Goal: Book appointment/travel/reservation

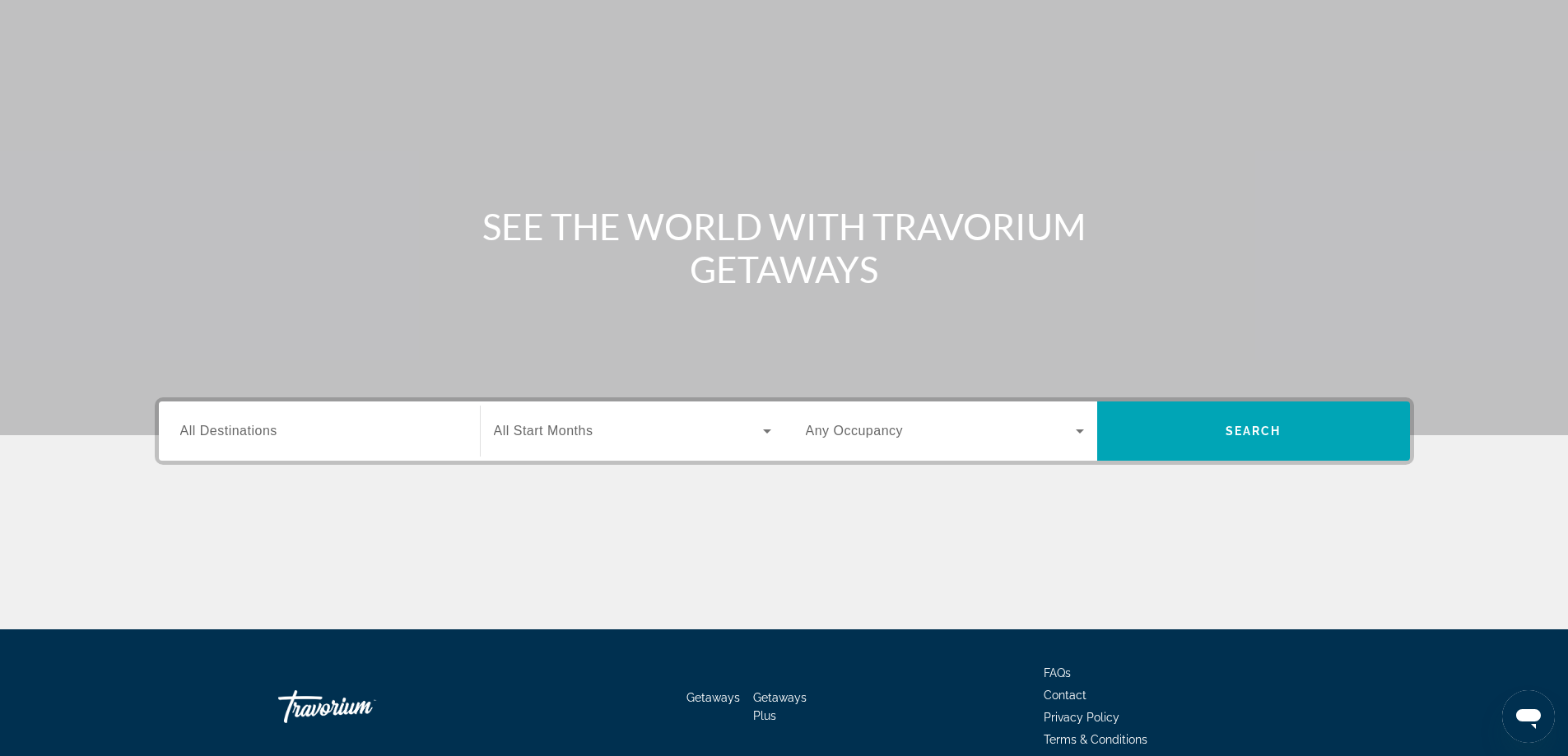
scroll to position [134, 0]
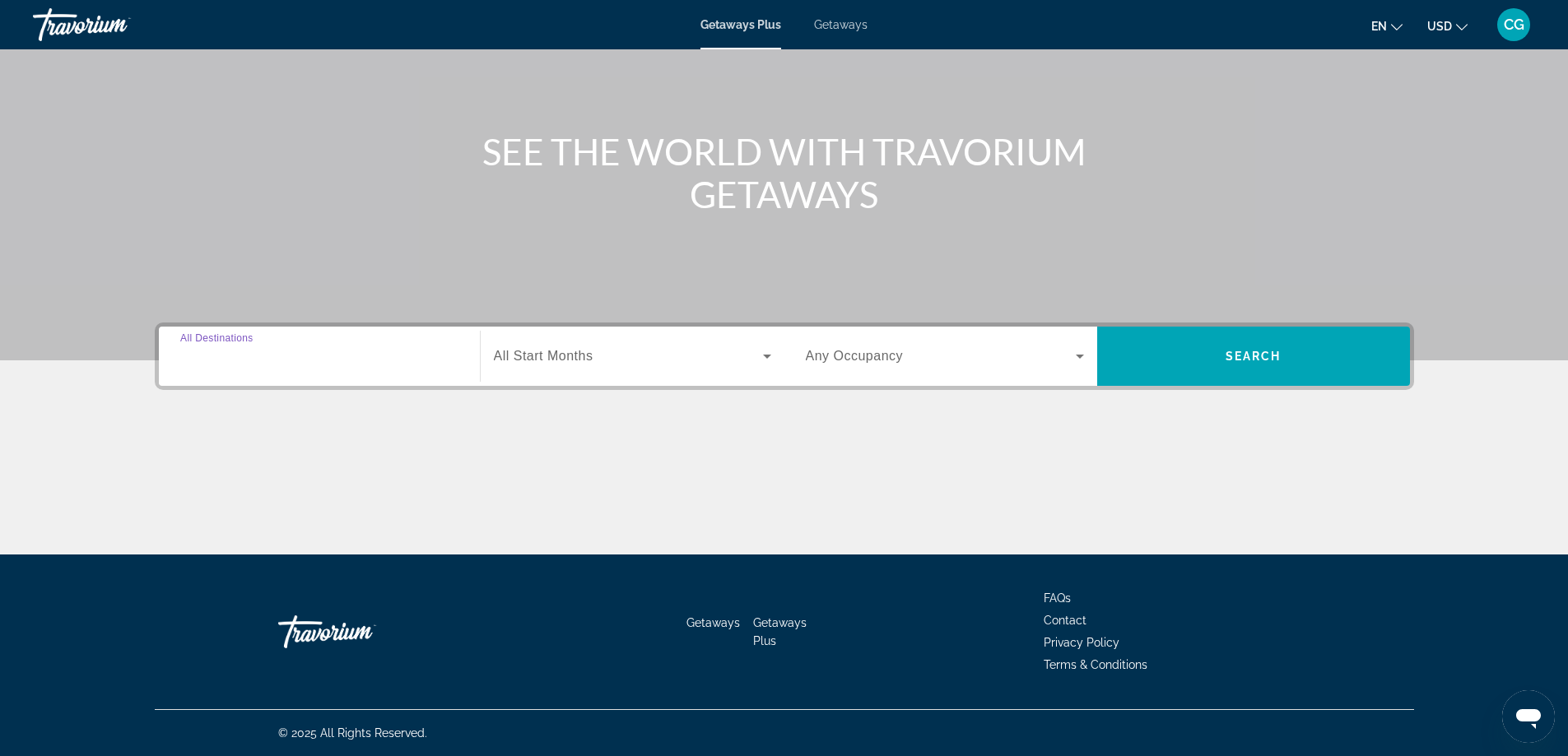
click at [294, 361] on input "Destination All Destinations" at bounding box center [319, 357] width 278 height 20
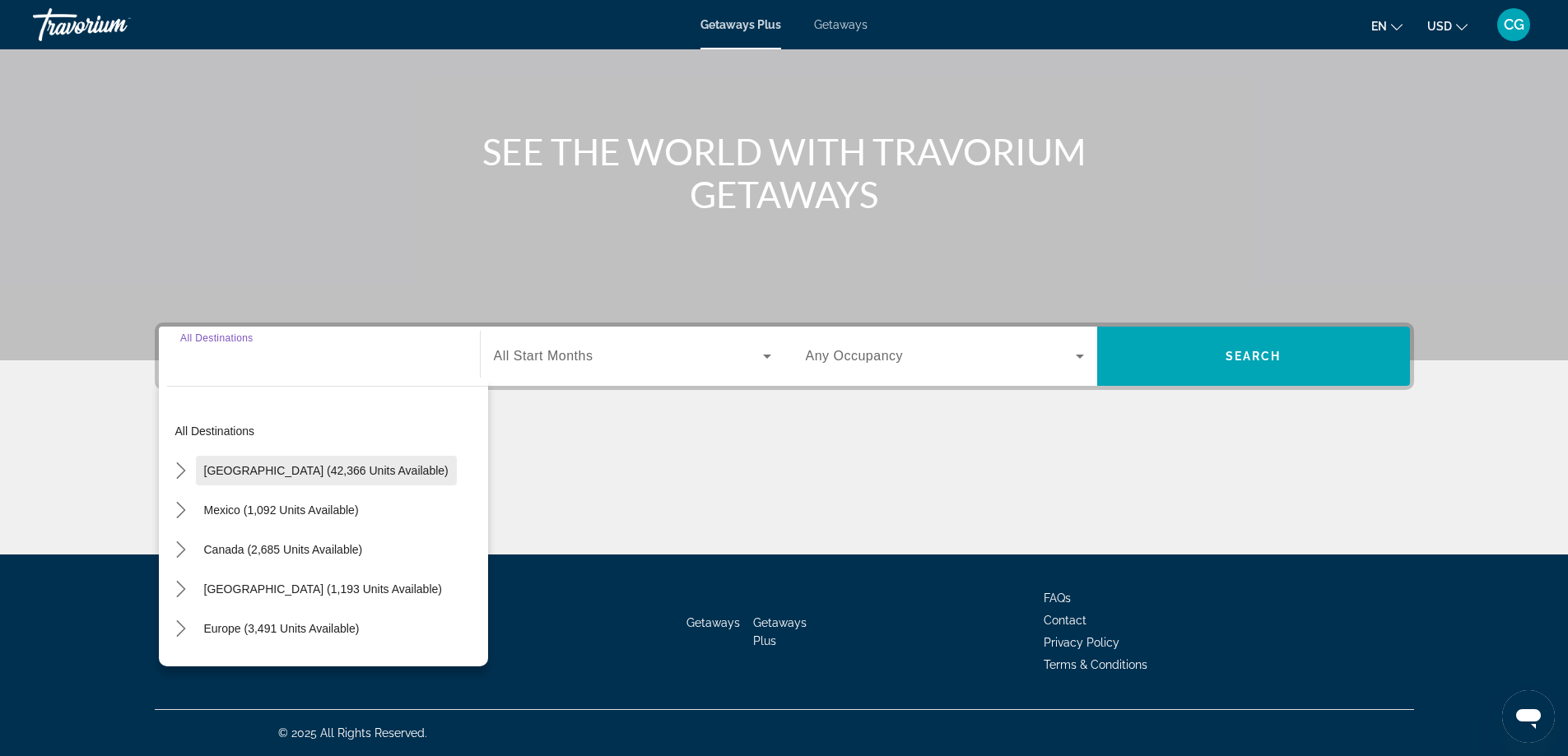
click at [249, 461] on span "Select destination: United States (42,366 units available)" at bounding box center [326, 470] width 261 height 39
type input "**********"
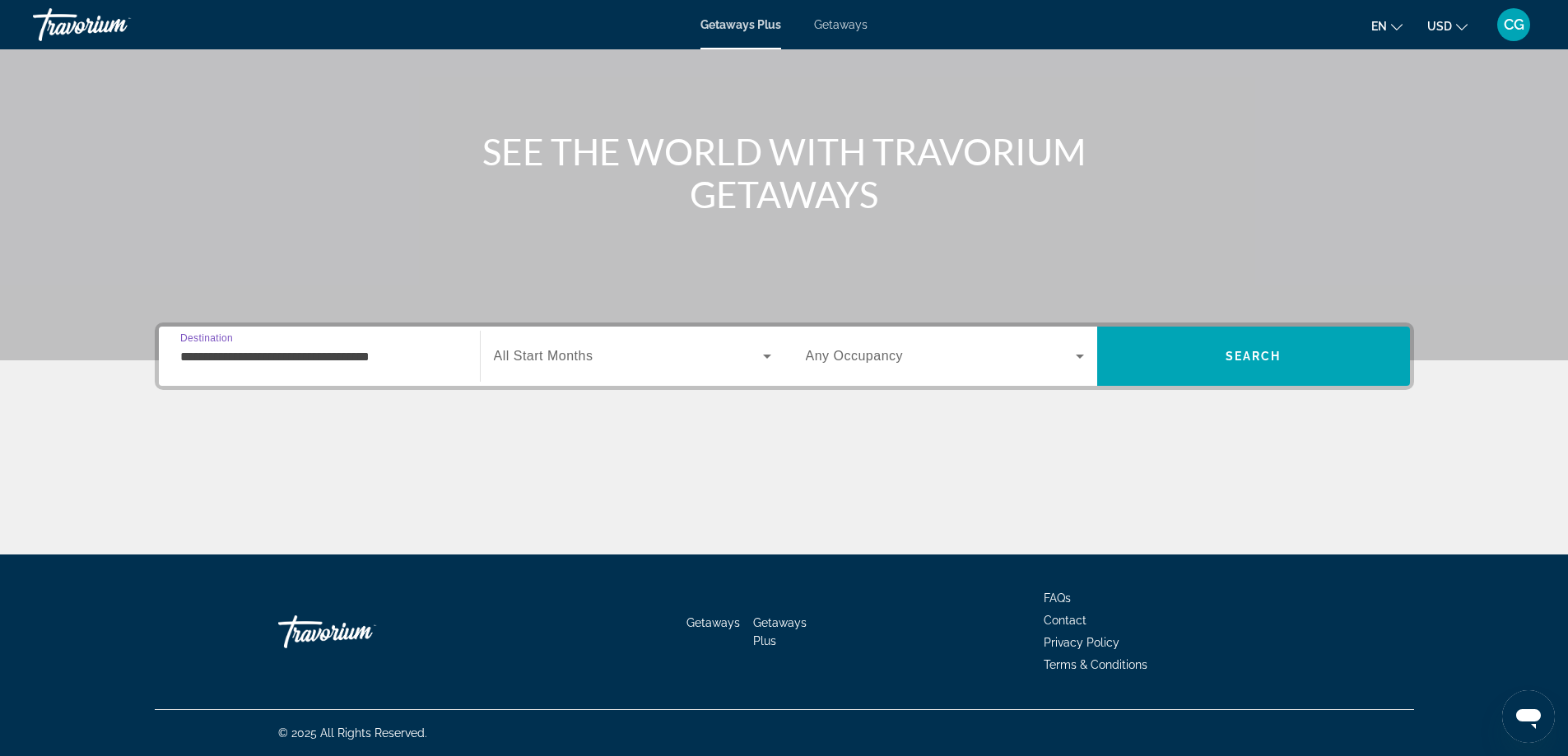
click at [767, 351] on icon "Search widget" at bounding box center [767, 356] width 20 height 20
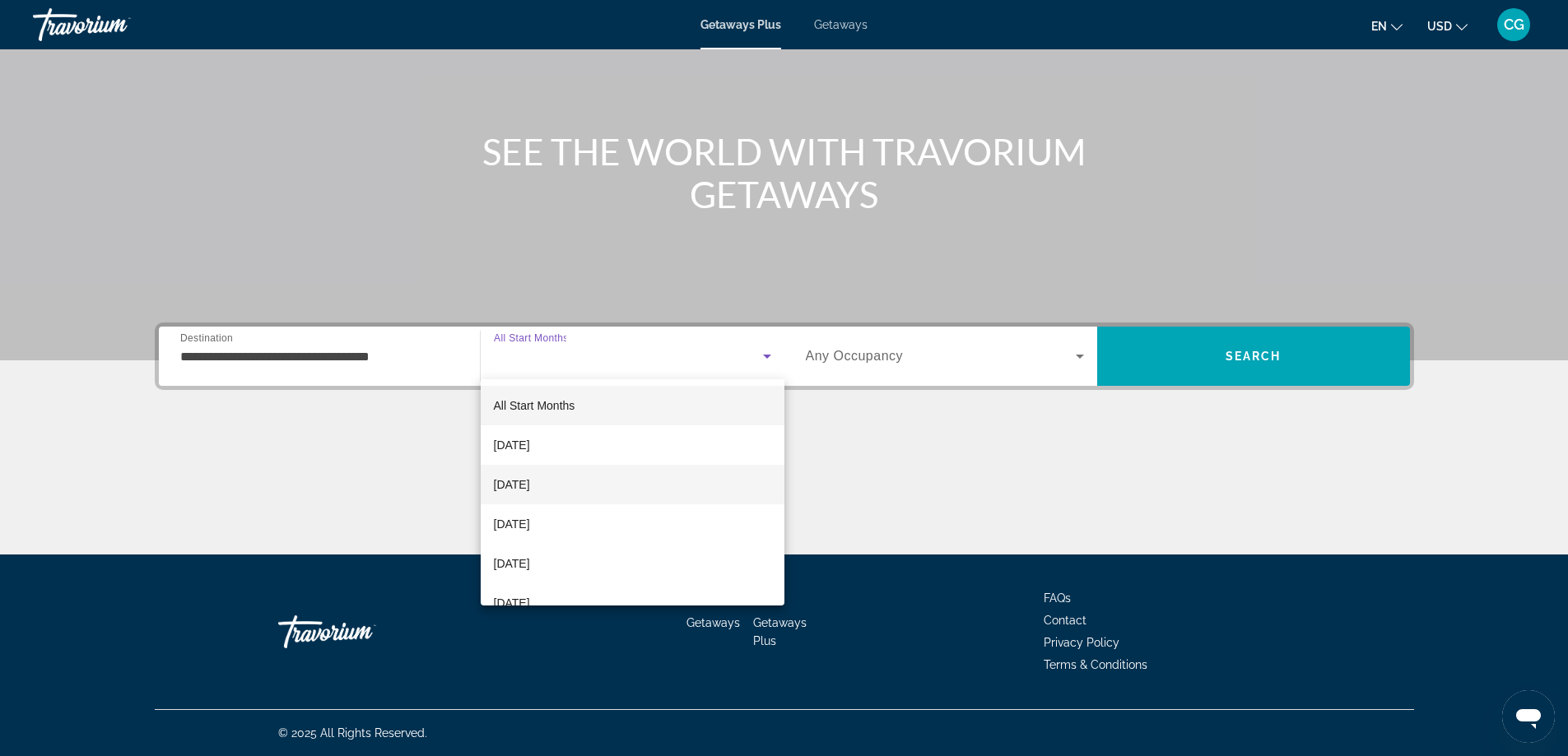
click at [530, 485] on span "[DATE]" at bounding box center [512, 485] width 36 height 20
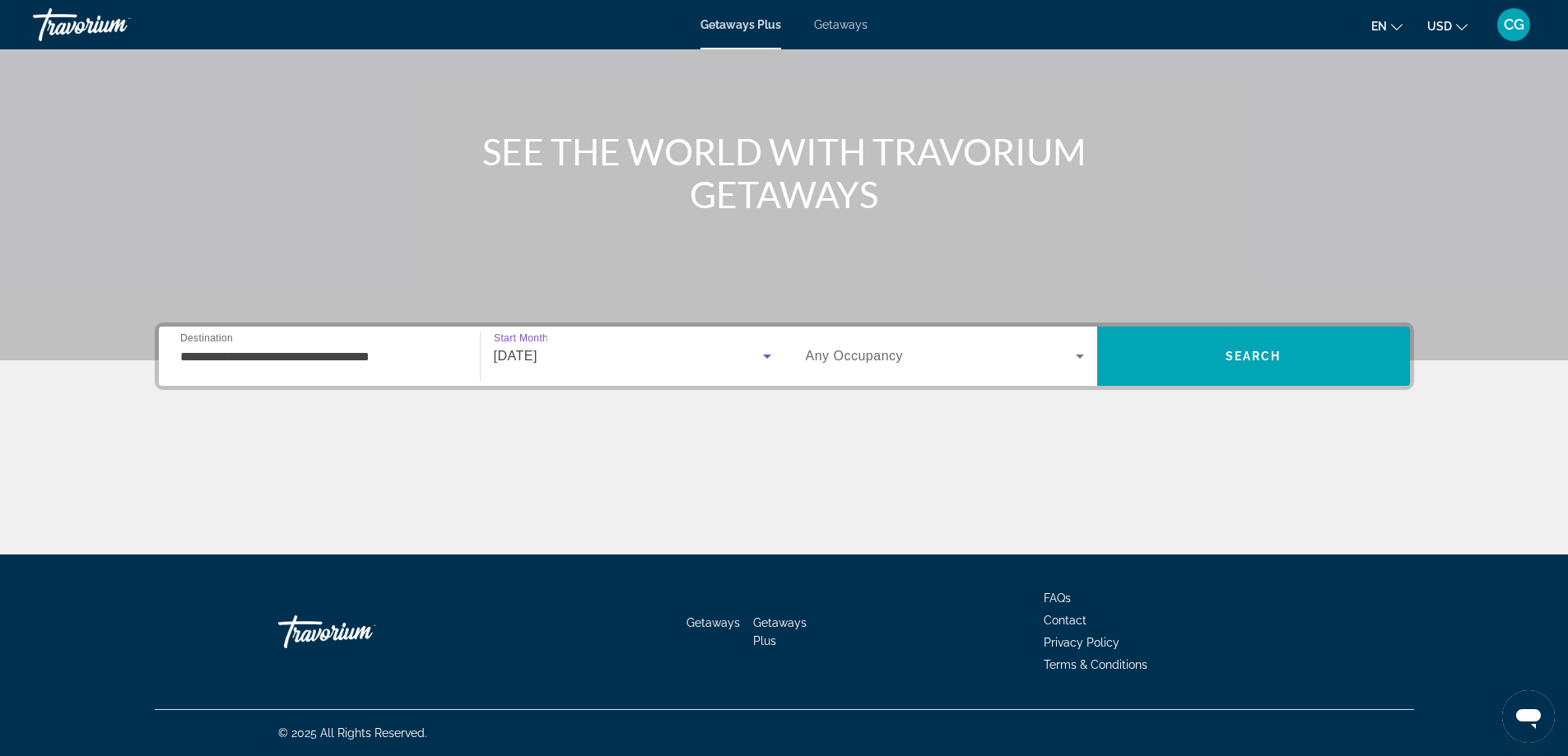
click at [1082, 356] on icon "Search widget" at bounding box center [1080, 356] width 8 height 4
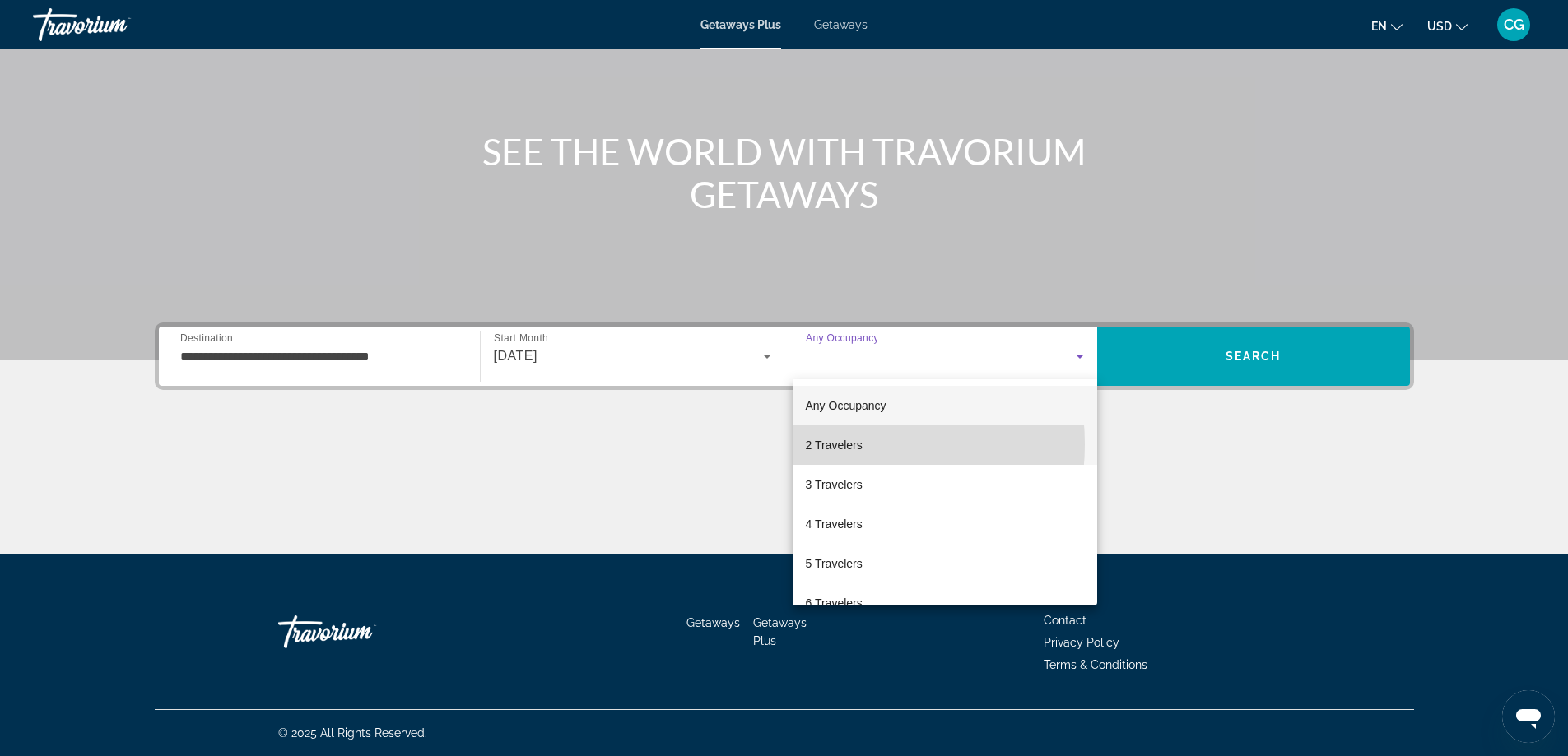
click at [822, 444] on span "2 Travelers" at bounding box center [834, 446] width 57 height 20
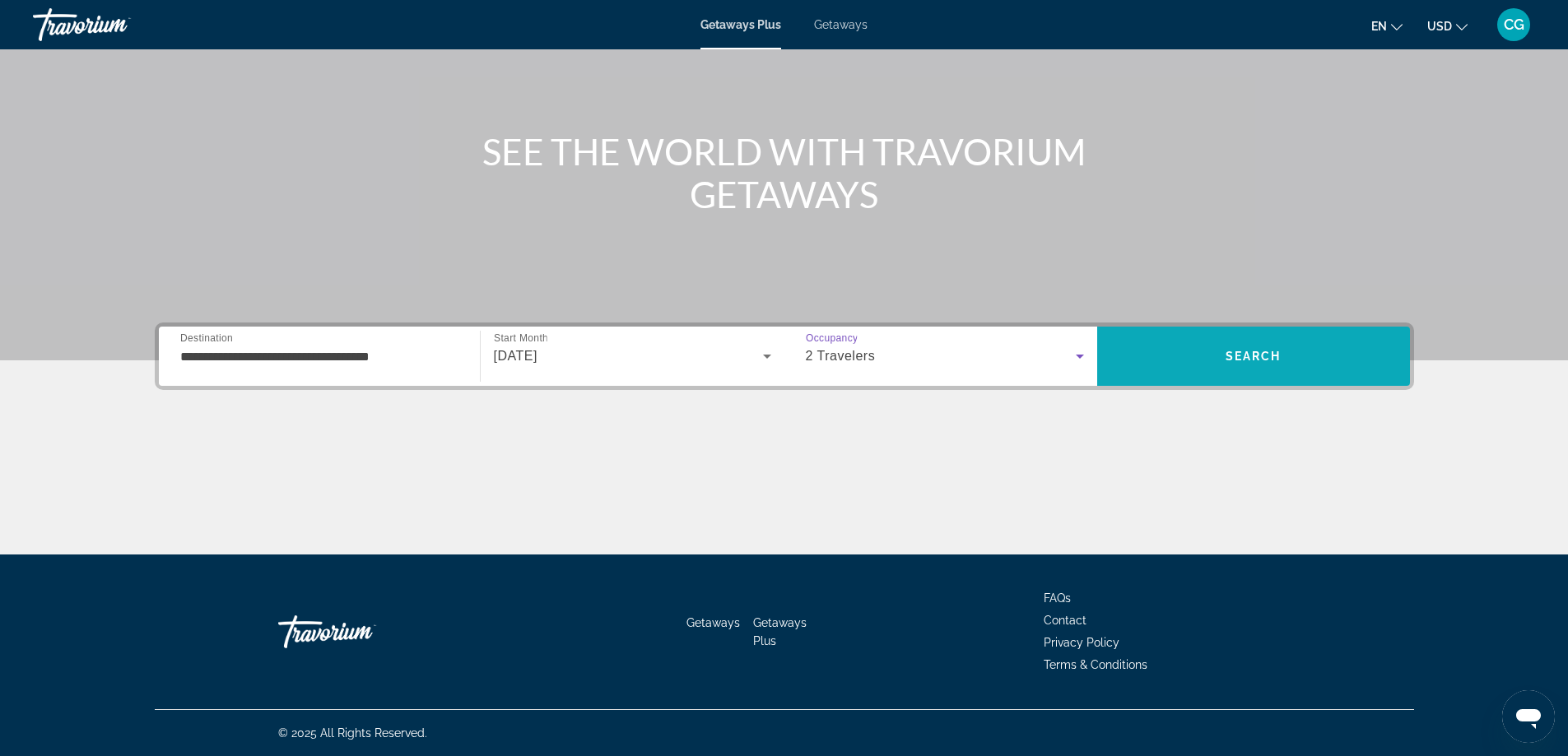
click at [1261, 350] on span "Search" at bounding box center [1253, 356] width 56 height 13
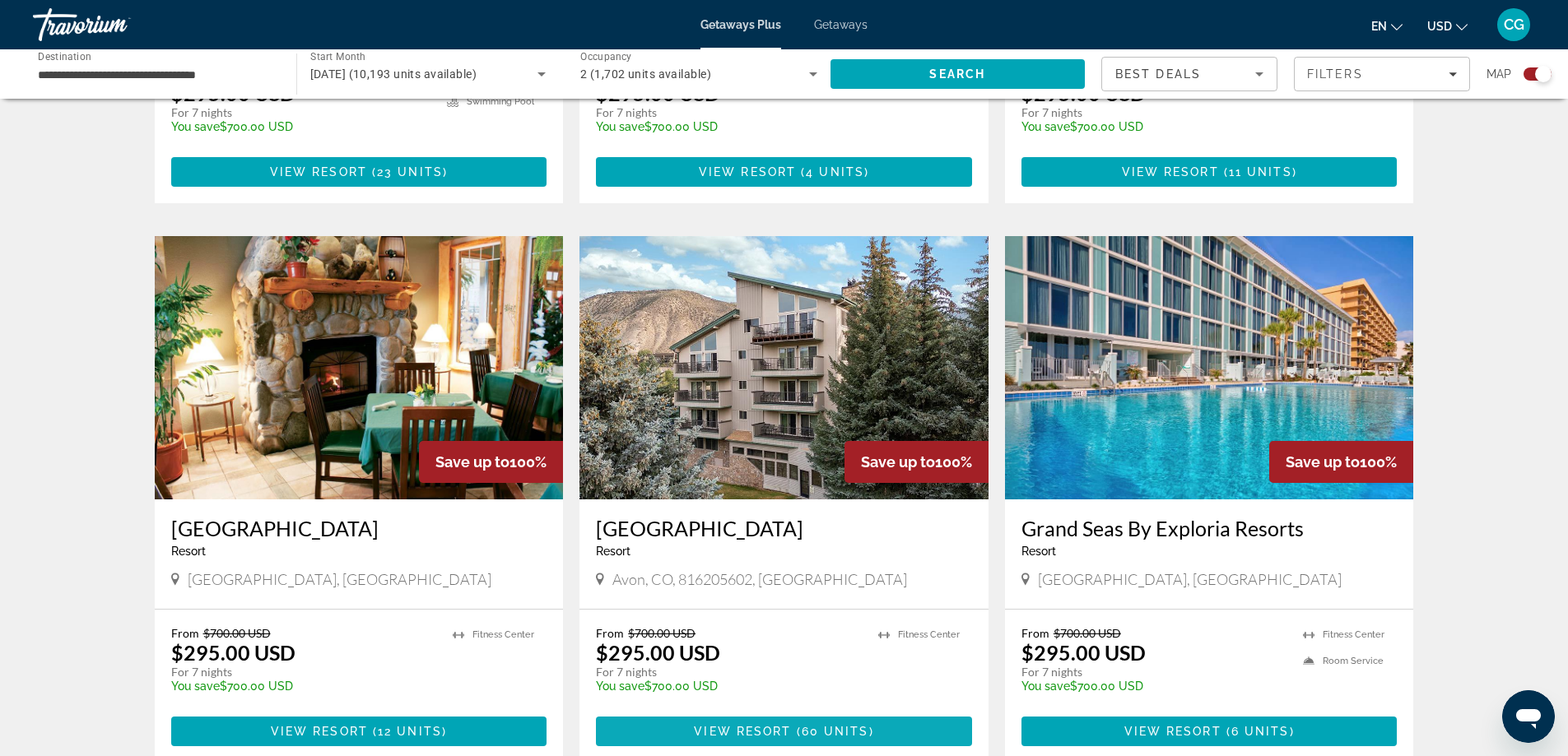
scroll to position [1234, 0]
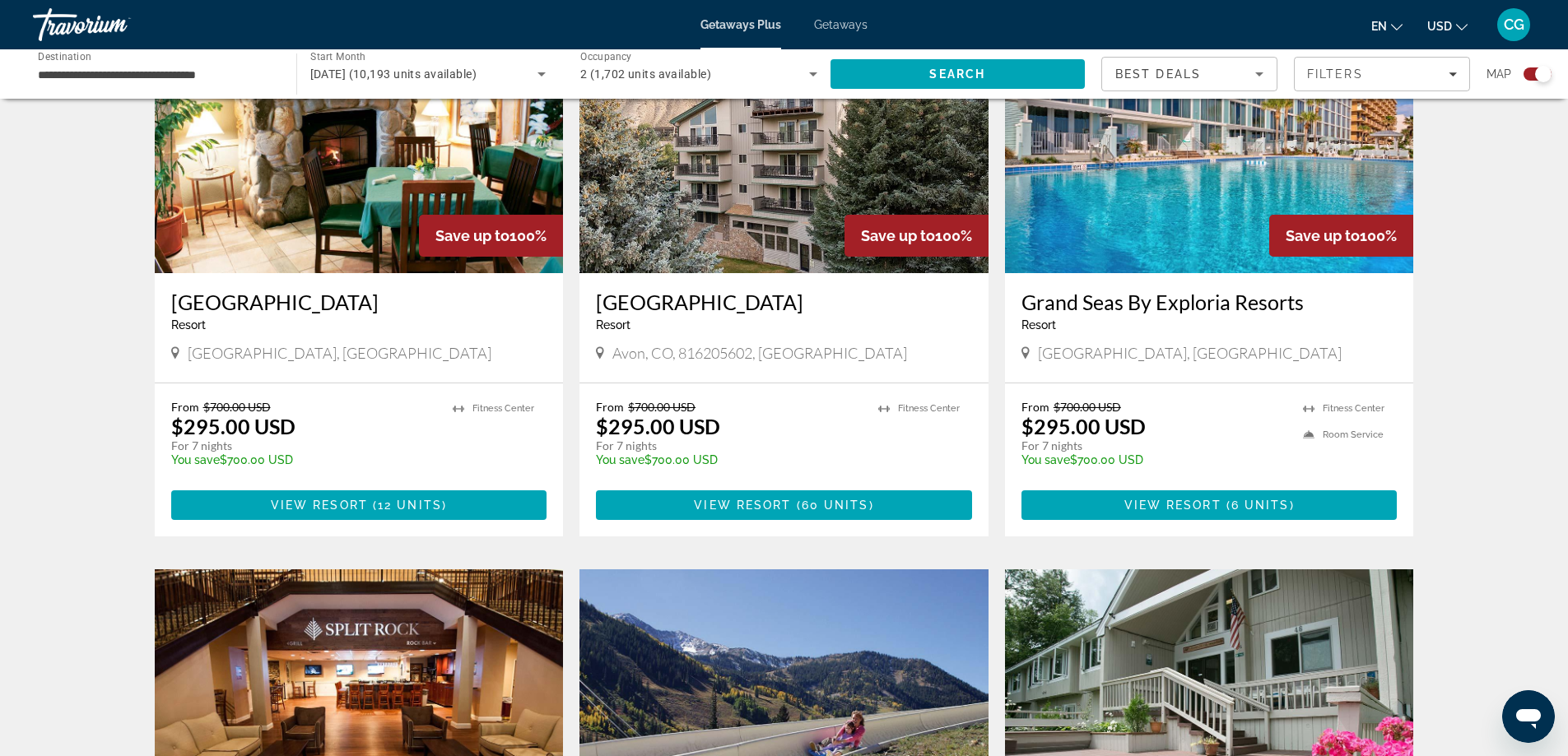
click at [363, 198] on img "Main content" at bounding box center [359, 142] width 409 height 264
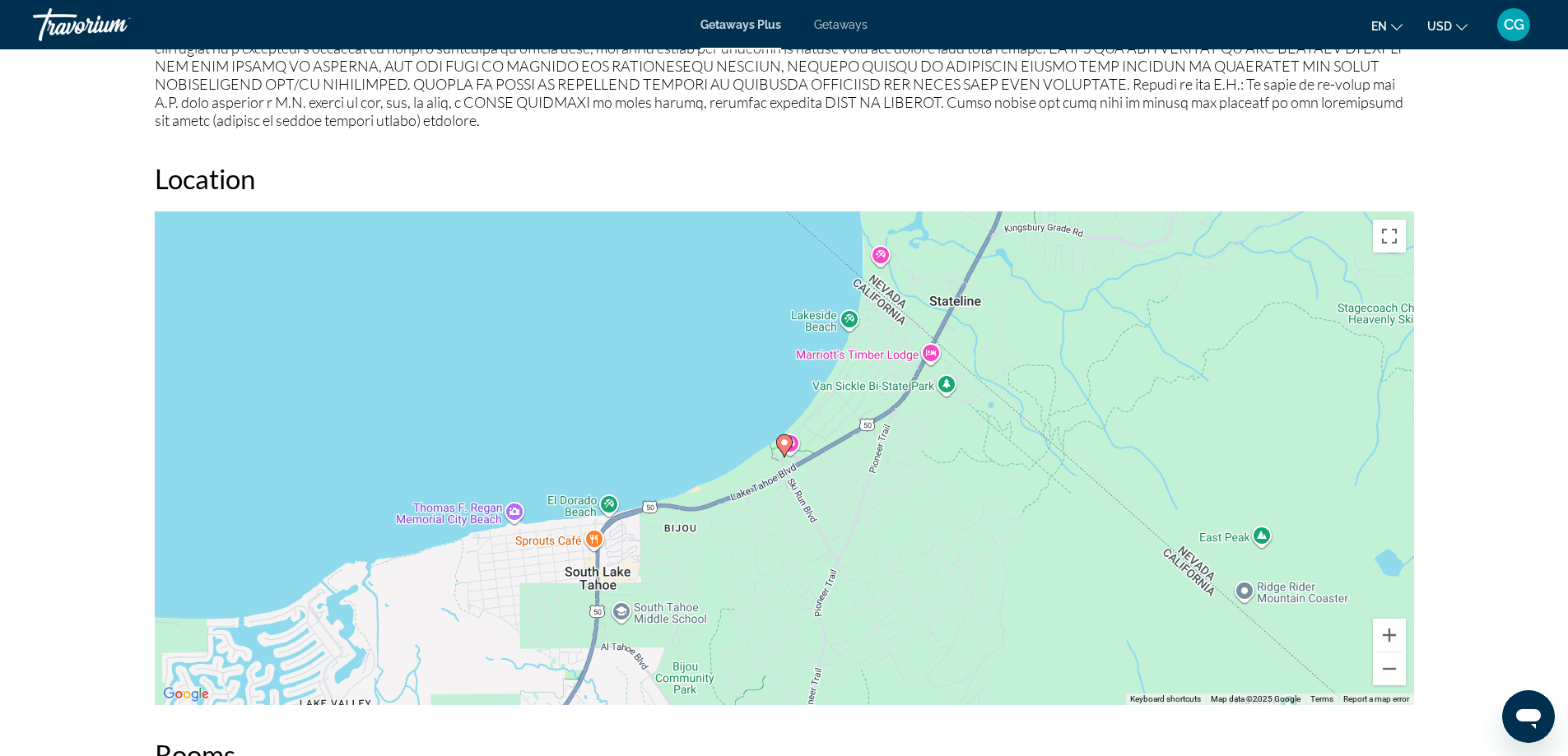
scroll to position [1826, 0]
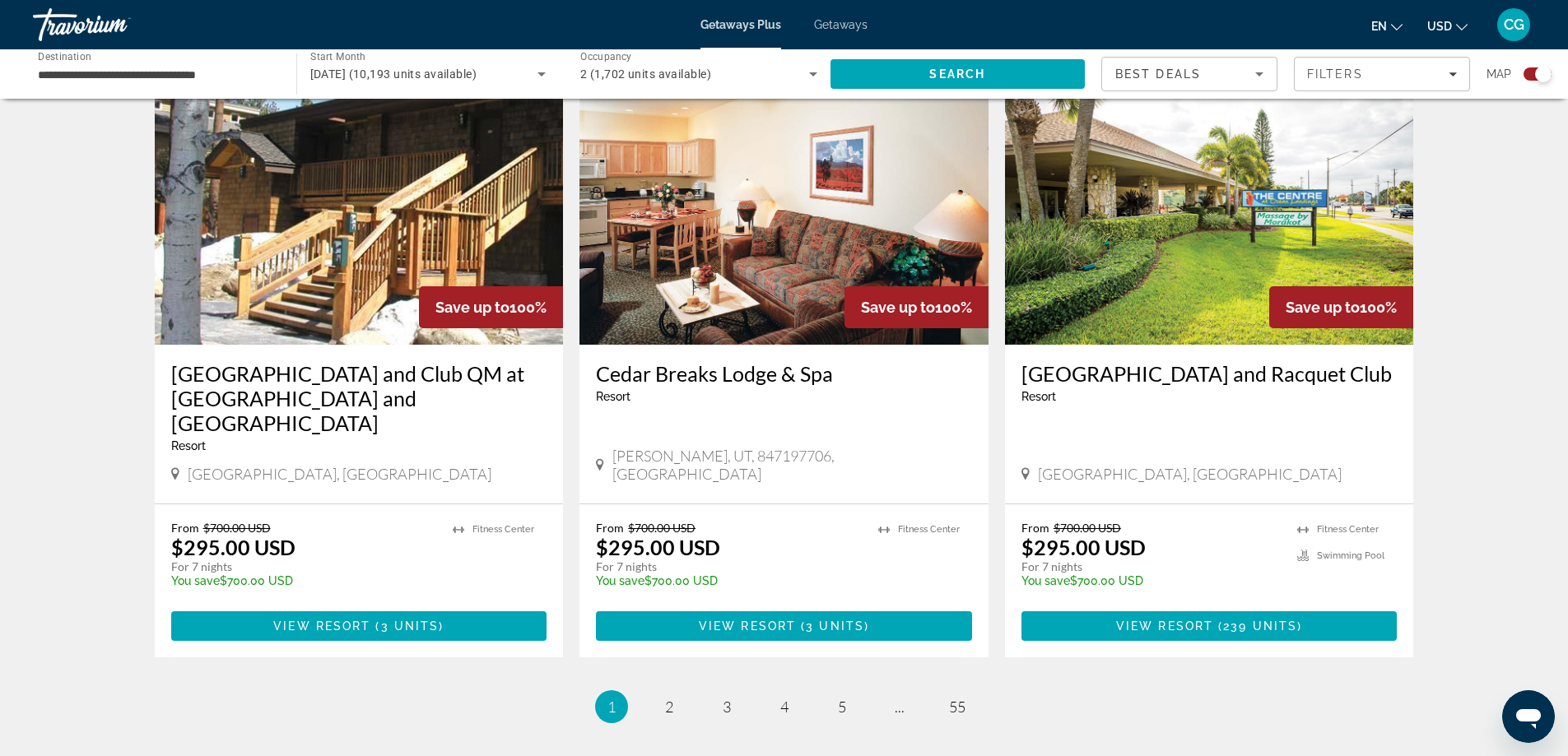
scroll to position [2304, 0]
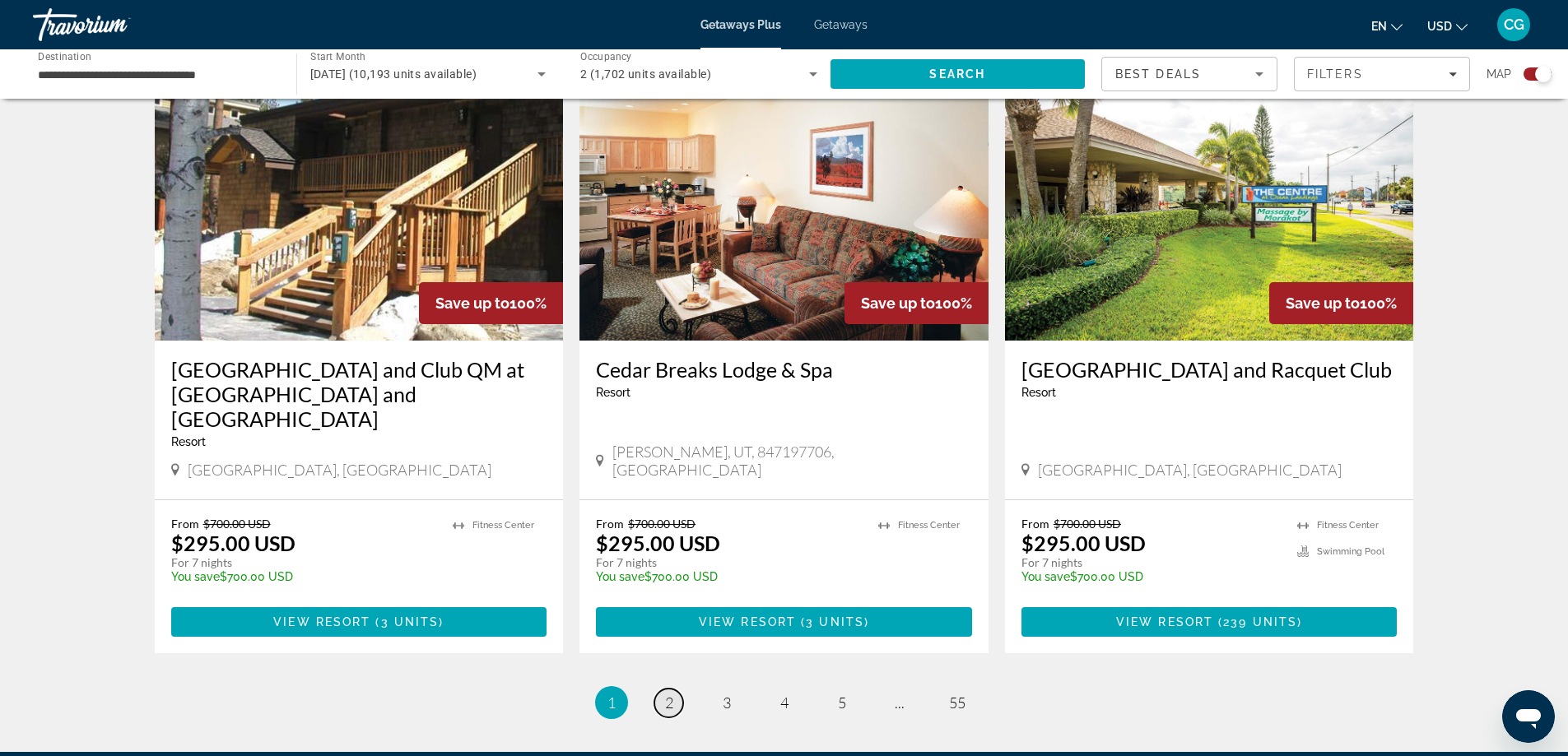
click at [675, 688] on link "page 2" at bounding box center [669, 703] width 29 height 29
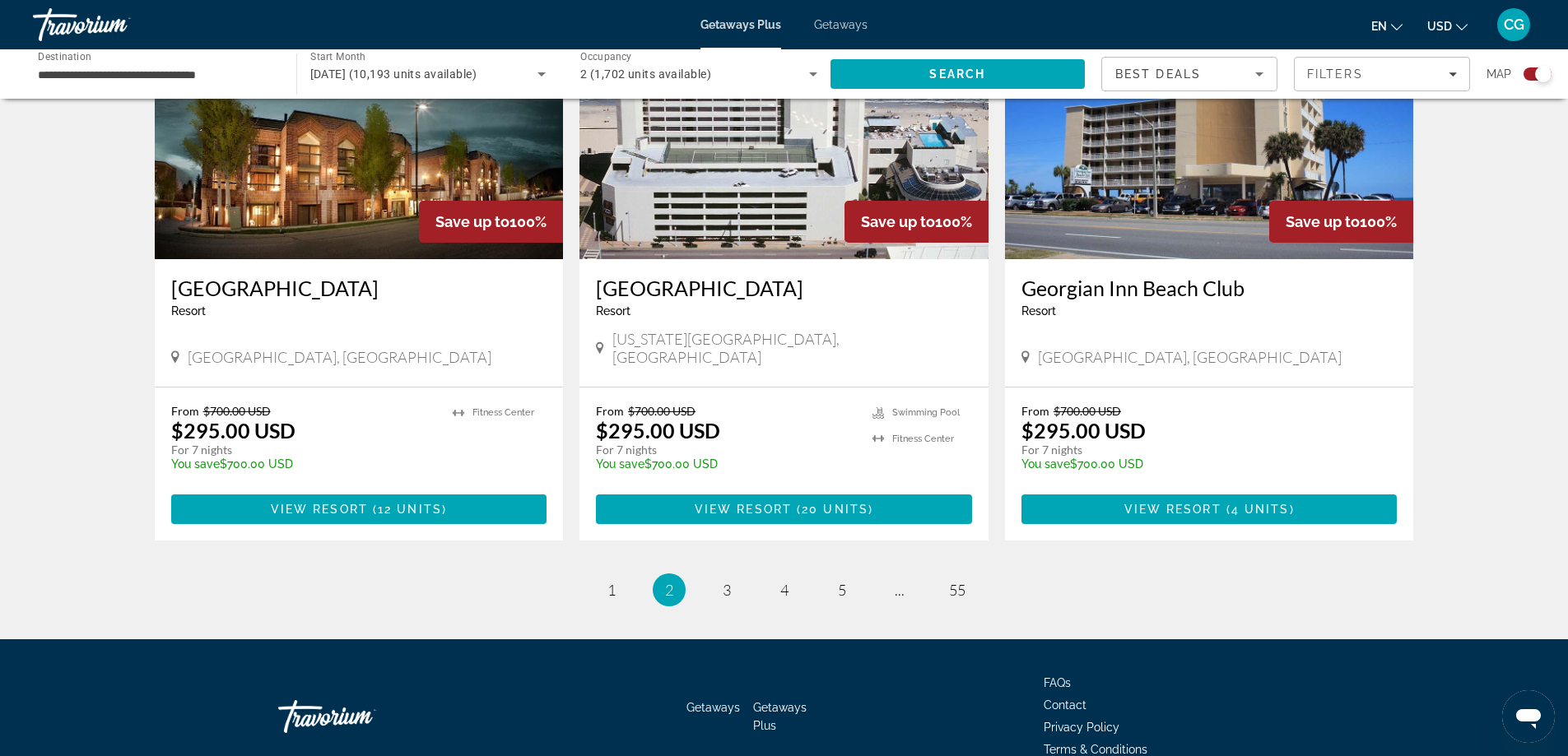
scroll to position [2416, 0]
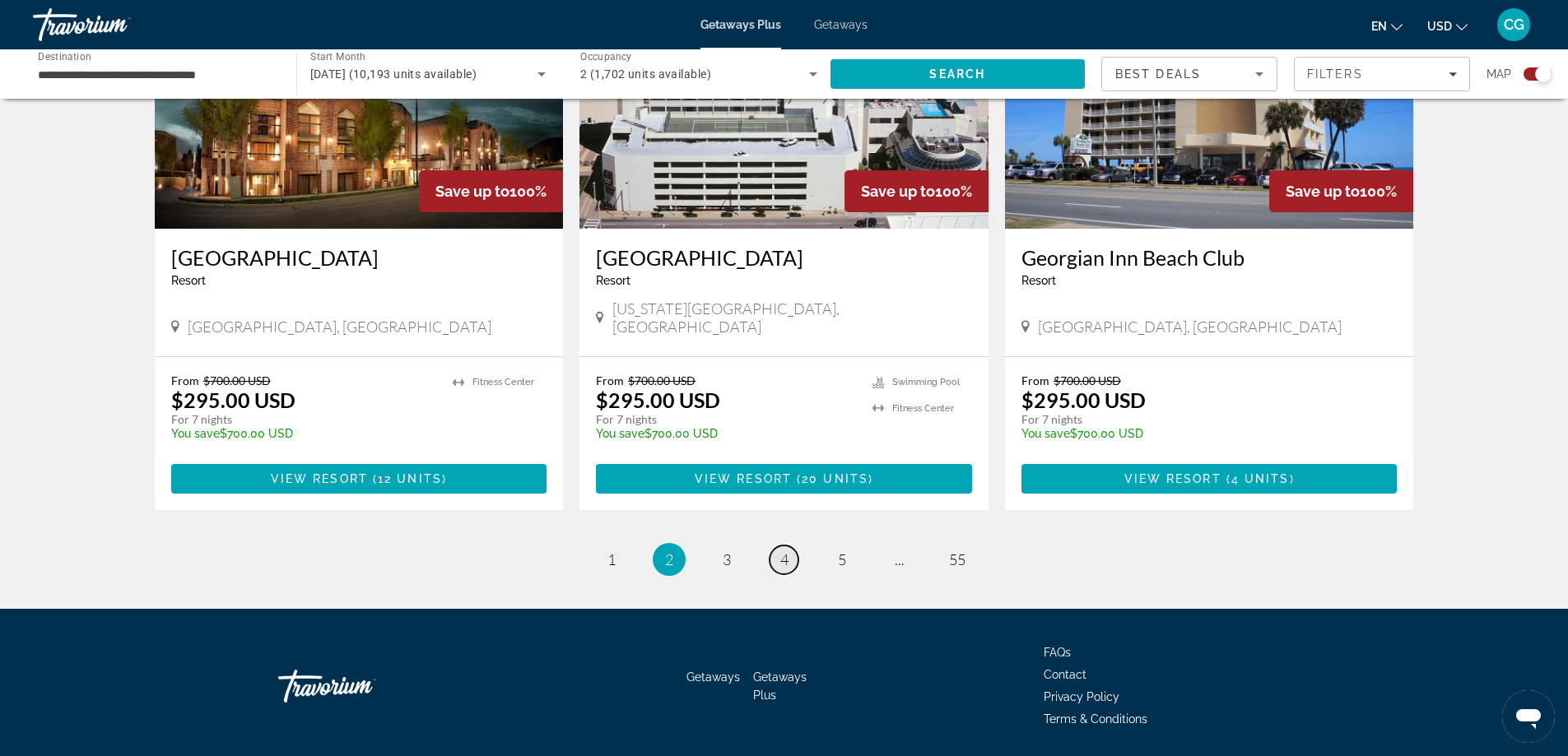
click at [786, 551] on span "4" at bounding box center [785, 560] width 8 height 18
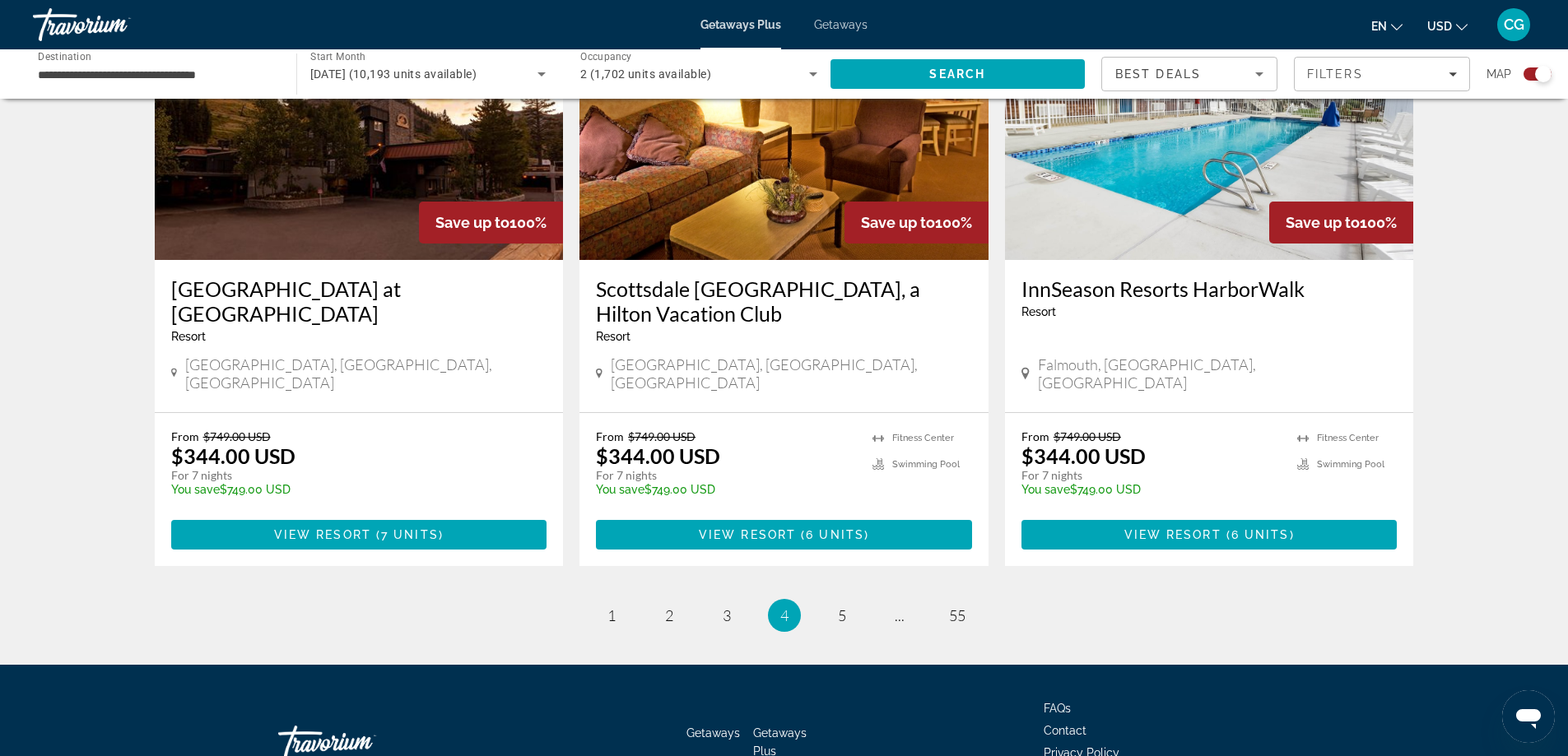
scroll to position [2465, 0]
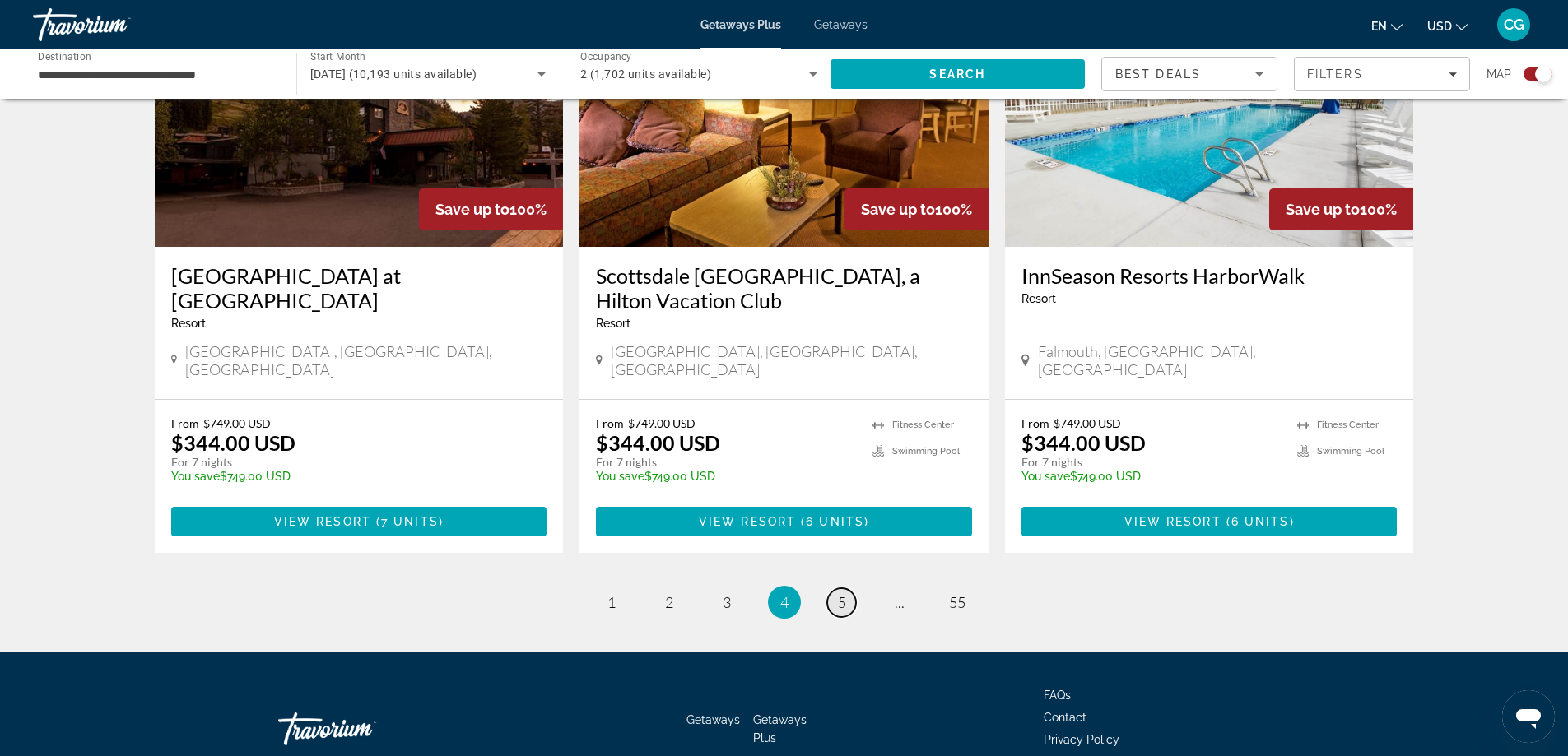
click at [842, 593] on span "5" at bounding box center [842, 602] width 8 height 18
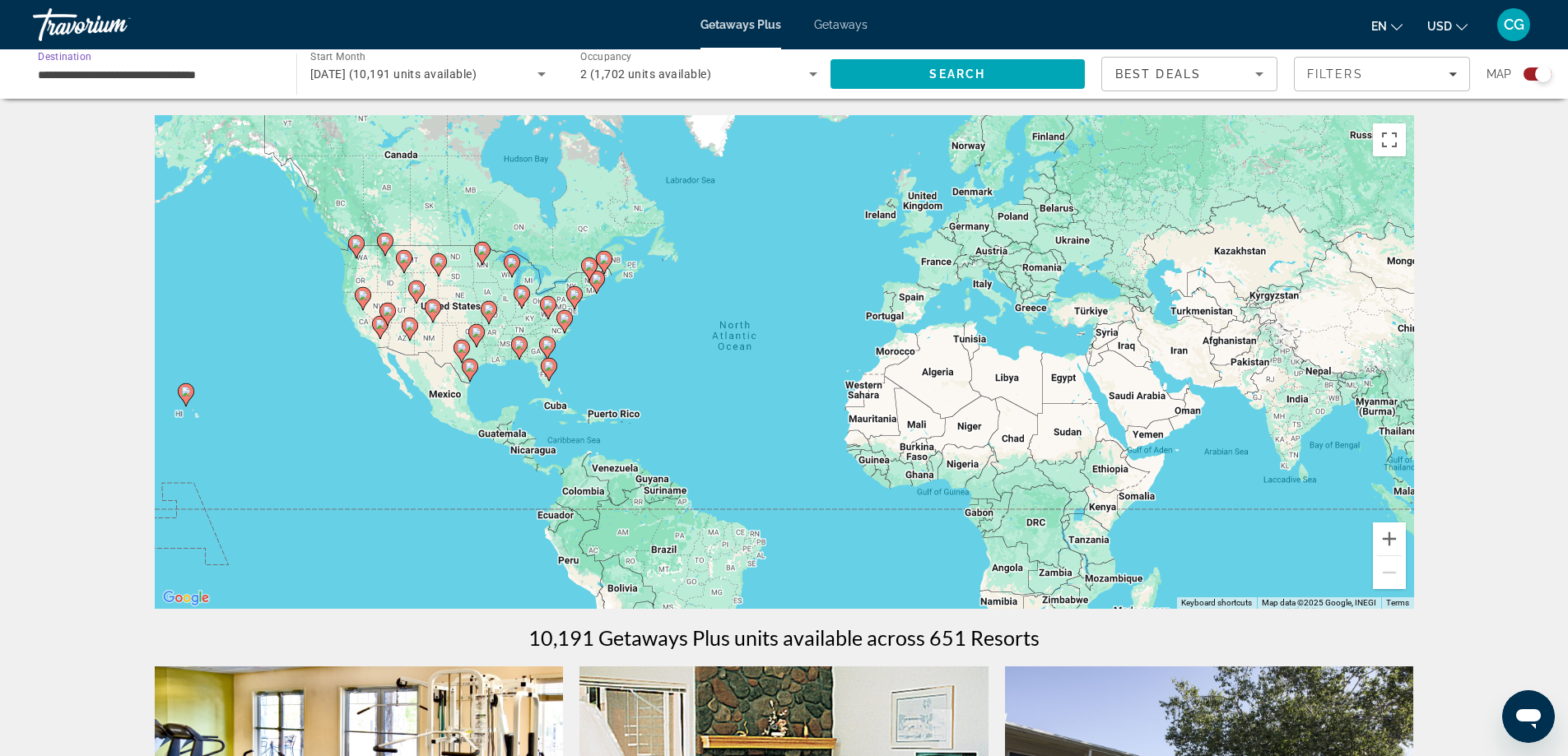
click at [233, 78] on input "**********" at bounding box center [156, 75] width 237 height 20
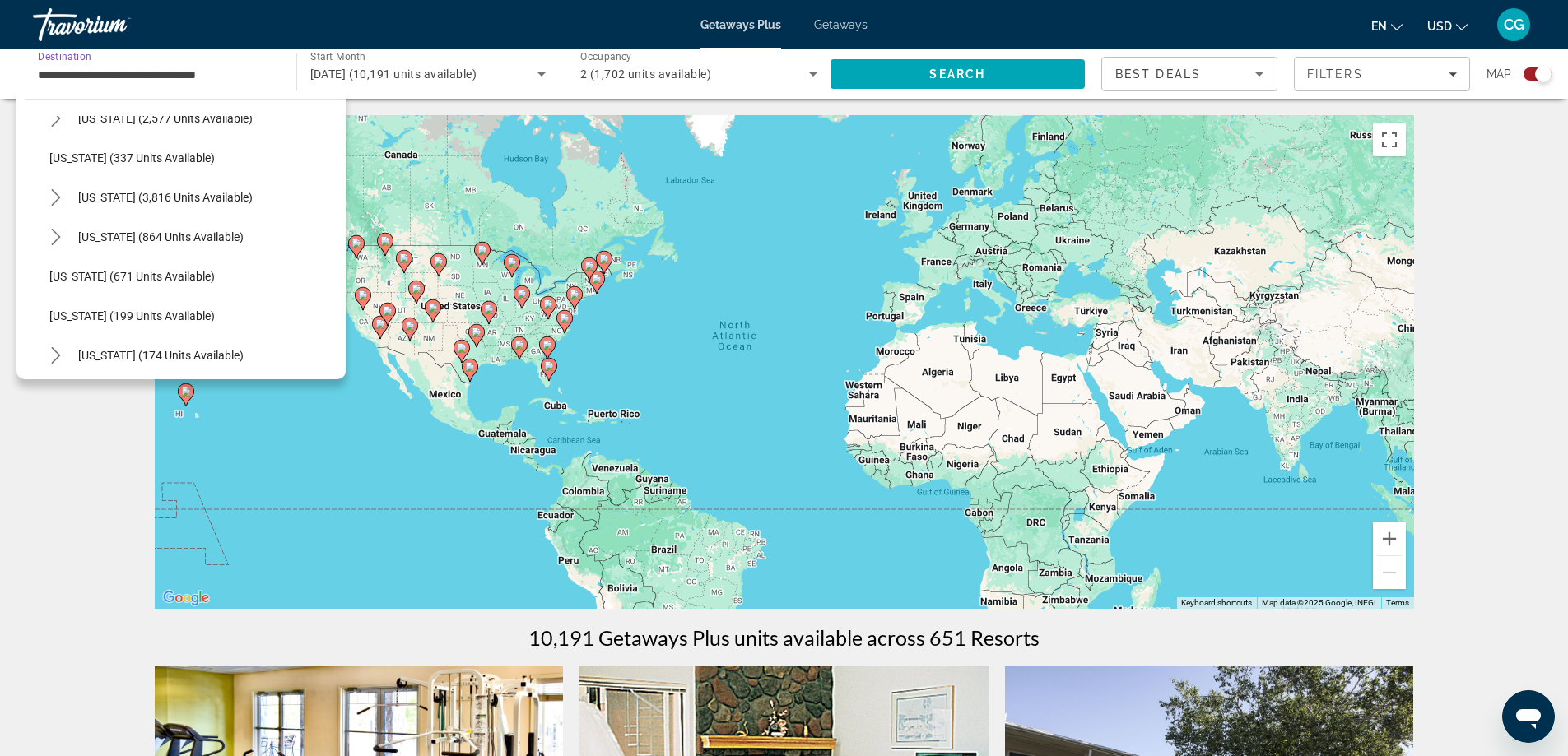
scroll to position [987, 0]
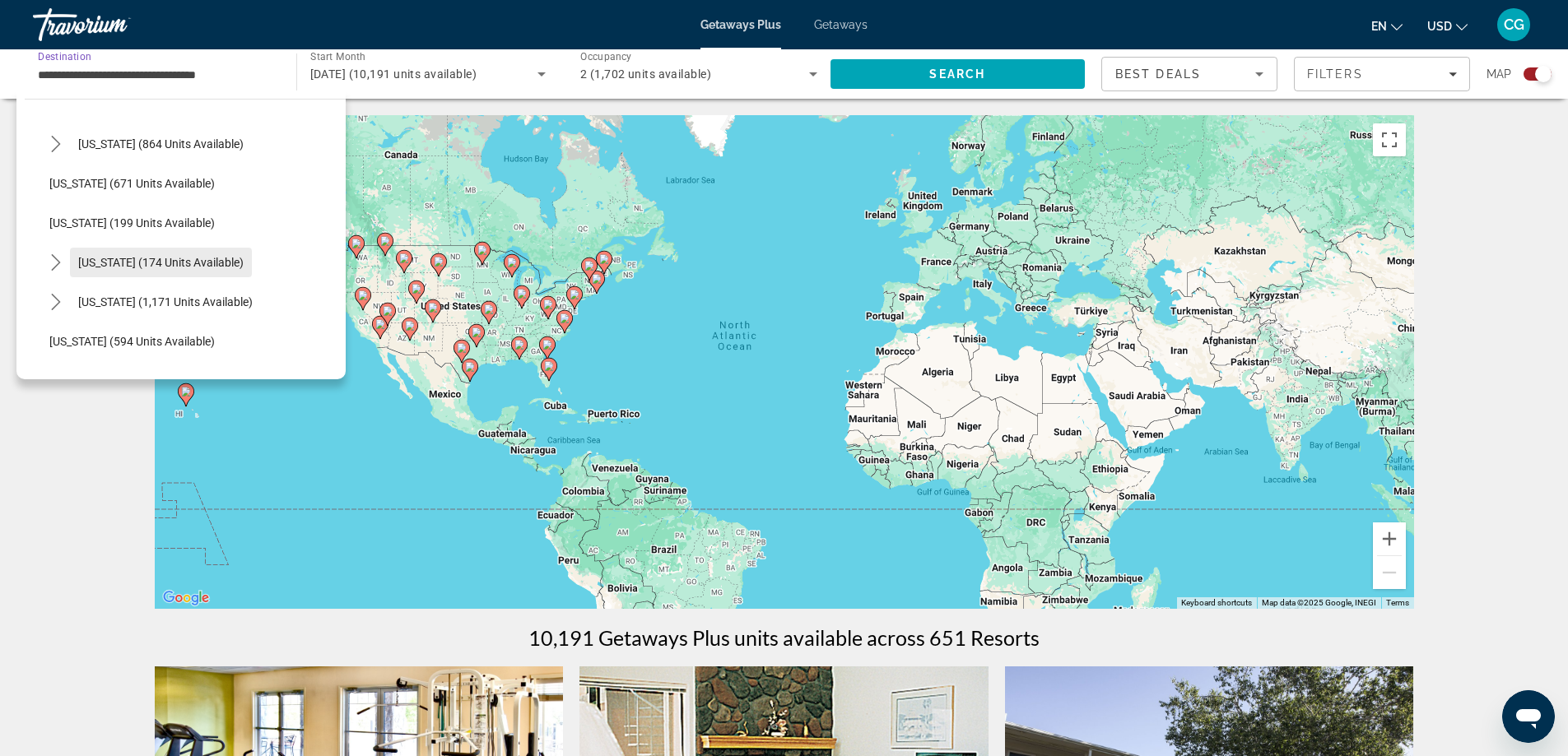
click at [150, 262] on span "[US_STATE] (174 units available)" at bounding box center [161, 263] width 165 height 13
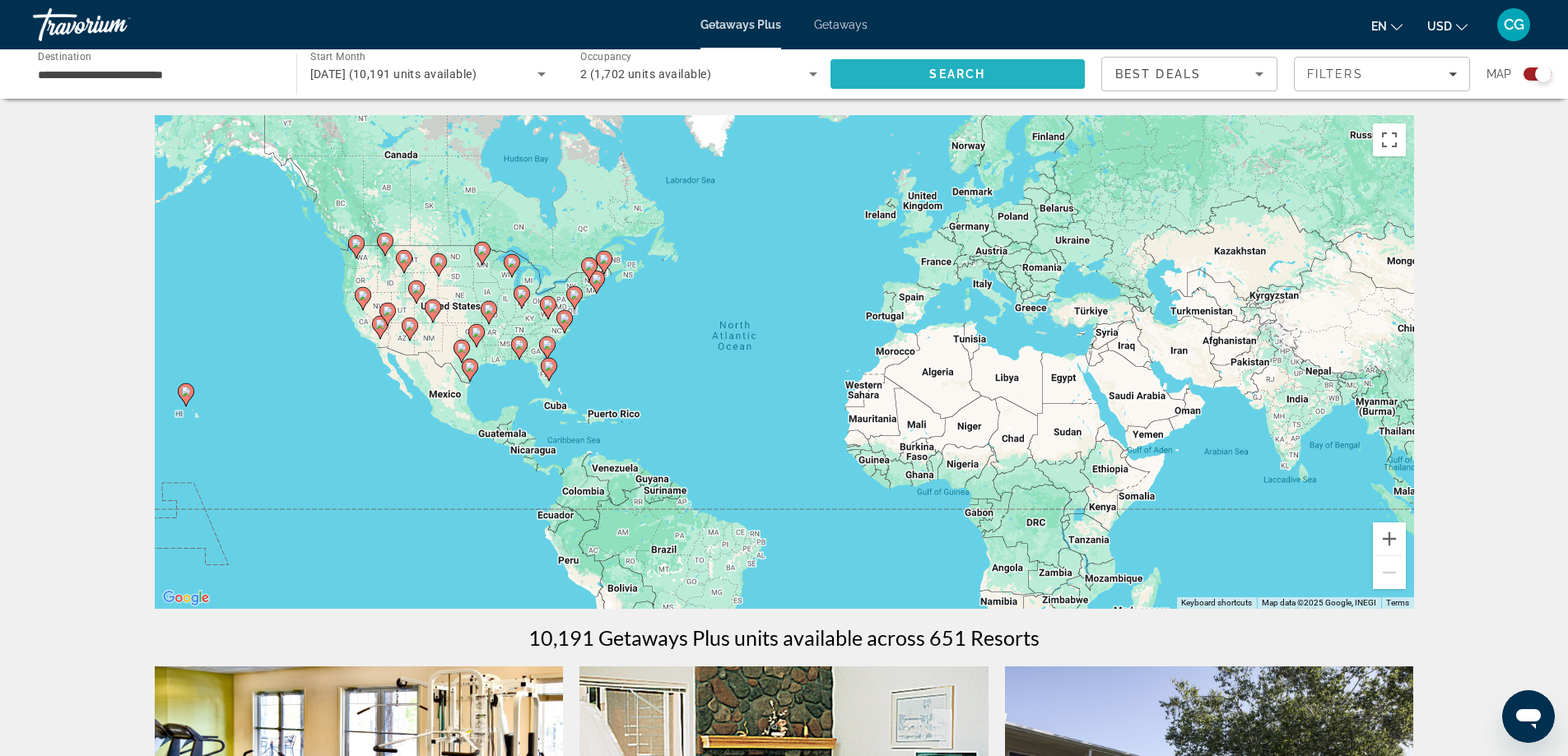
click at [912, 88] on span "Search" at bounding box center [959, 73] width 255 height 39
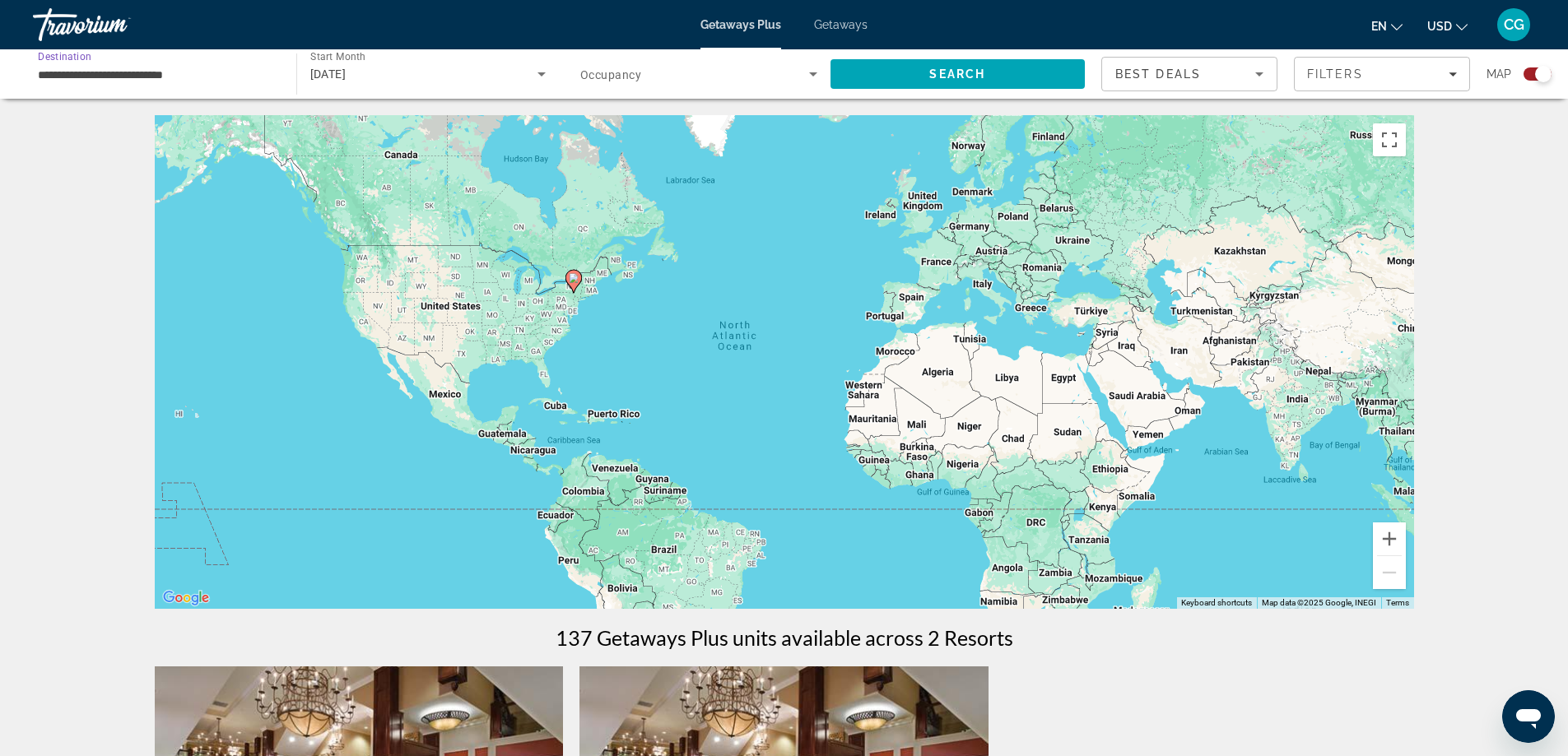
click at [224, 74] on input "**********" at bounding box center [156, 75] width 237 height 20
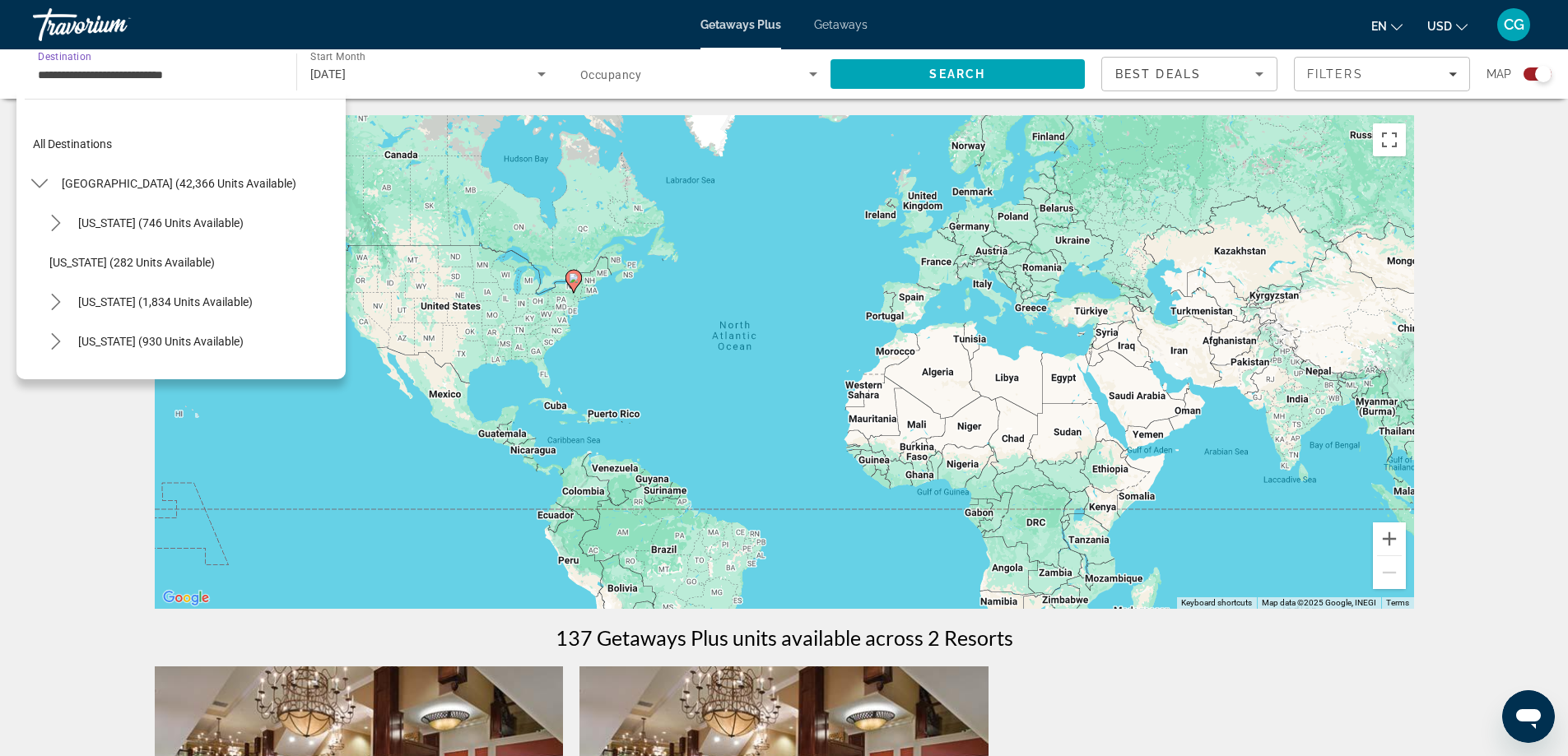
scroll to position [1006, 0]
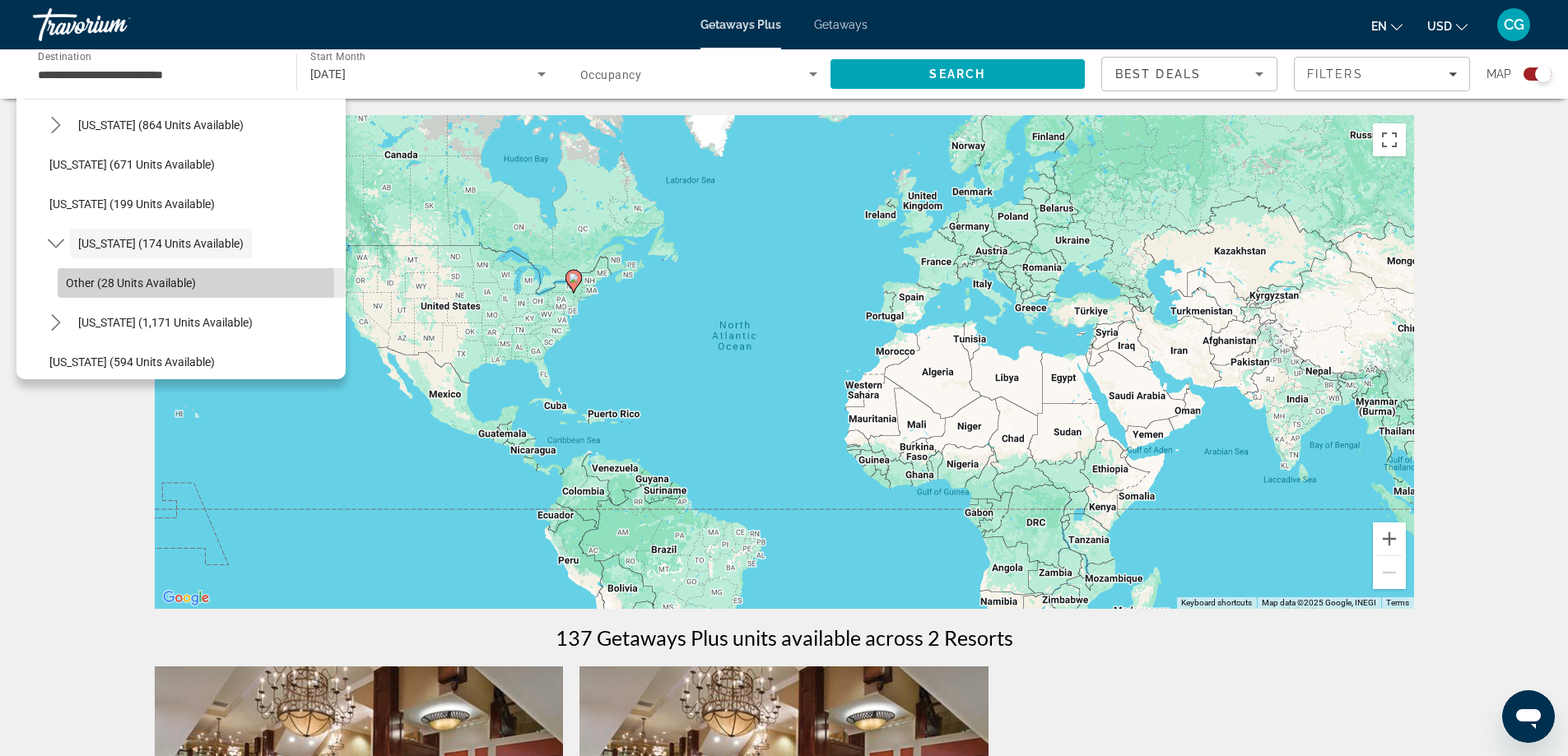
click at [113, 285] on span "Other (28 units available)" at bounding box center [131, 283] width 130 height 13
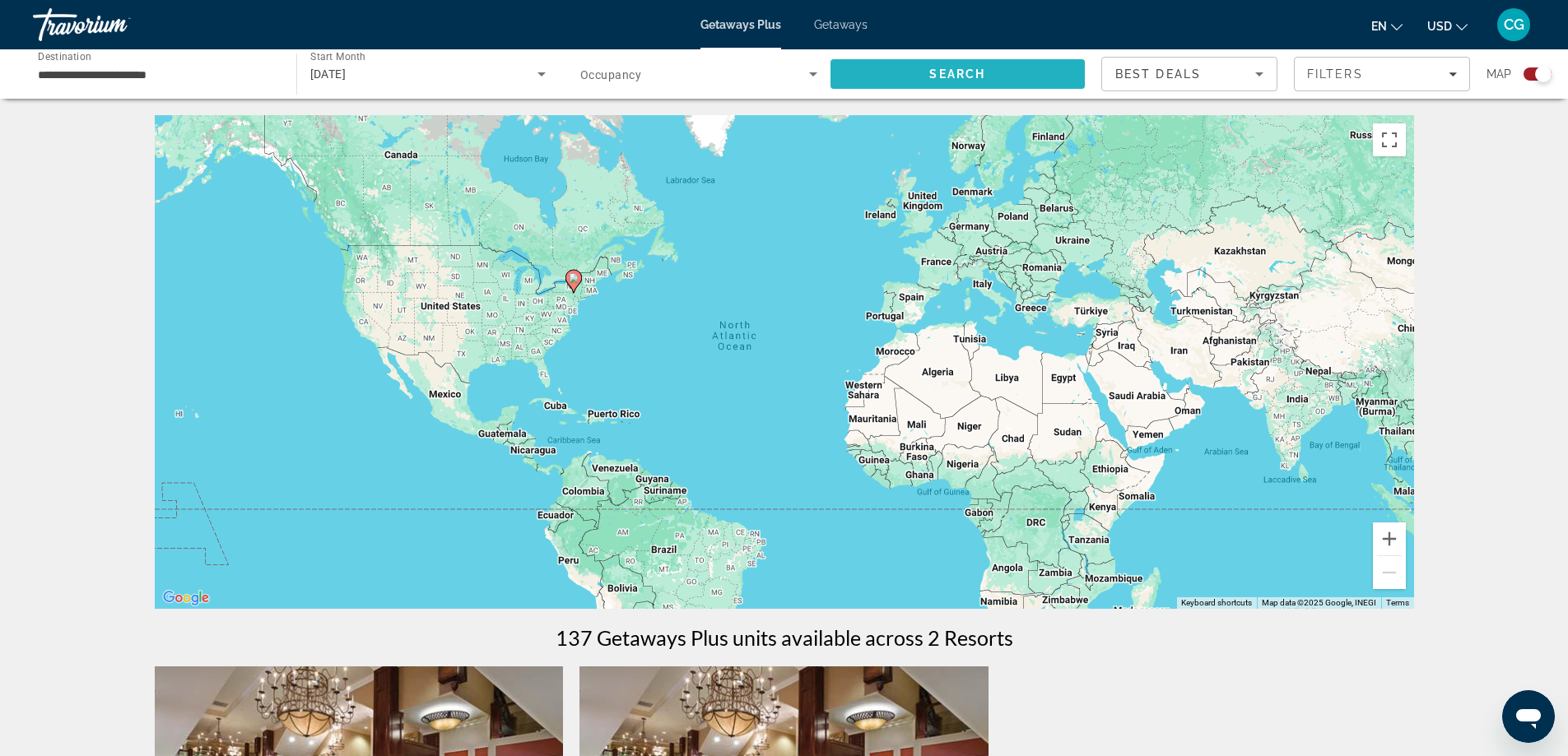
click at [928, 68] on span "Search" at bounding box center [959, 73] width 255 height 39
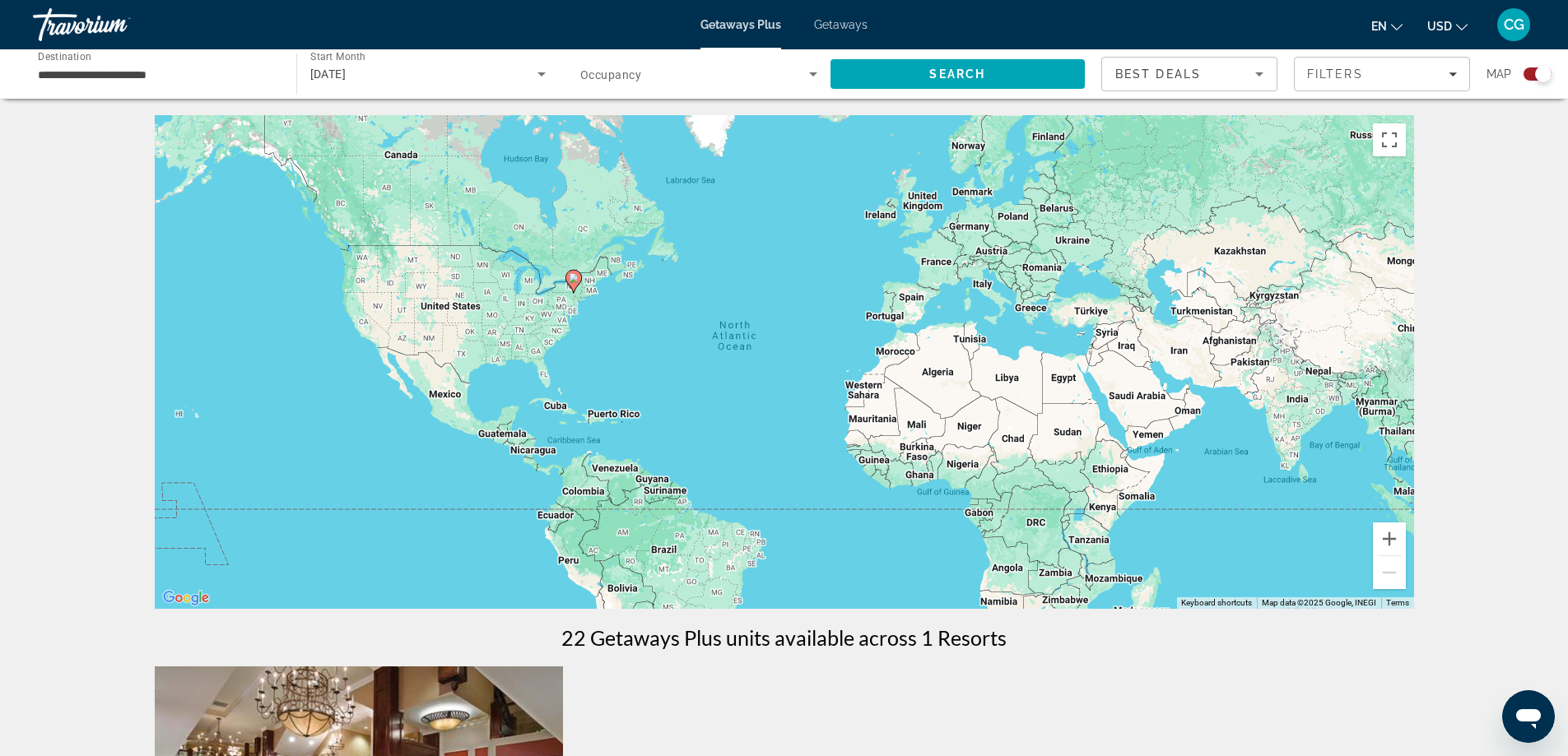
click at [243, 89] on div "**********" at bounding box center [156, 74] width 237 height 47
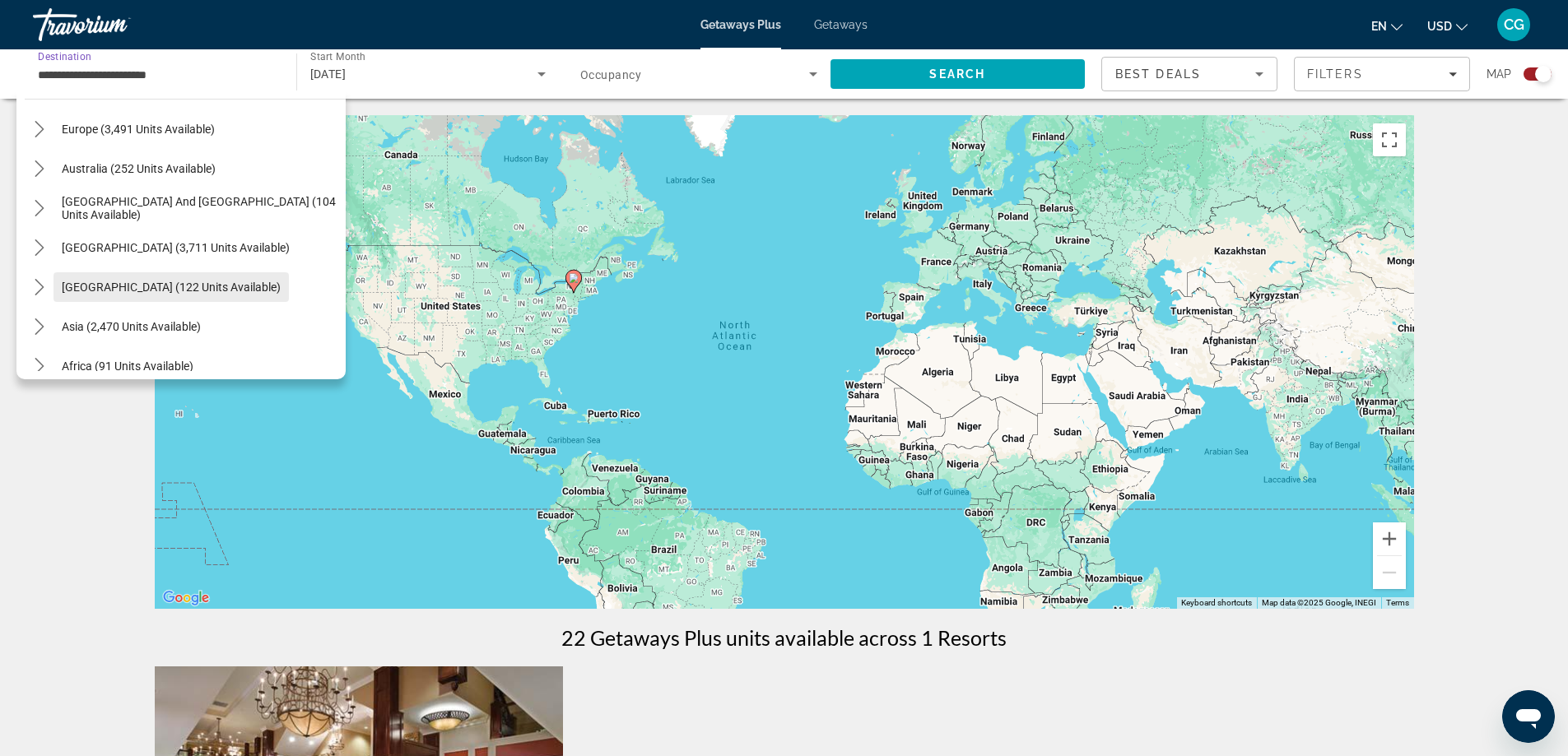
scroll to position [1721, 0]
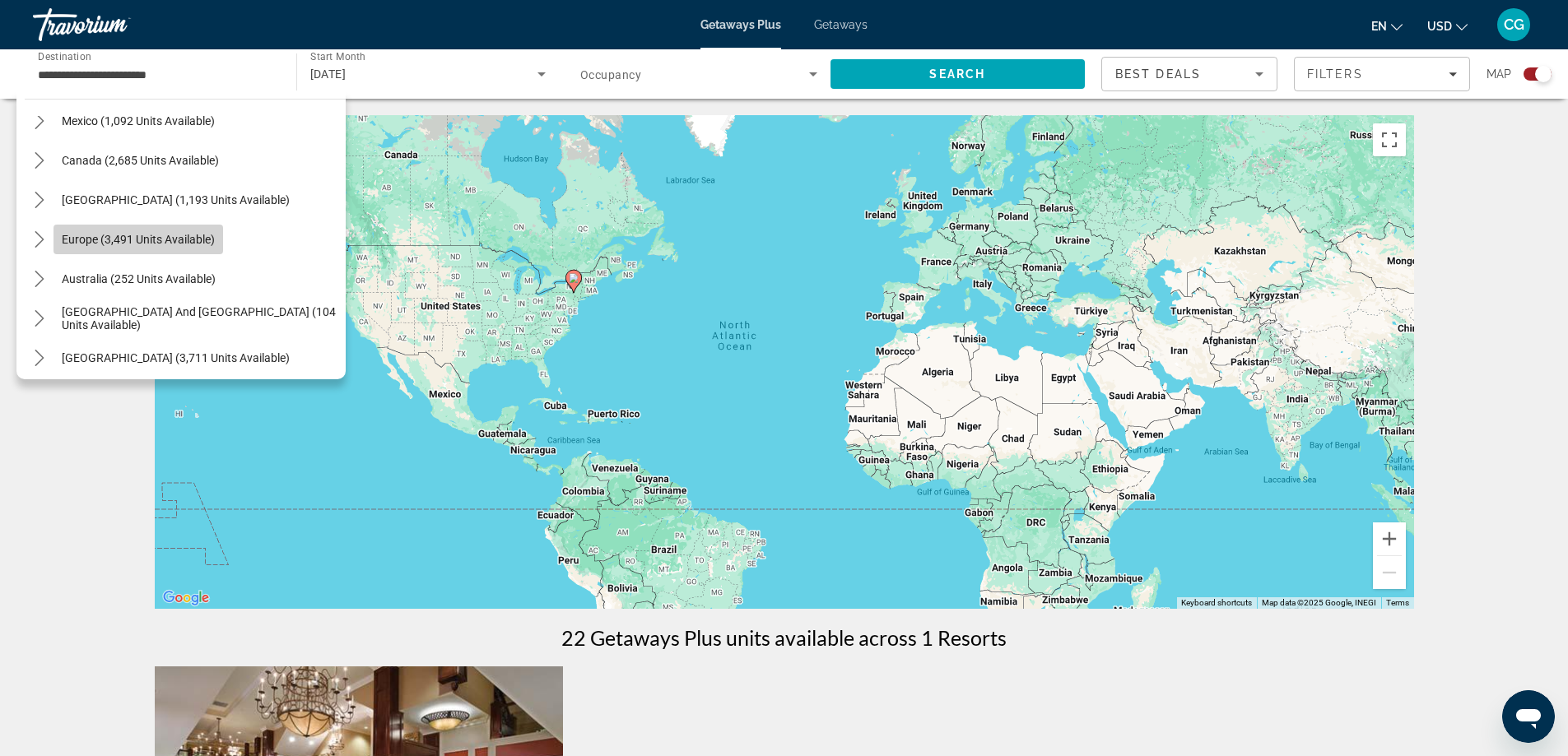
click at [134, 241] on span "Europe (3,491 units available)" at bounding box center [138, 239] width 153 height 13
type input "**********"
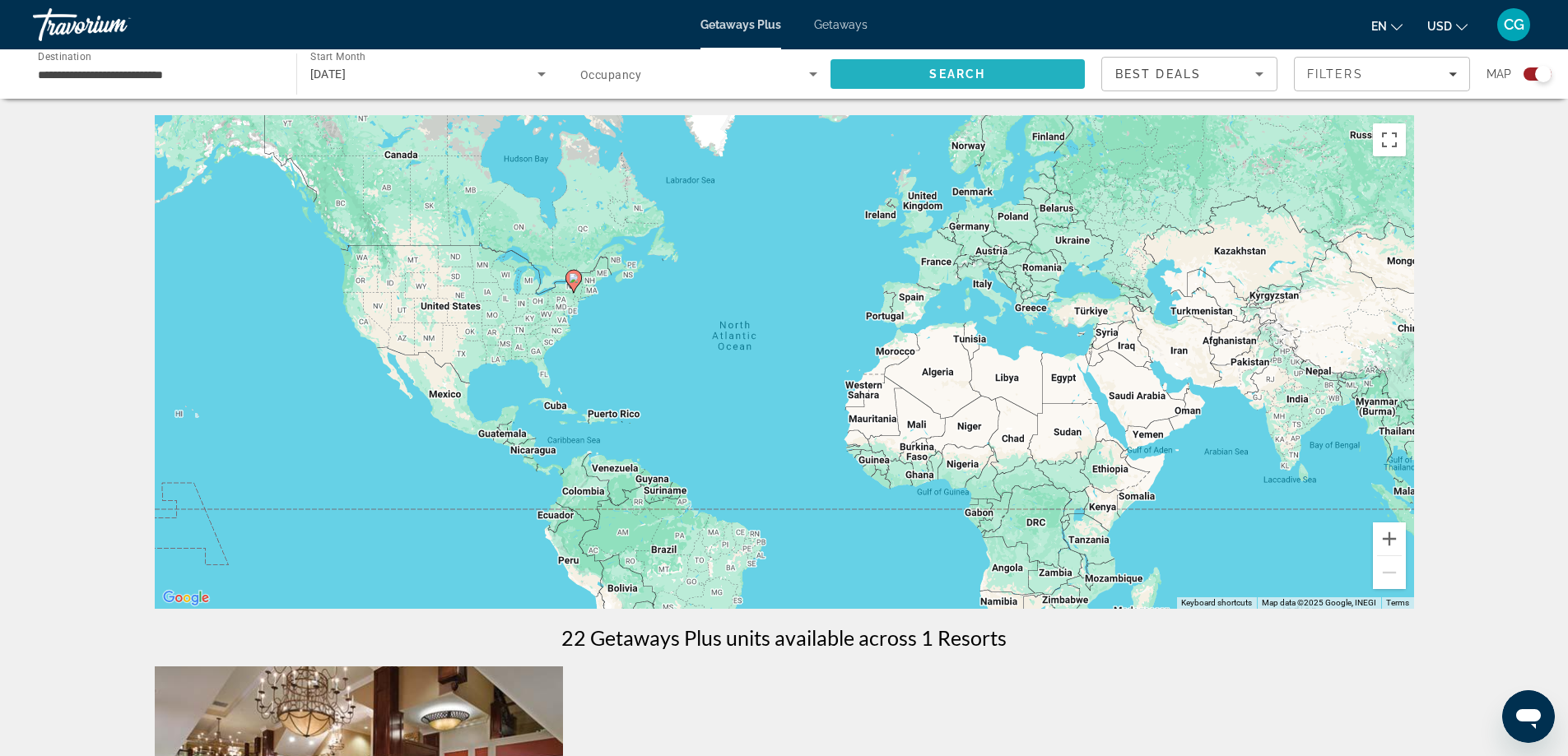
click at [883, 69] on span "Search" at bounding box center [959, 73] width 255 height 39
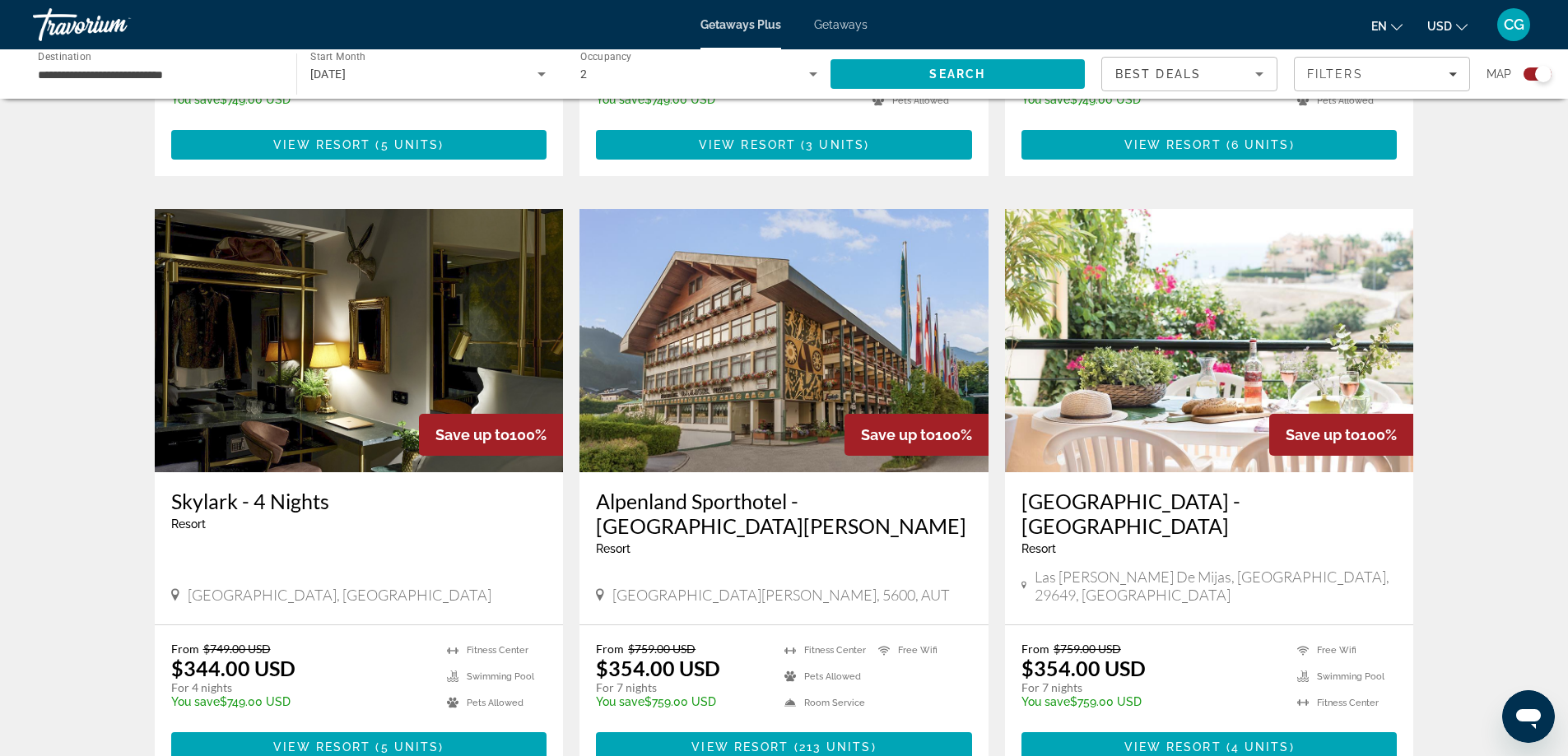
scroll to position [2221, 0]
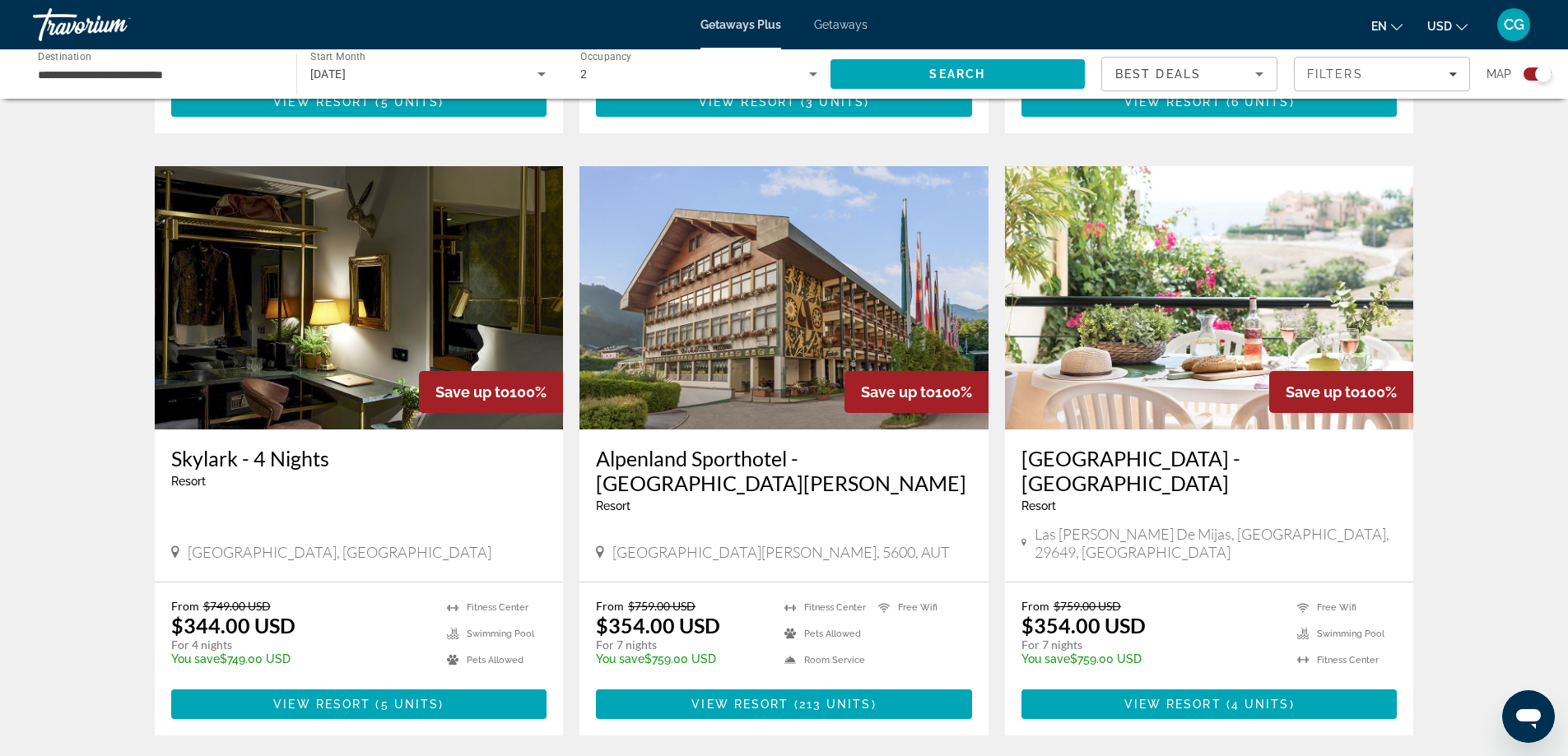
click at [1186, 303] on img "Main content" at bounding box center [1210, 298] width 409 height 264
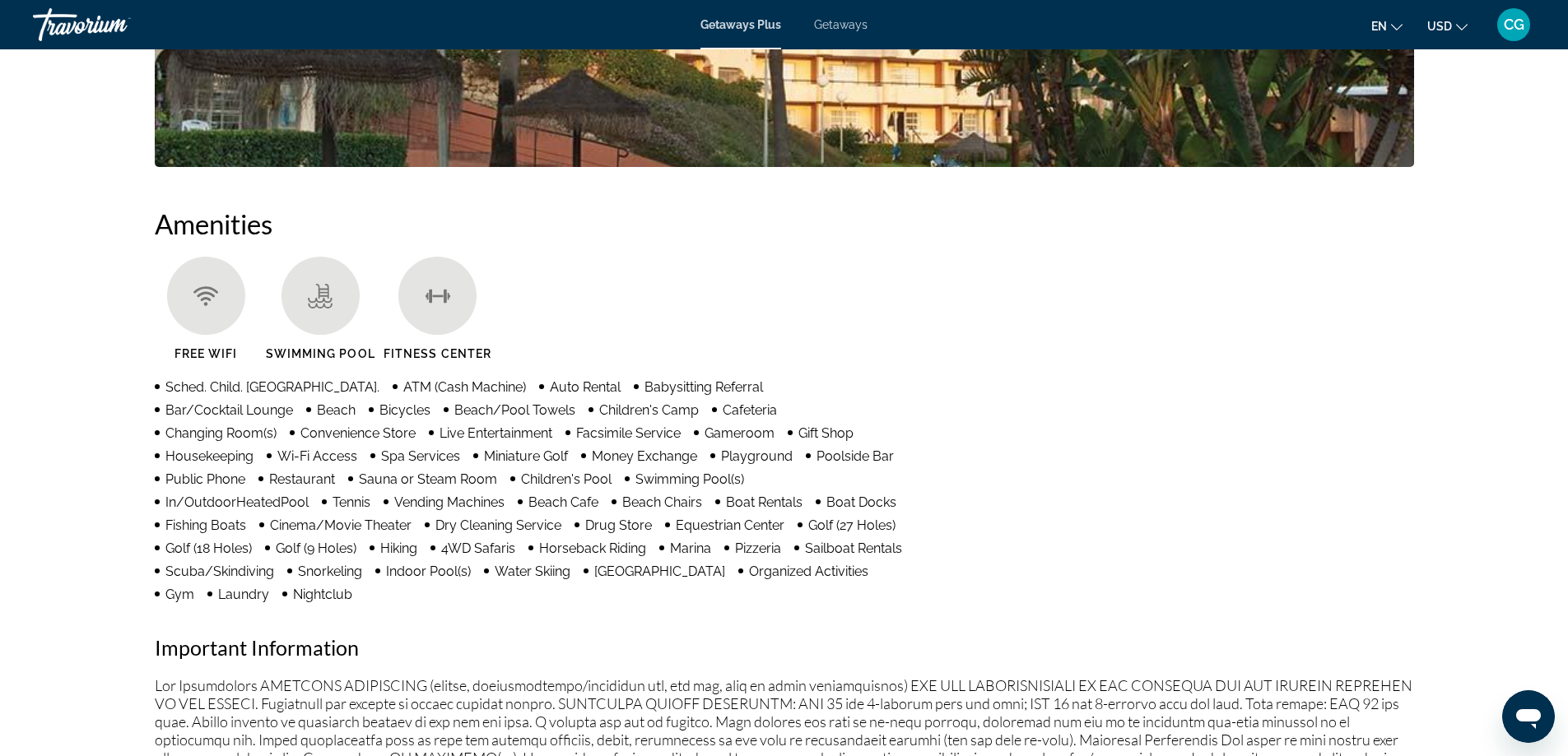
scroll to position [992, 0]
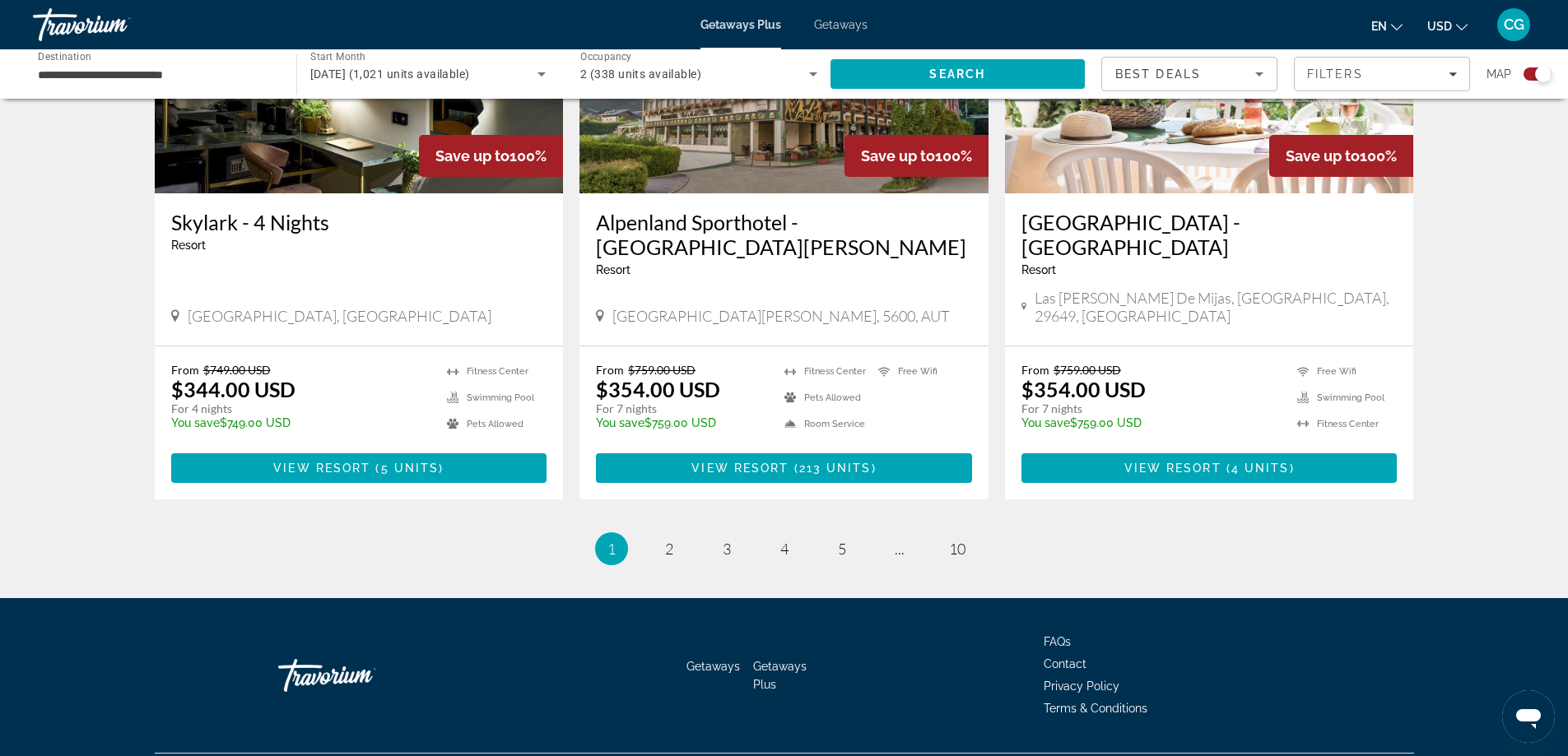
scroll to position [2465, 0]
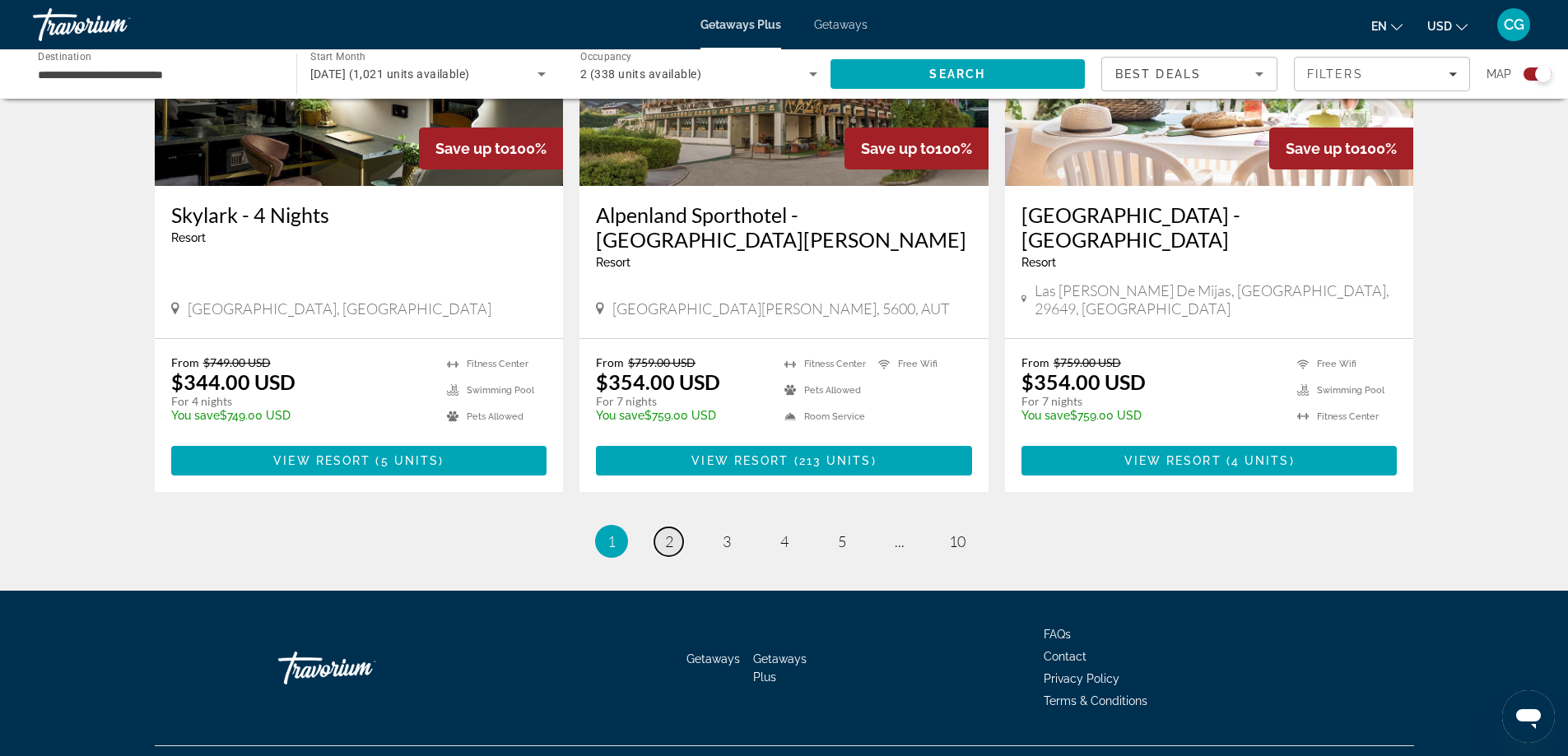
click at [670, 532] on span "2" at bounding box center [670, 542] width 8 height 18
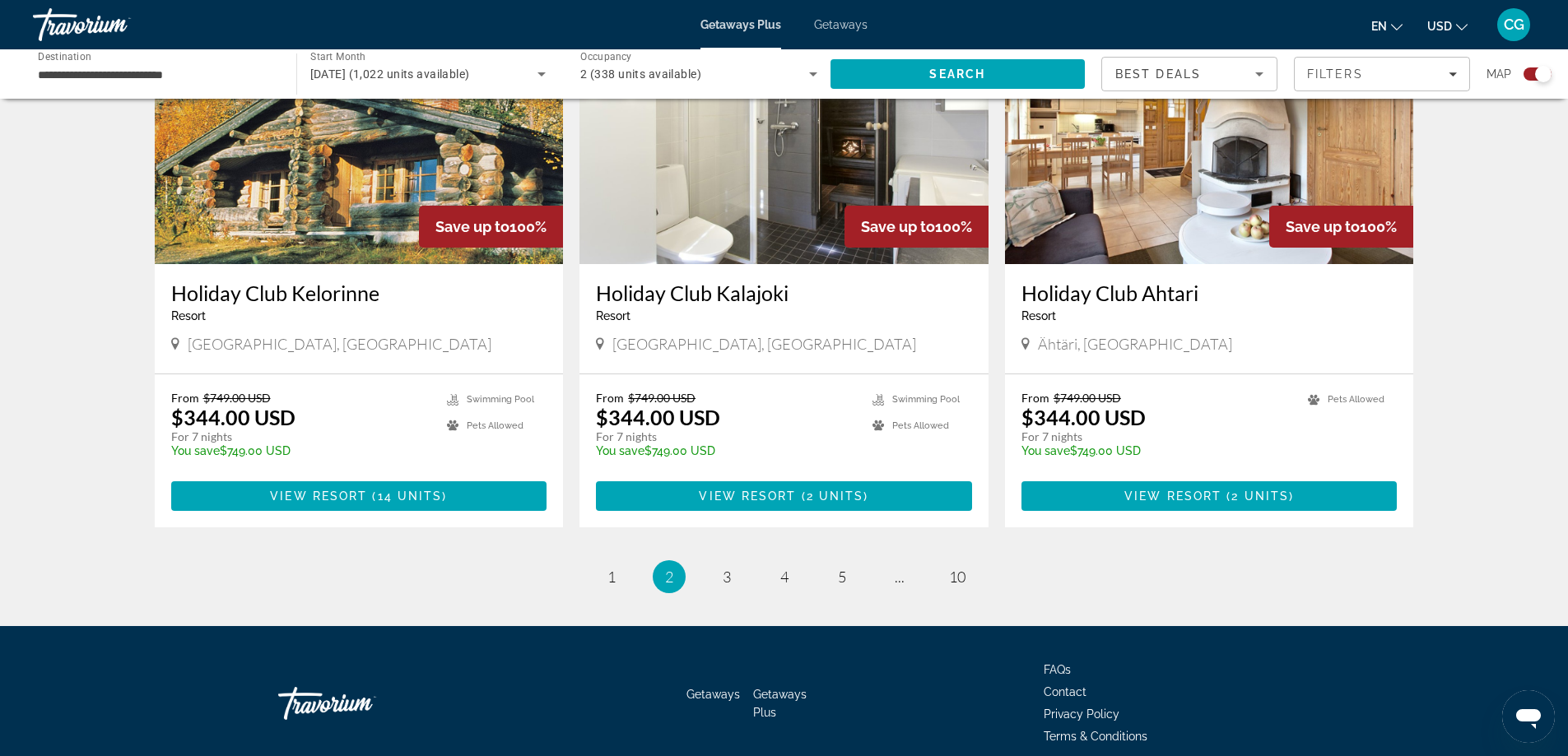
scroll to position [2416, 0]
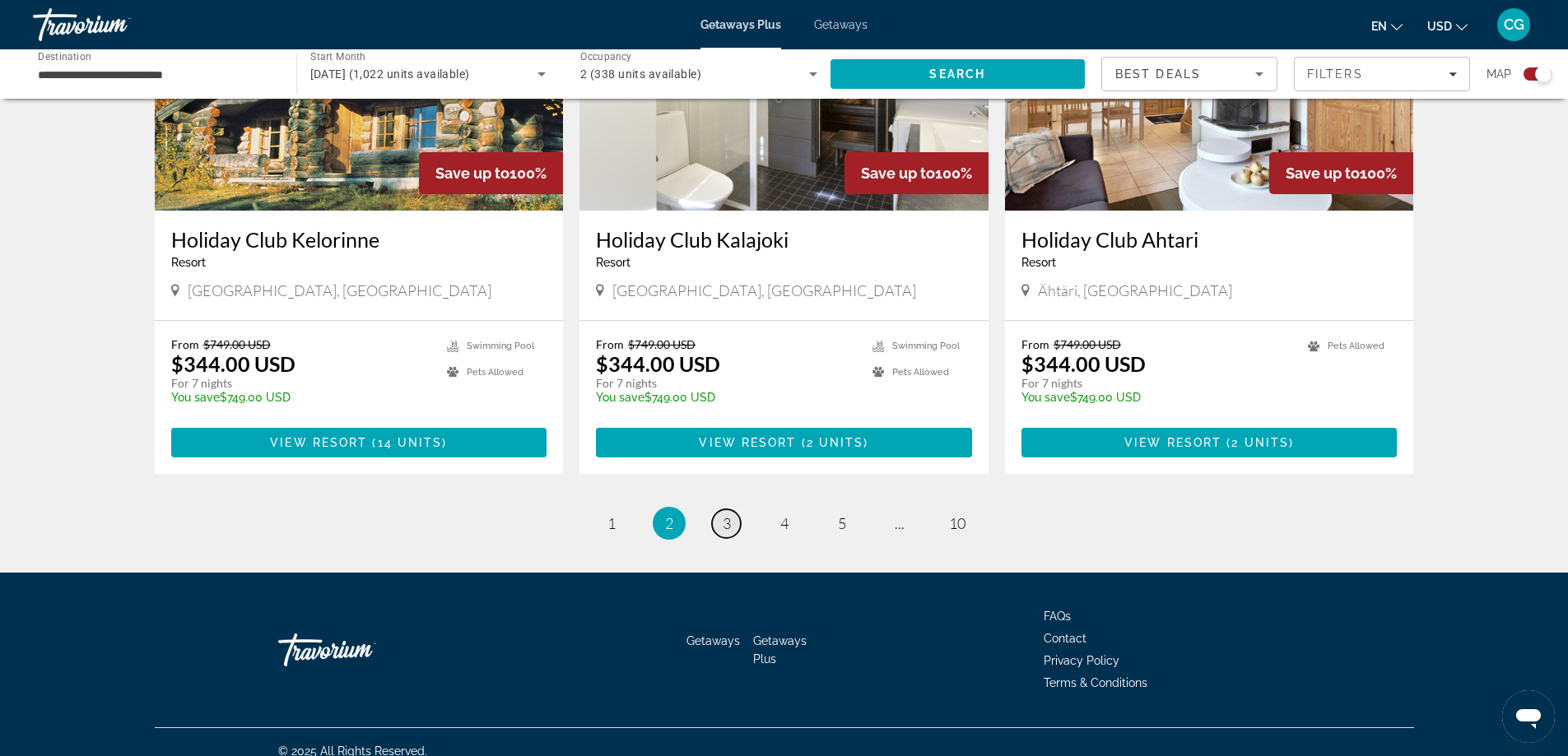
click at [731, 511] on link "page 3" at bounding box center [726, 523] width 29 height 29
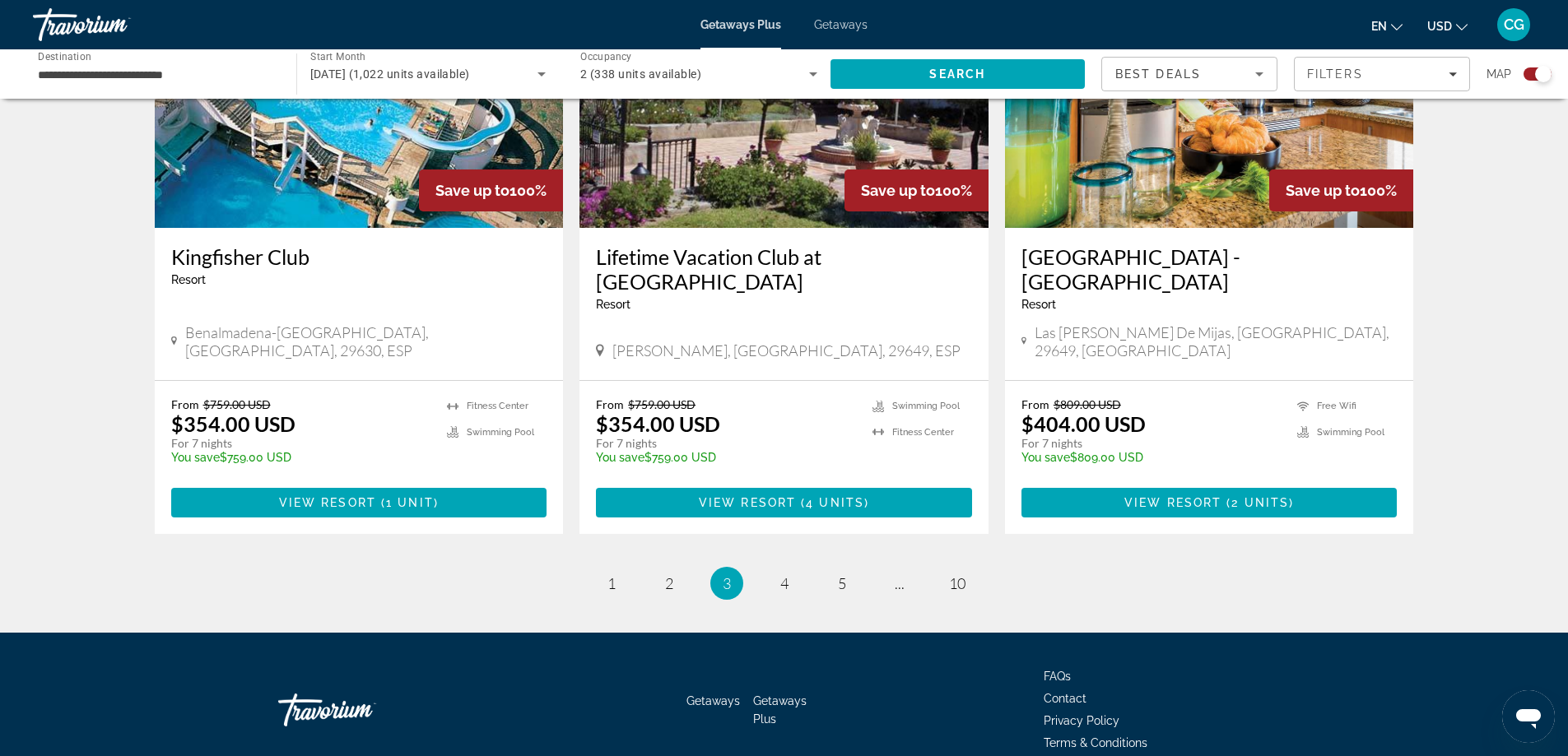
scroll to position [2441, 0]
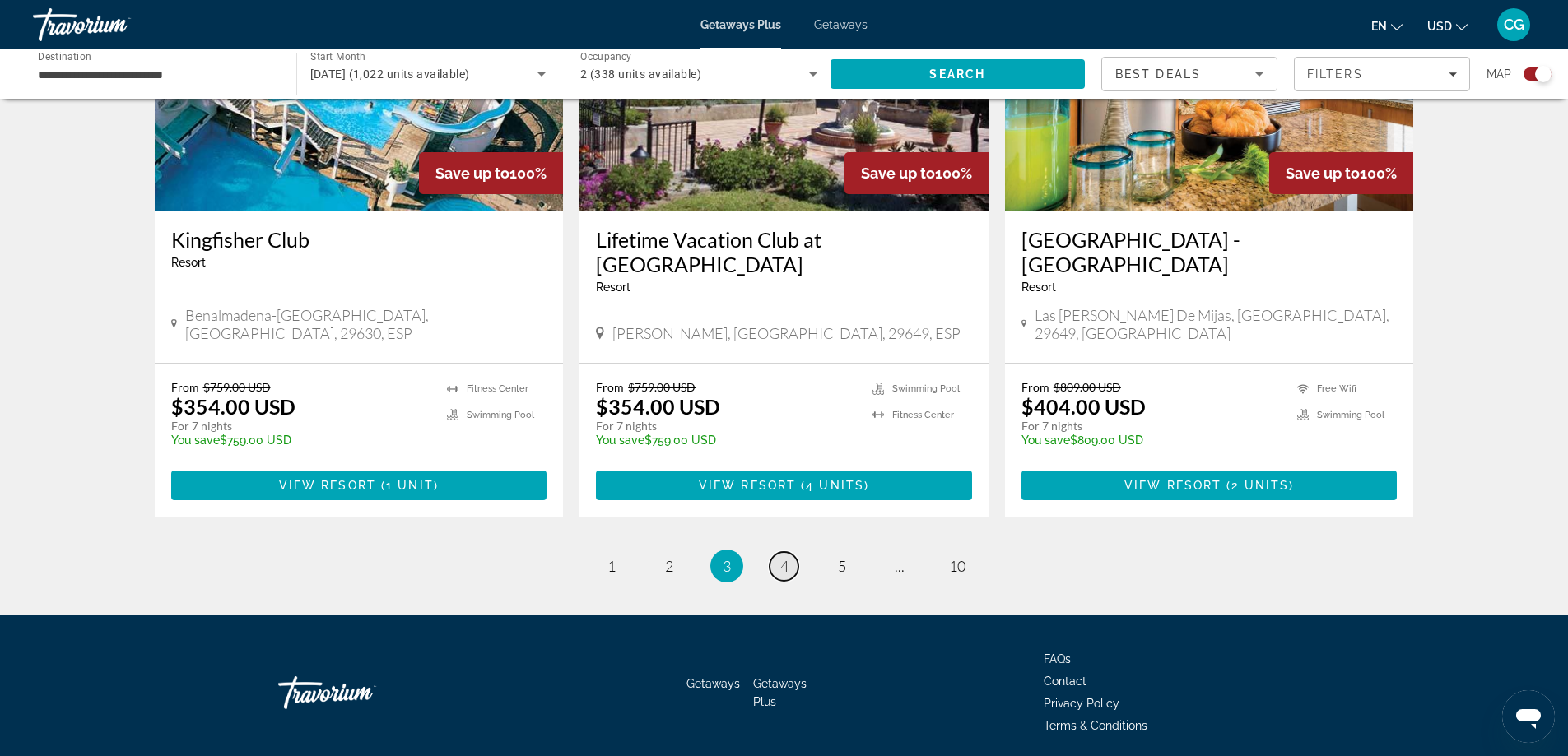
click at [792, 552] on link "page 4" at bounding box center [784, 567] width 29 height 29
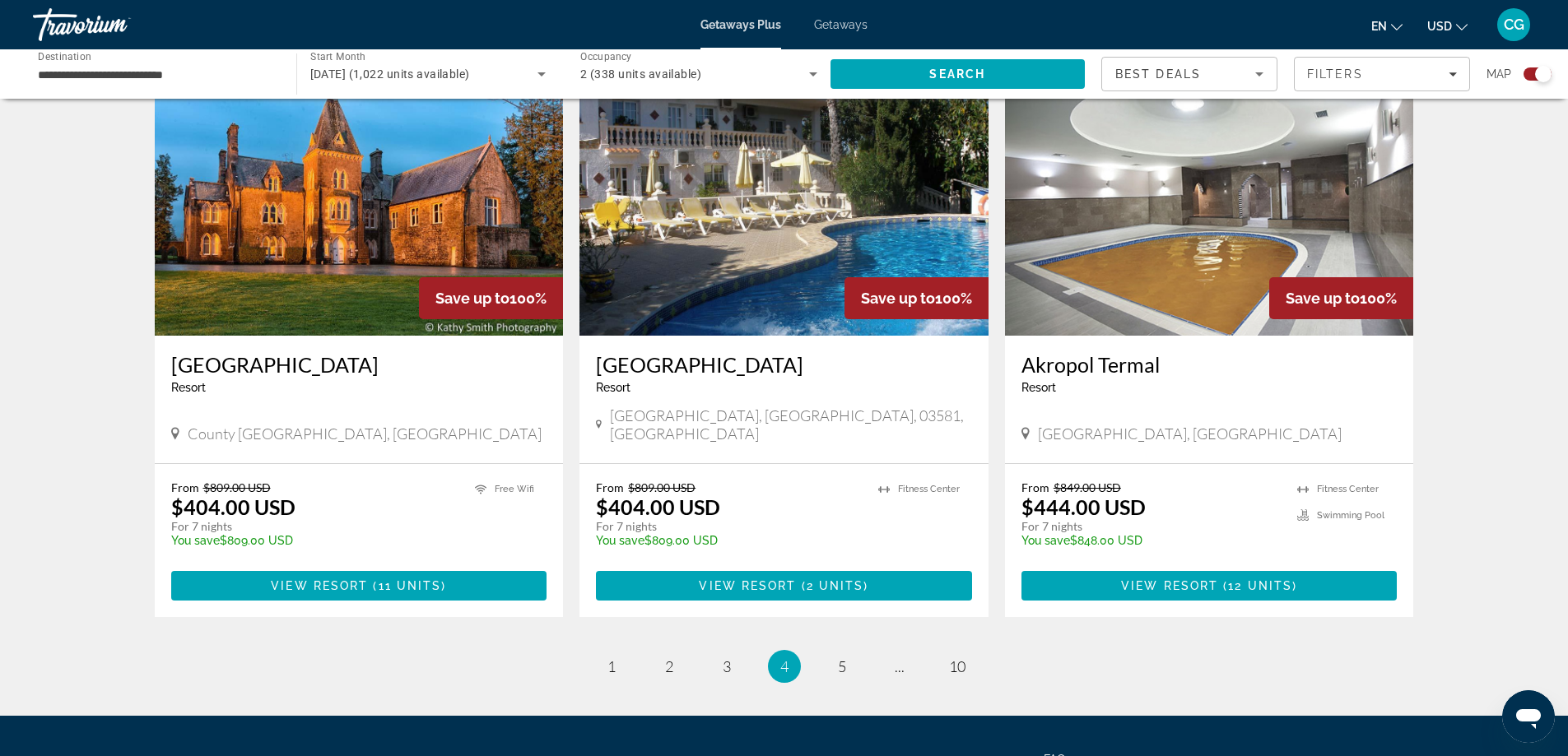
scroll to position [2386, 0]
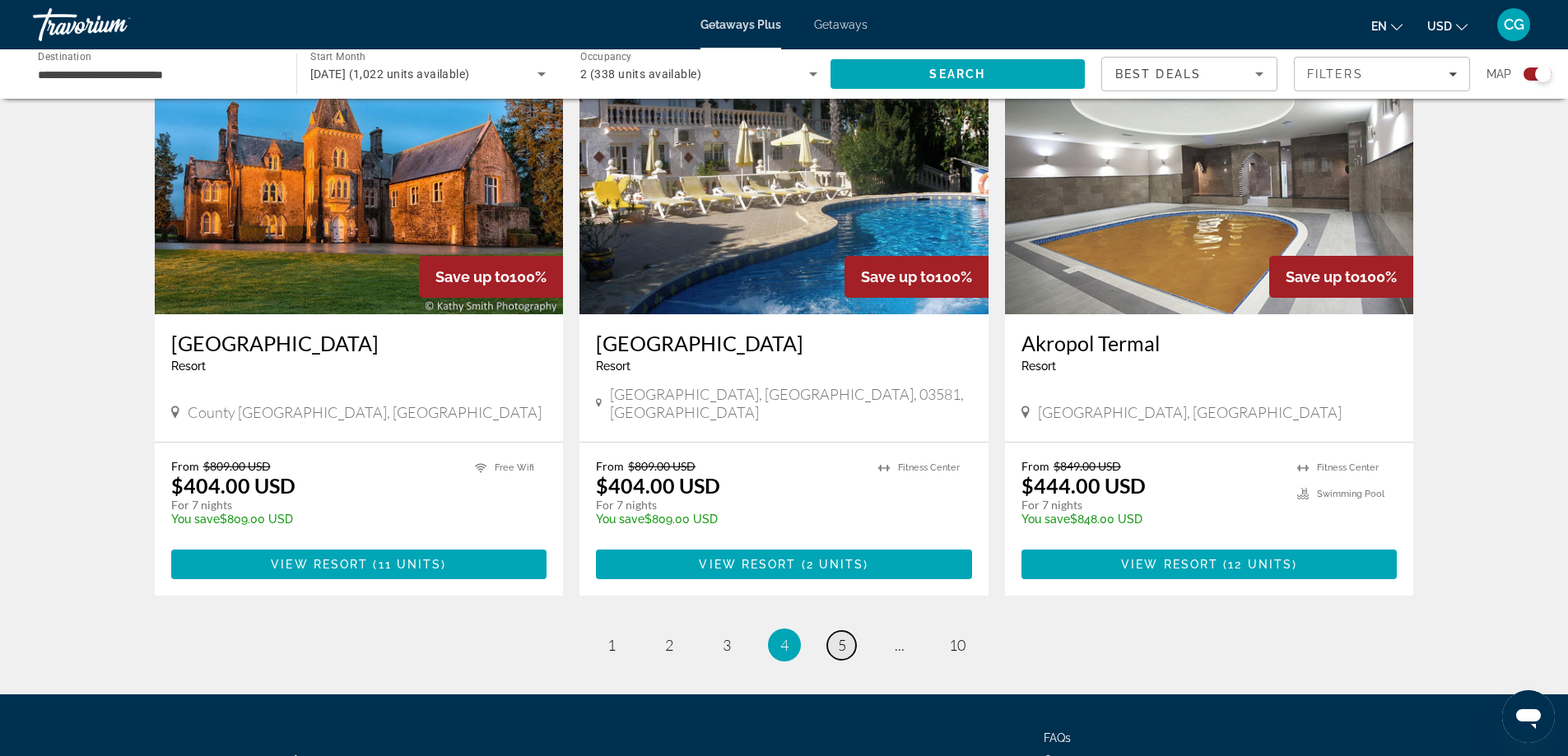
click at [843, 636] on span "5" at bounding box center [842, 645] width 8 height 18
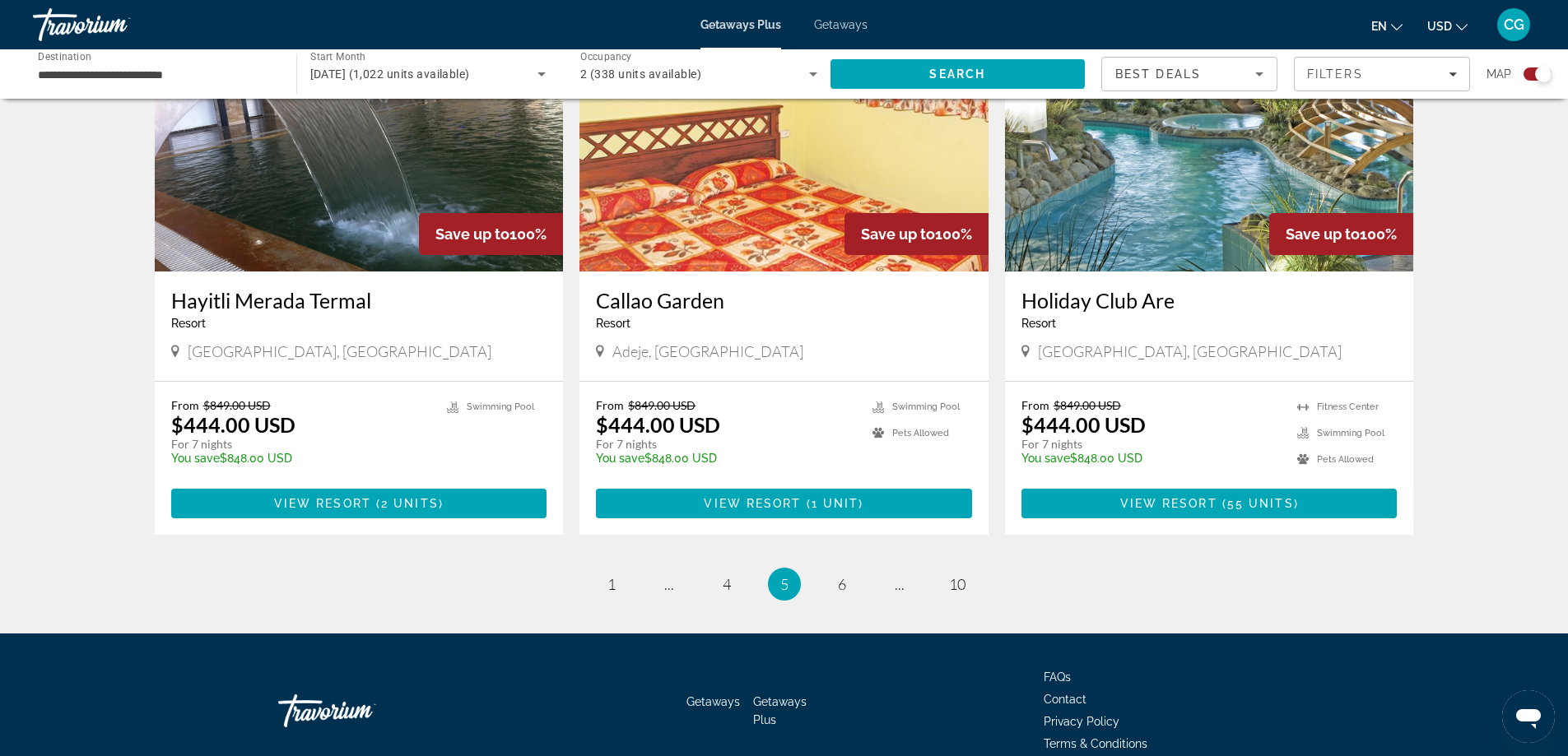
scroll to position [2386, 0]
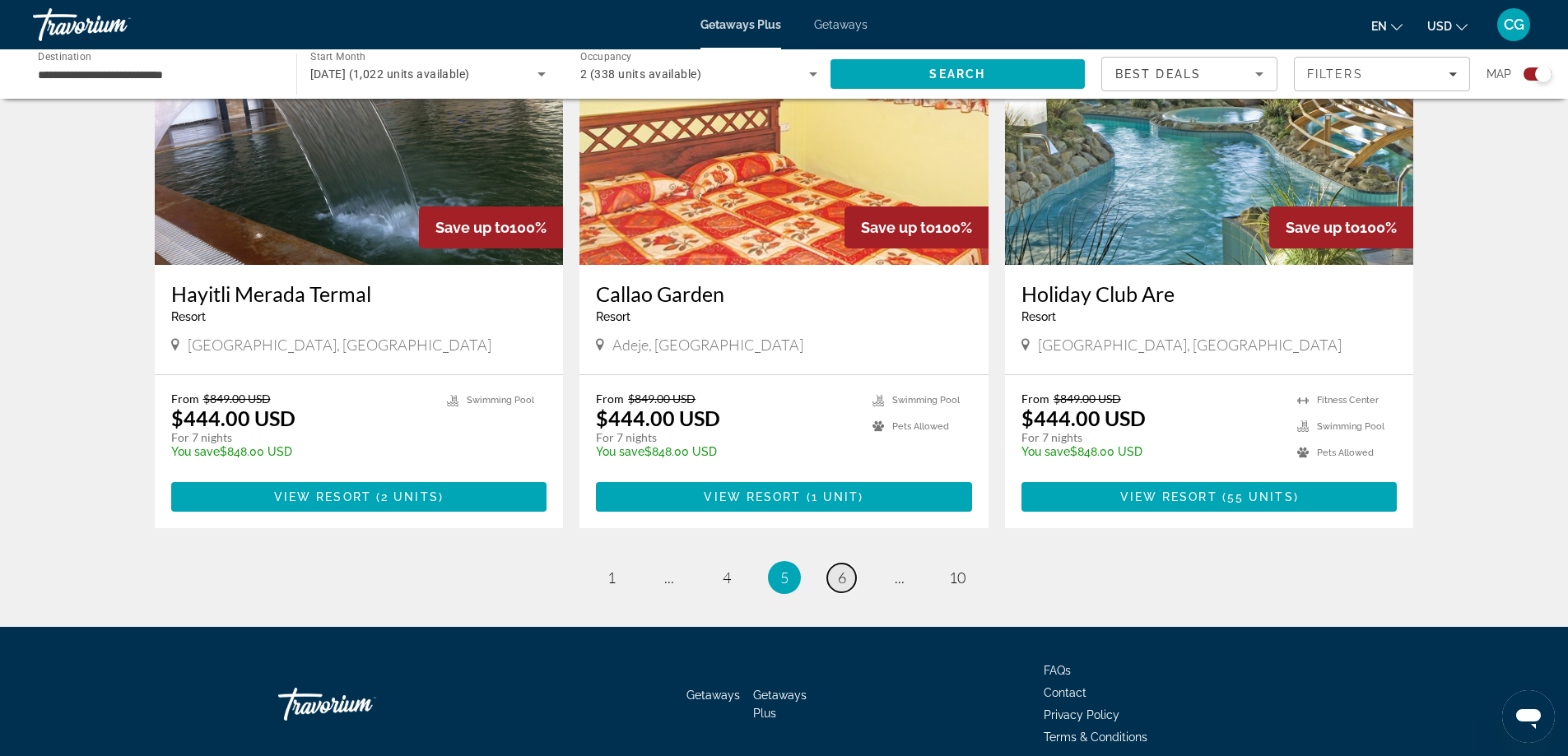
click at [837, 563] on link "page 6" at bounding box center [842, 577] width 29 height 29
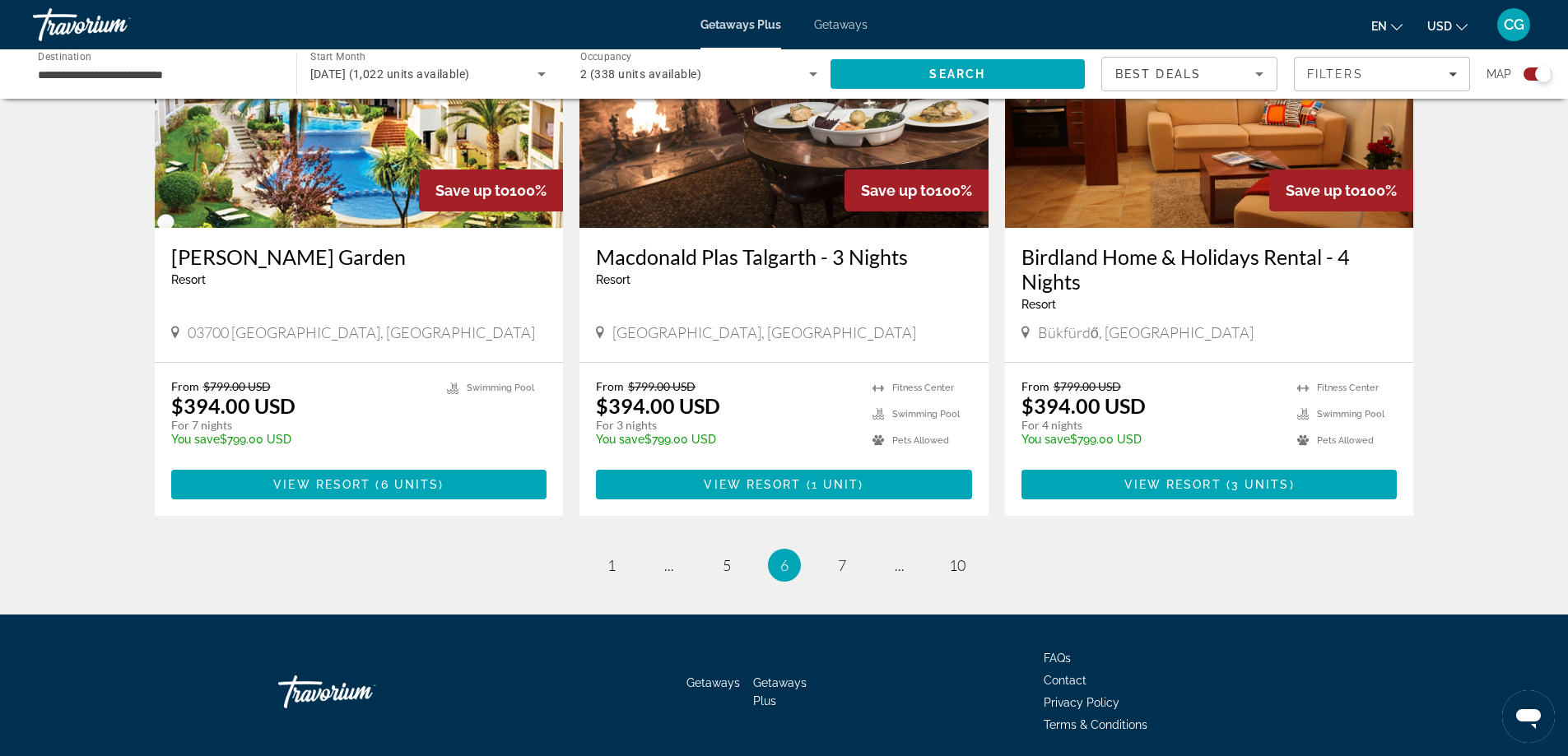
scroll to position [2441, 0]
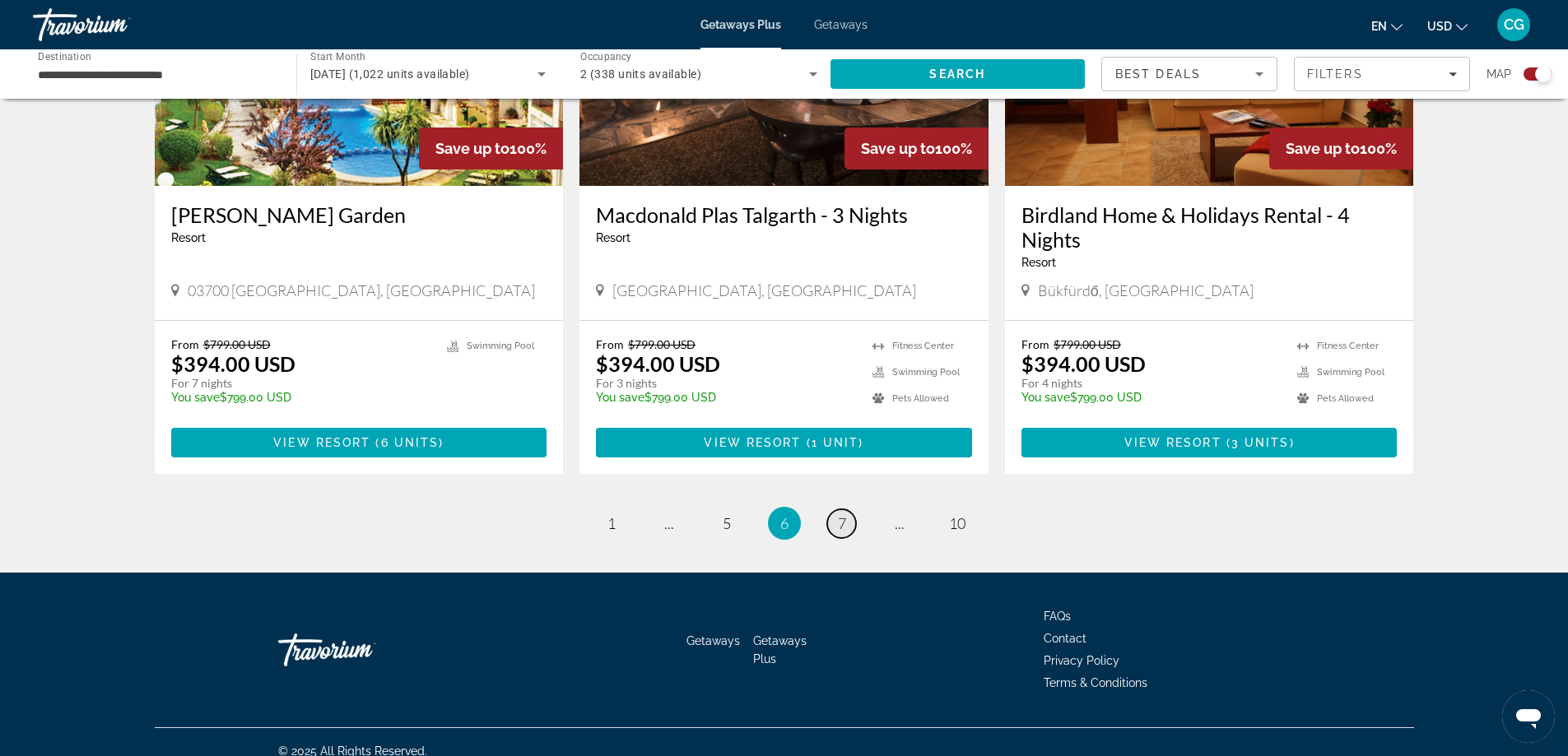
click at [840, 514] on span "7" at bounding box center [842, 523] width 8 height 18
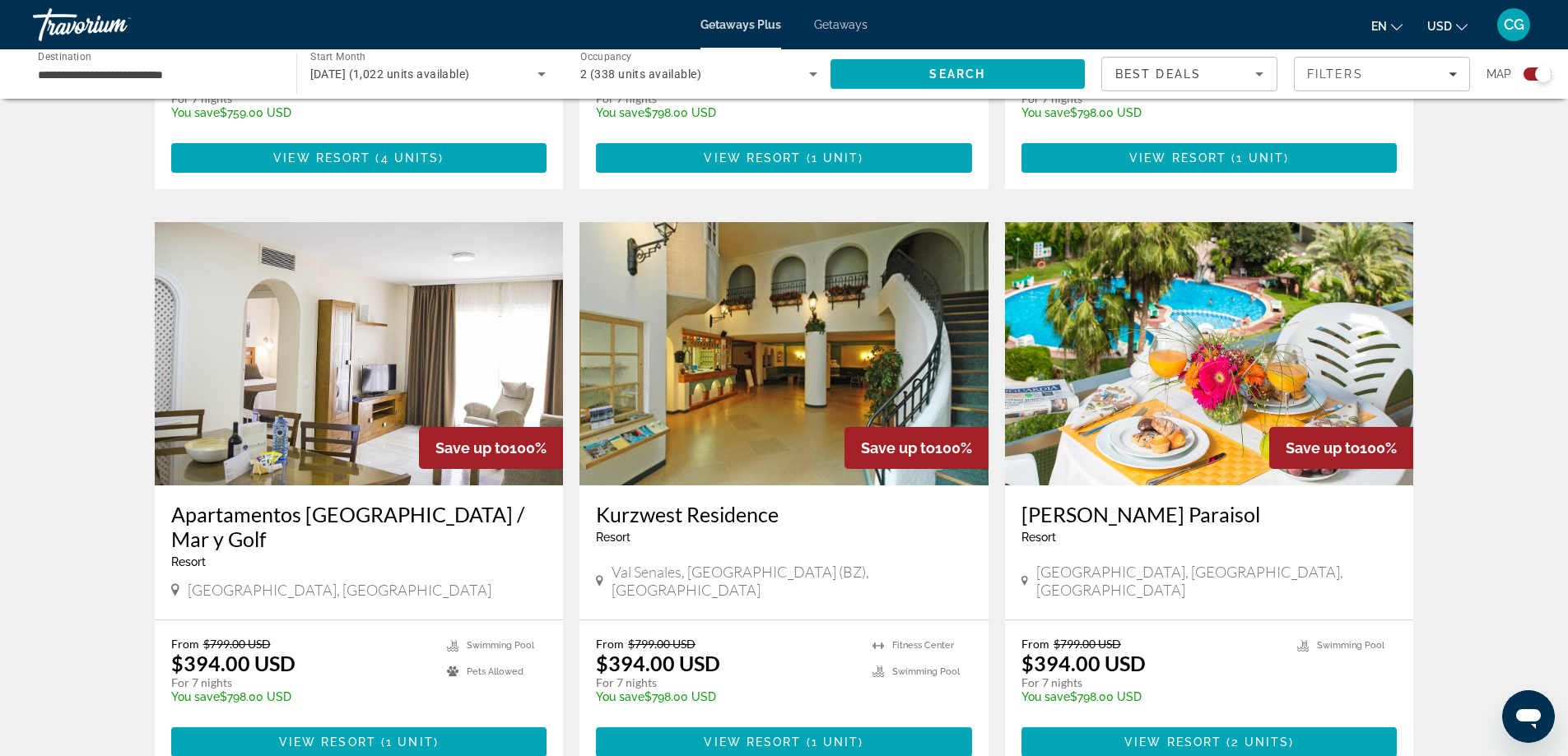
scroll to position [943, 0]
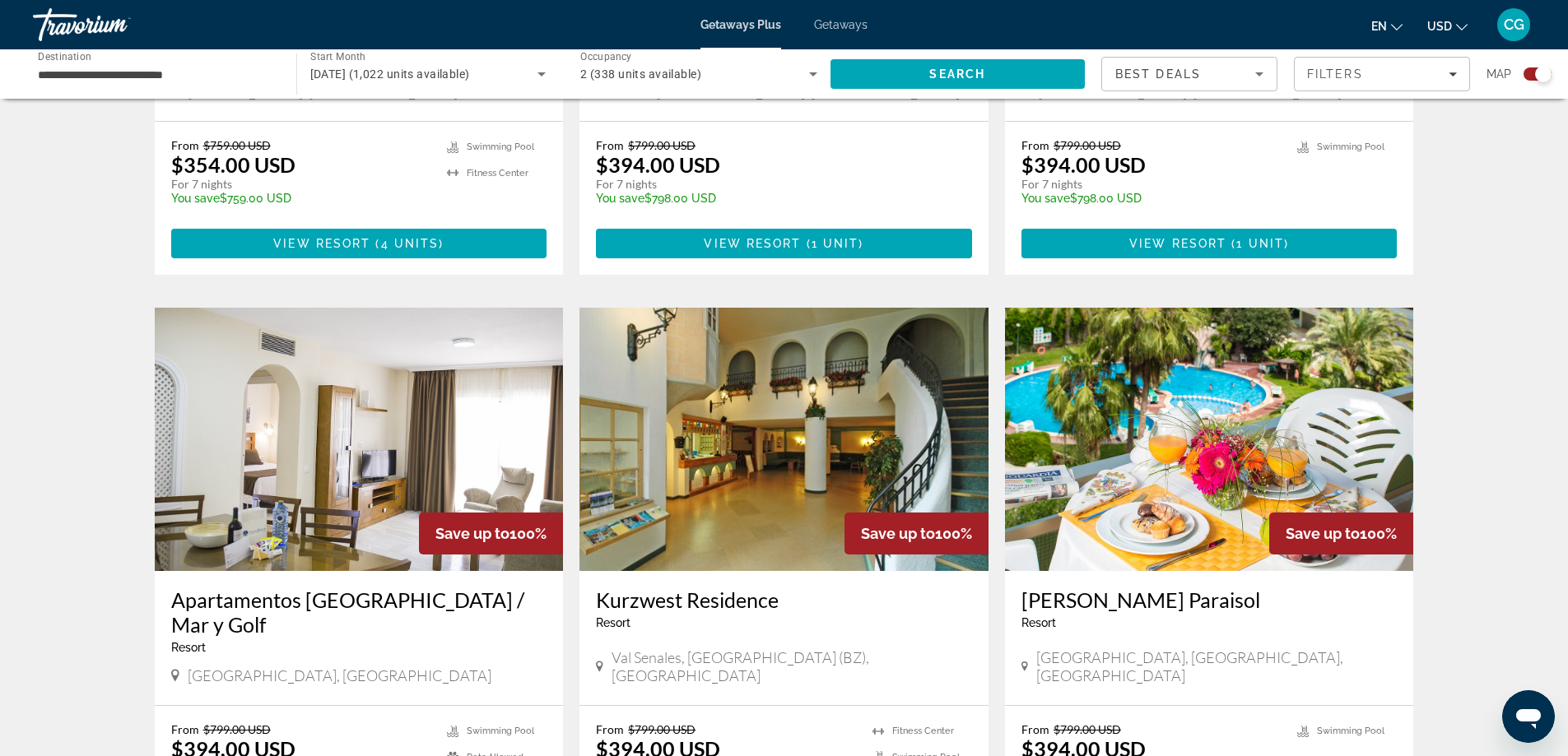
click at [216, 77] on input "**********" at bounding box center [156, 75] width 237 height 20
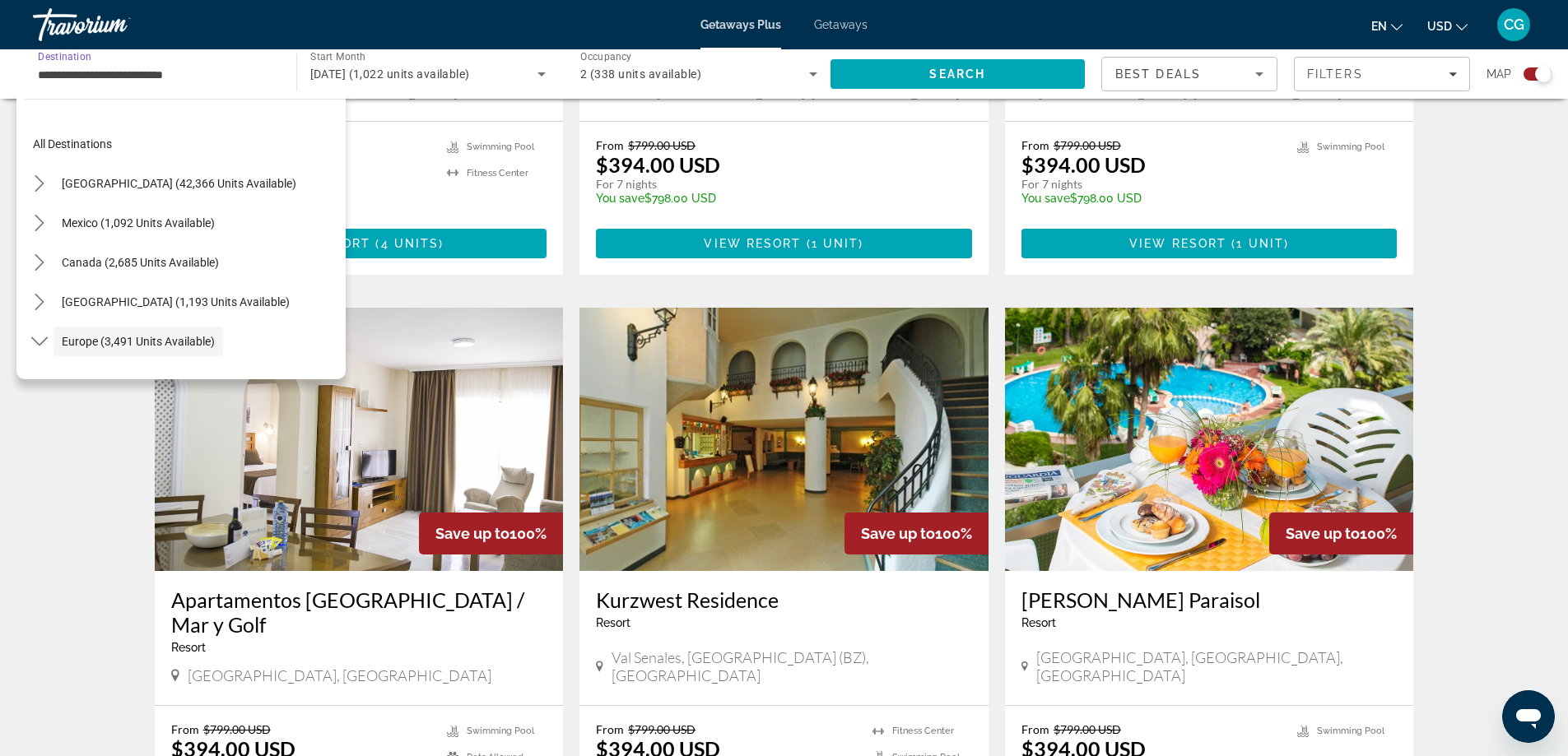
scroll to position [98, 0]
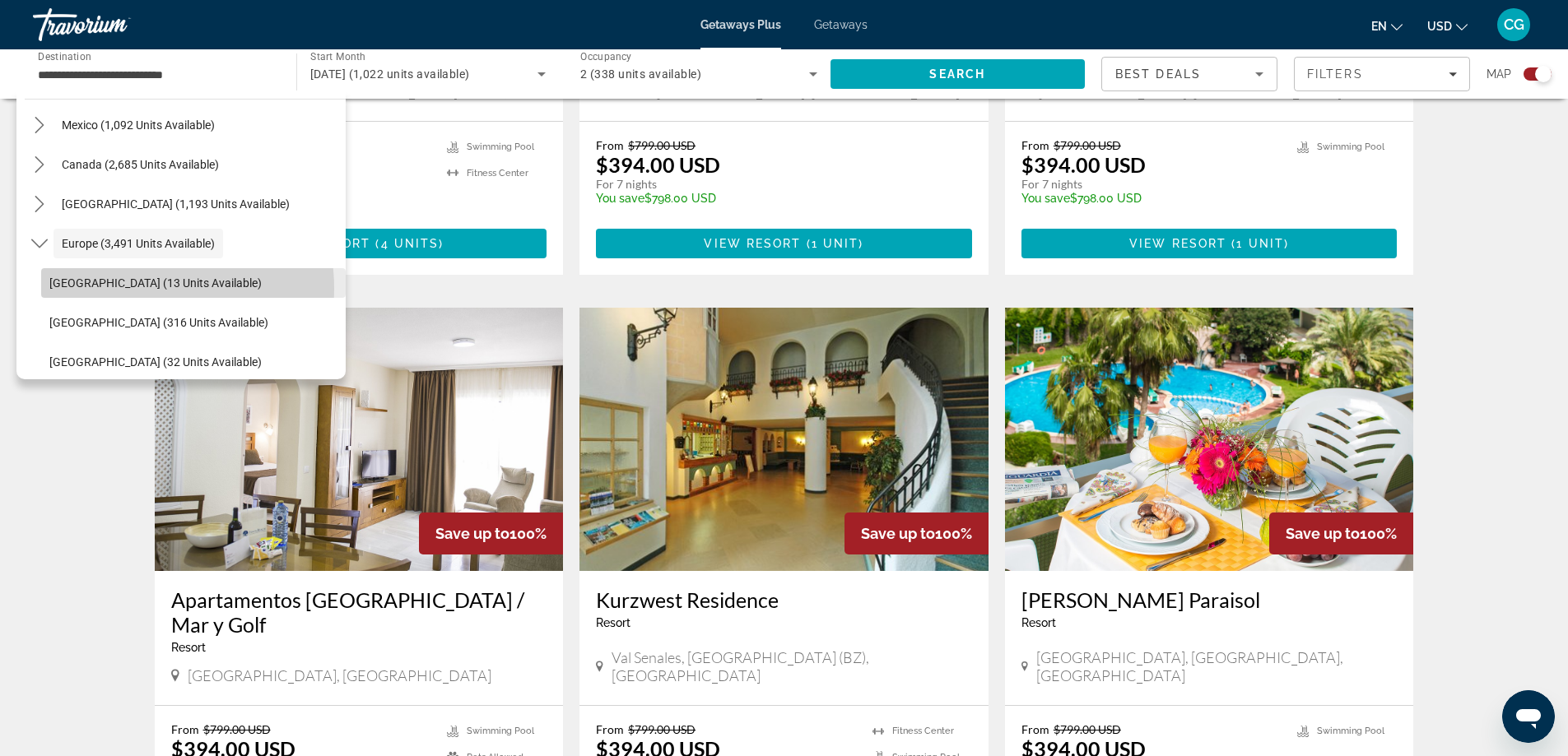
click at [124, 289] on span "[GEOGRAPHIC_DATA] (13 units available)" at bounding box center [155, 283] width 212 height 13
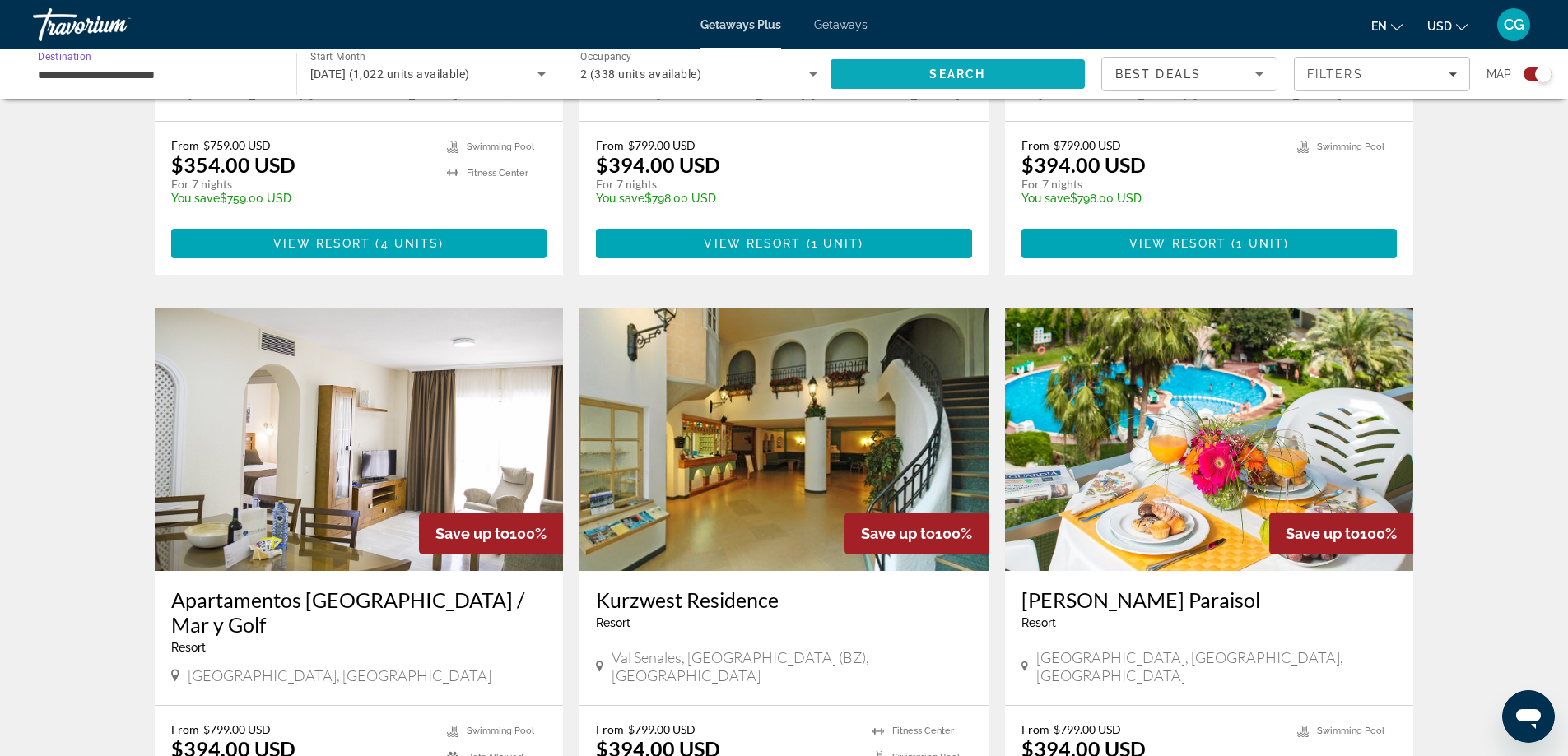
click at [858, 74] on span "Search" at bounding box center [959, 73] width 255 height 39
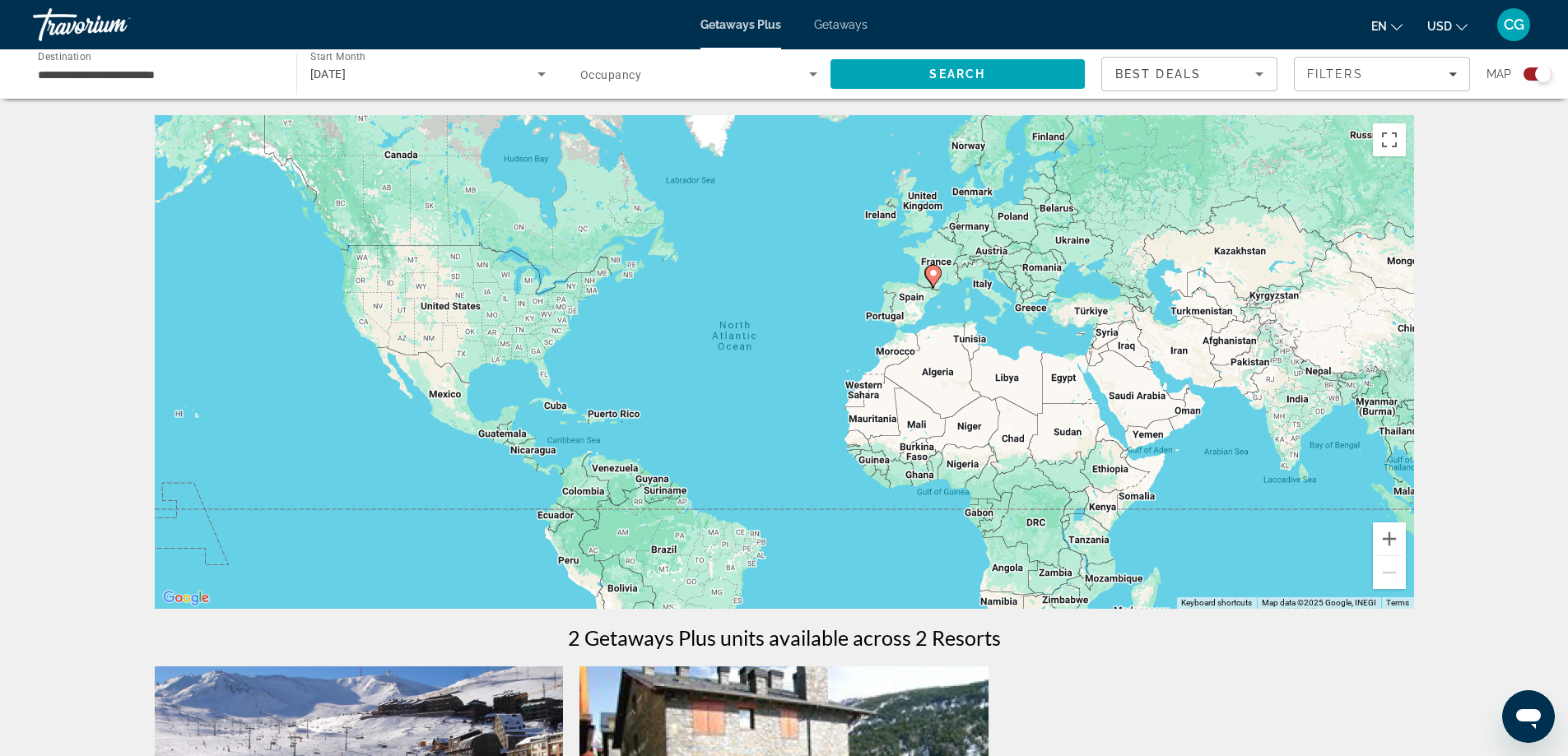
click at [220, 77] on input "**********" at bounding box center [156, 75] width 237 height 20
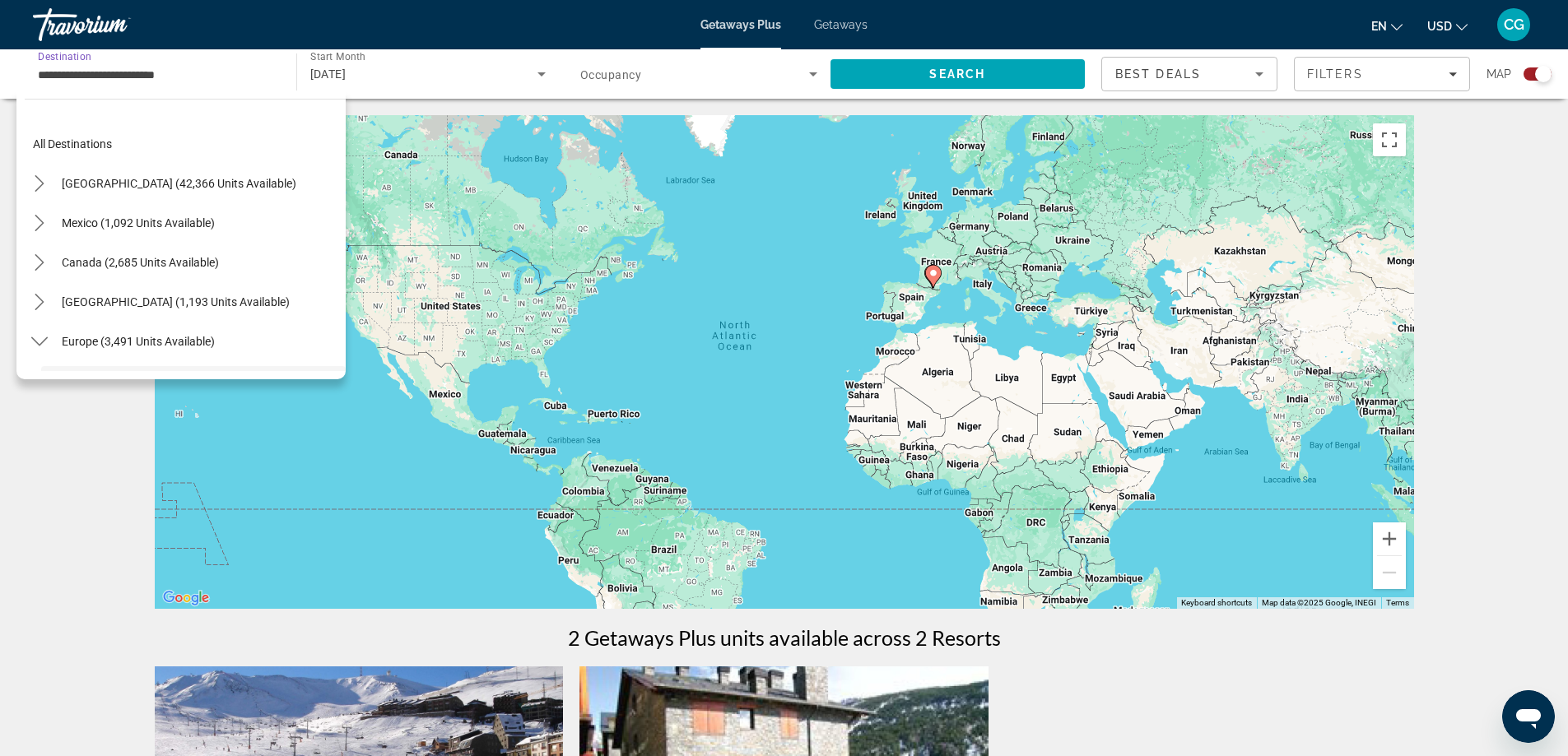
scroll to position [138, 0]
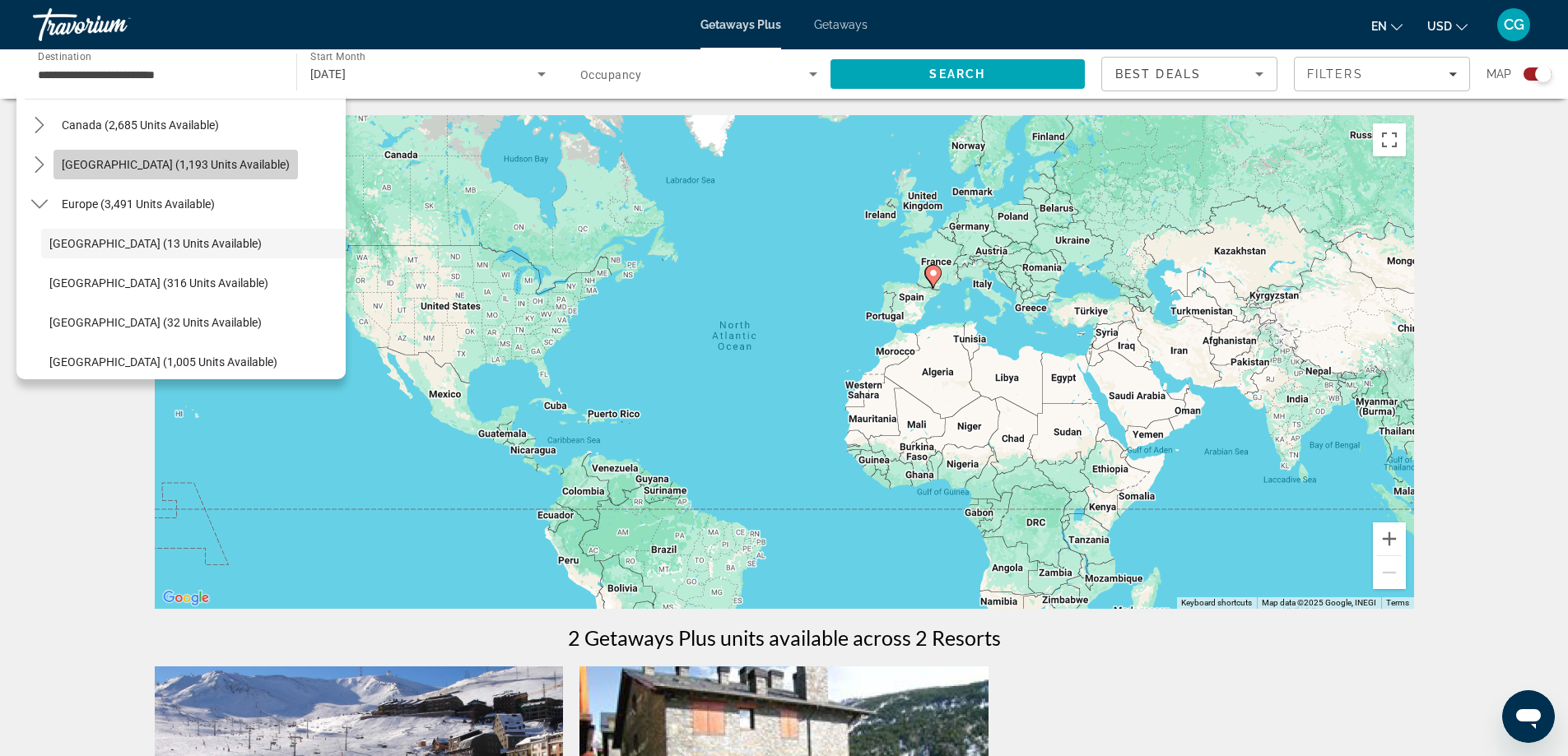
click at [185, 170] on span "[GEOGRAPHIC_DATA] (1,193 units available)" at bounding box center [175, 164] width 228 height 13
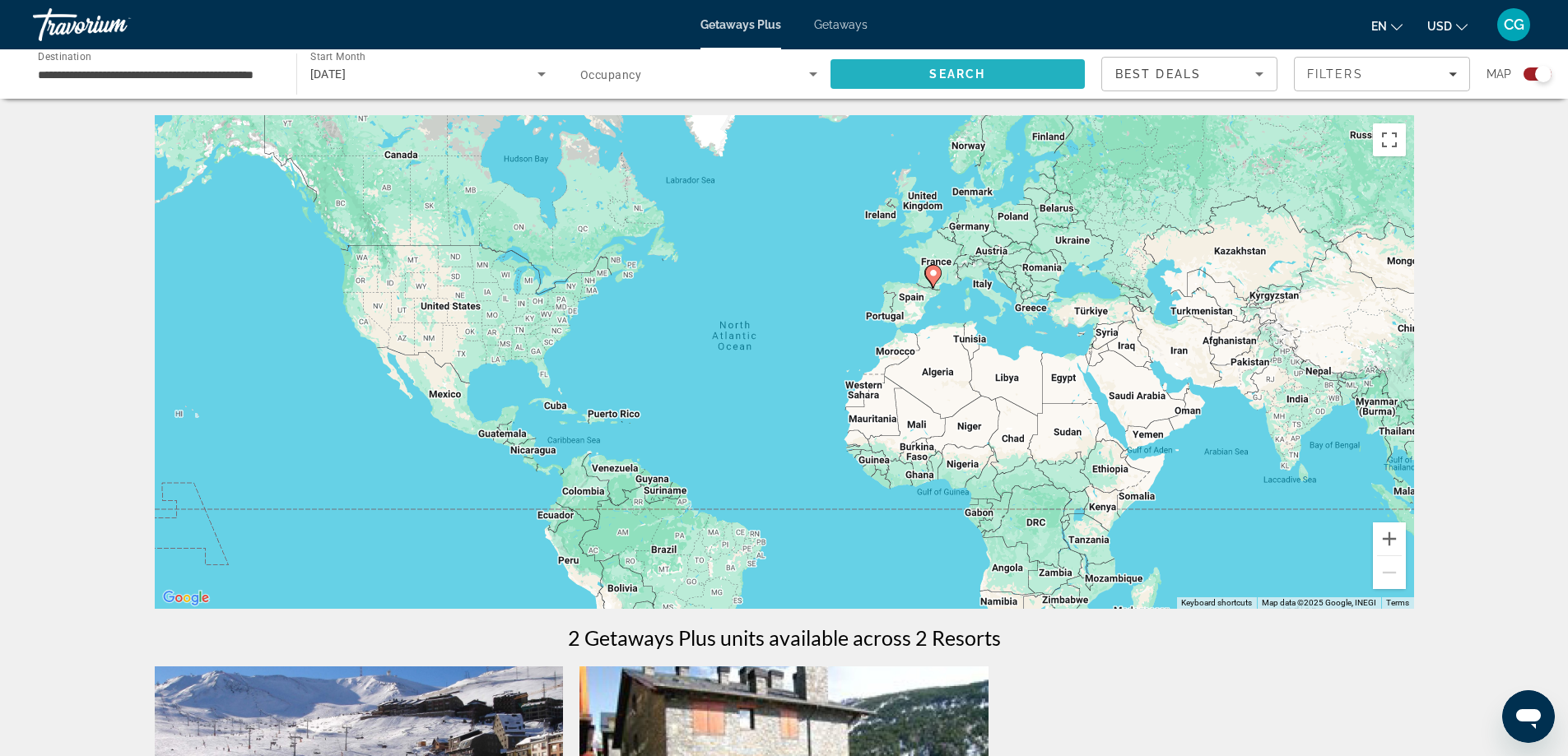
click at [863, 69] on span "Search" at bounding box center [959, 73] width 255 height 39
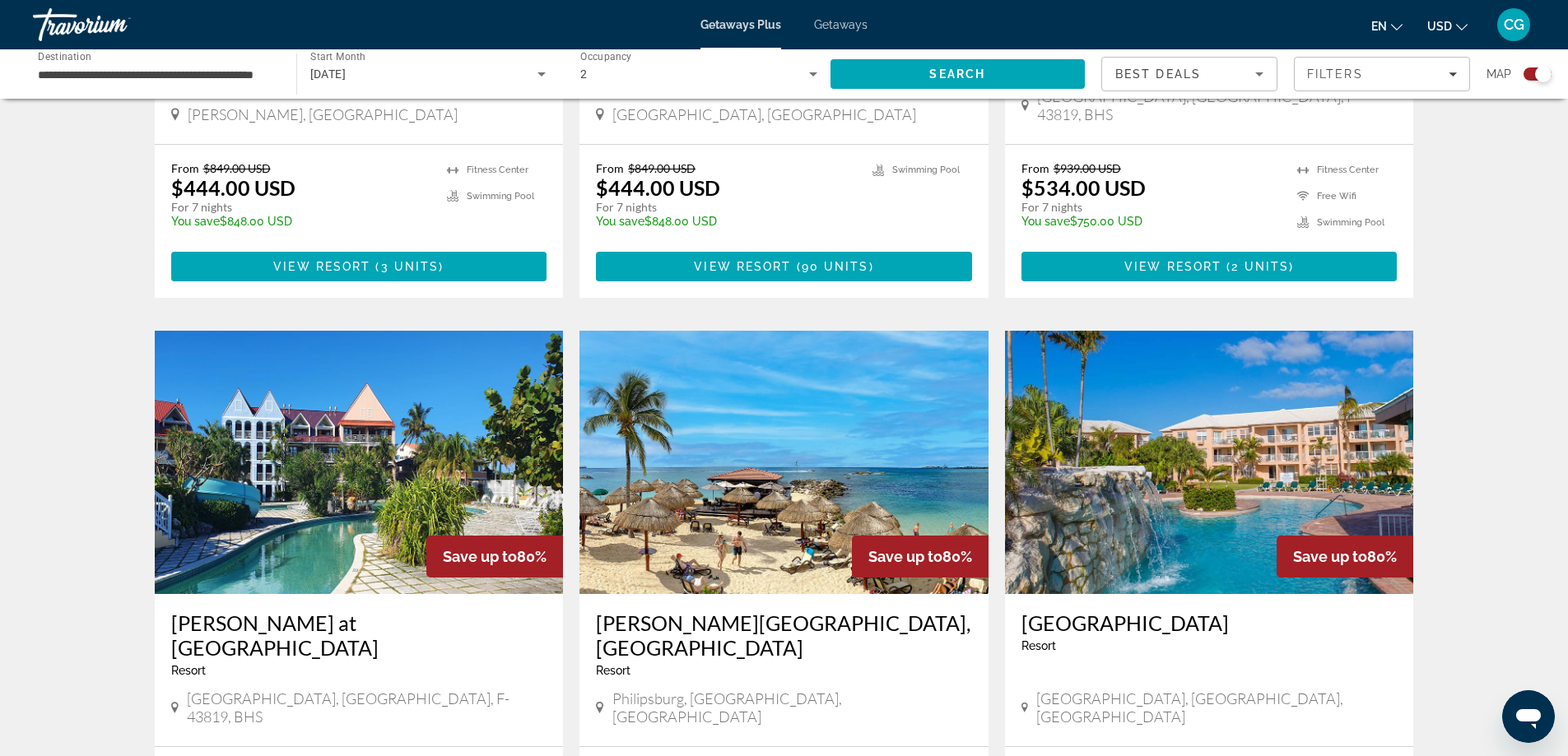
scroll to position [1563, 0]
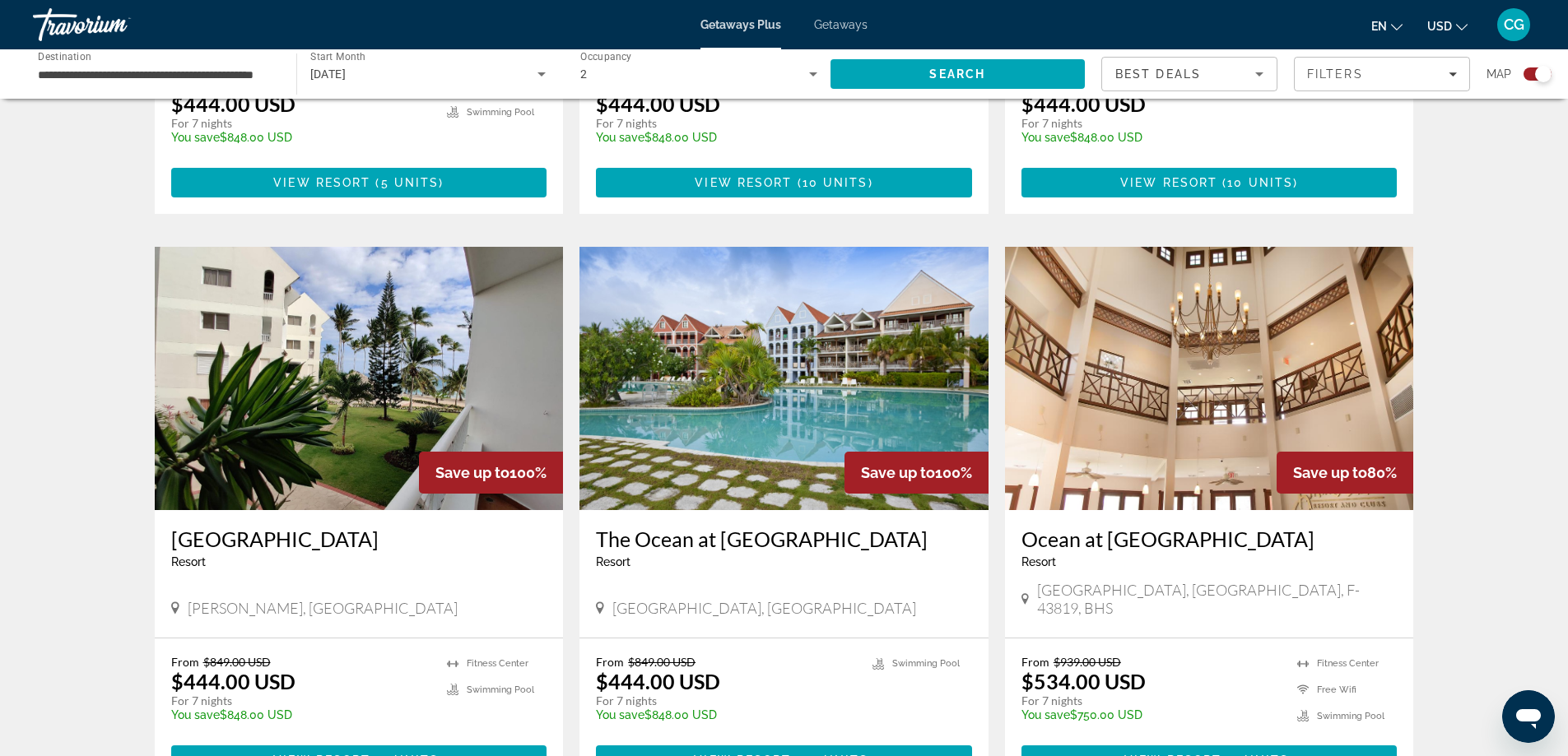
click at [217, 76] on input "**********" at bounding box center [156, 75] width 237 height 20
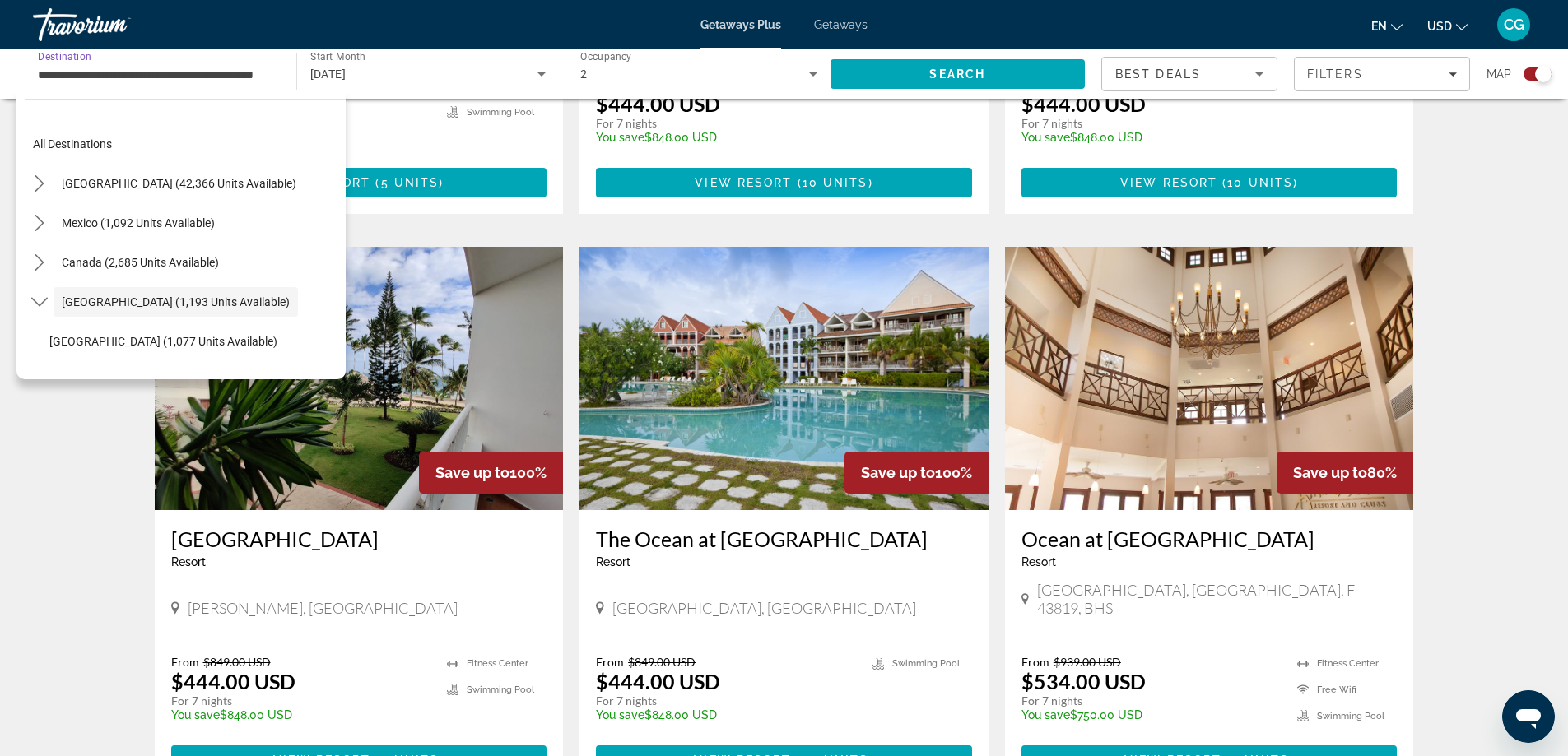
scroll to position [58, 0]
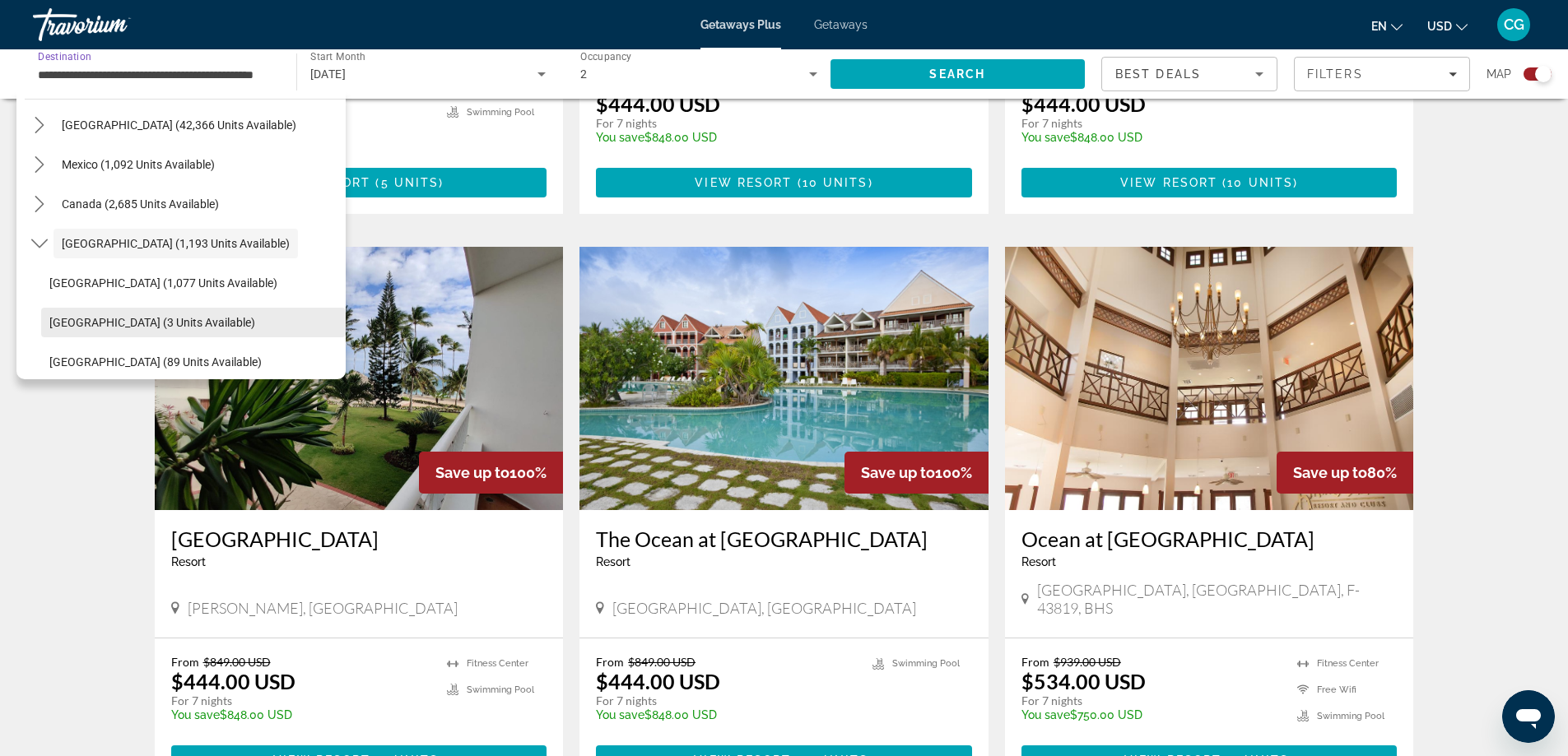
click at [200, 315] on span "Select destination: Cayman Islands (3 units available)" at bounding box center [193, 322] width 305 height 39
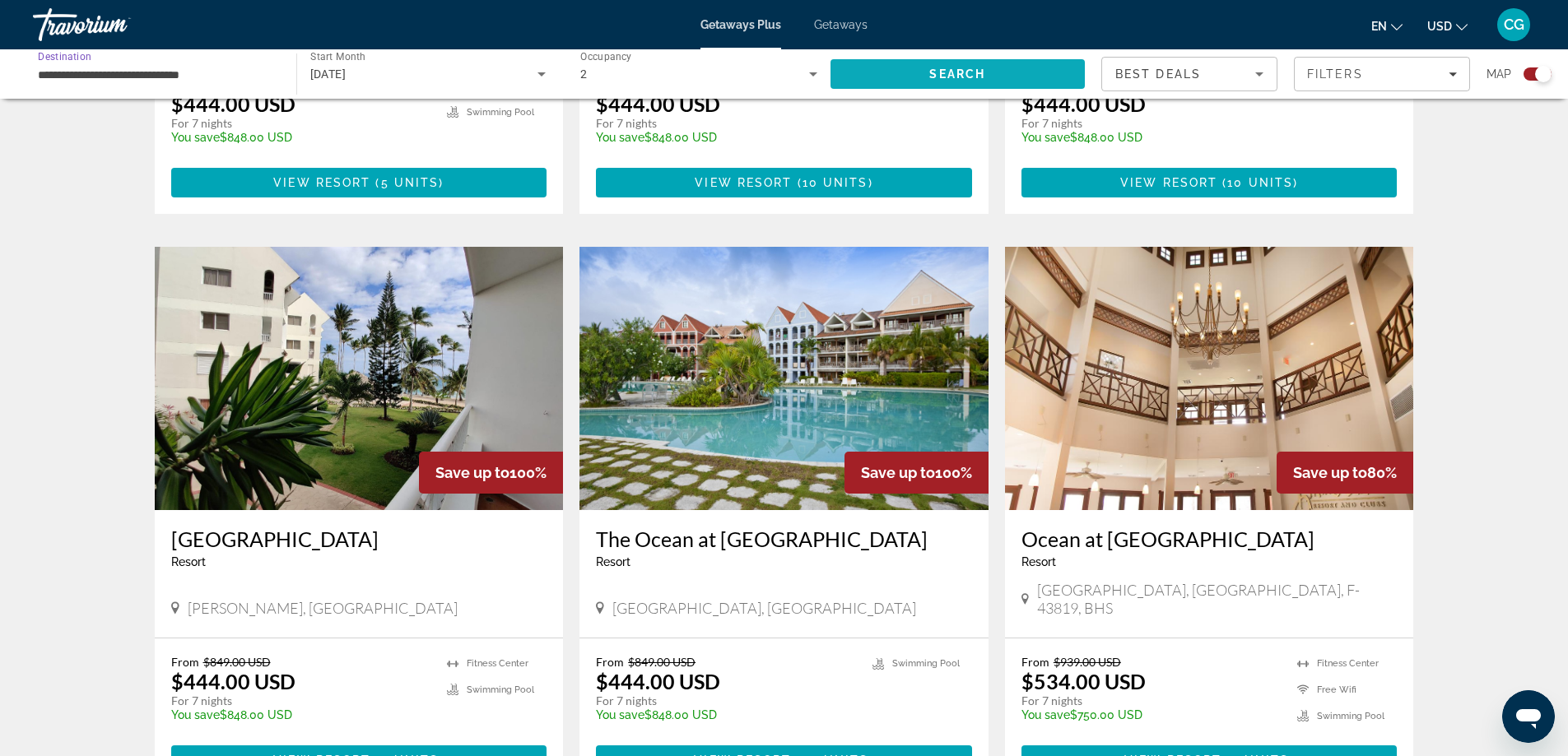
click at [921, 76] on span "Search" at bounding box center [959, 73] width 255 height 39
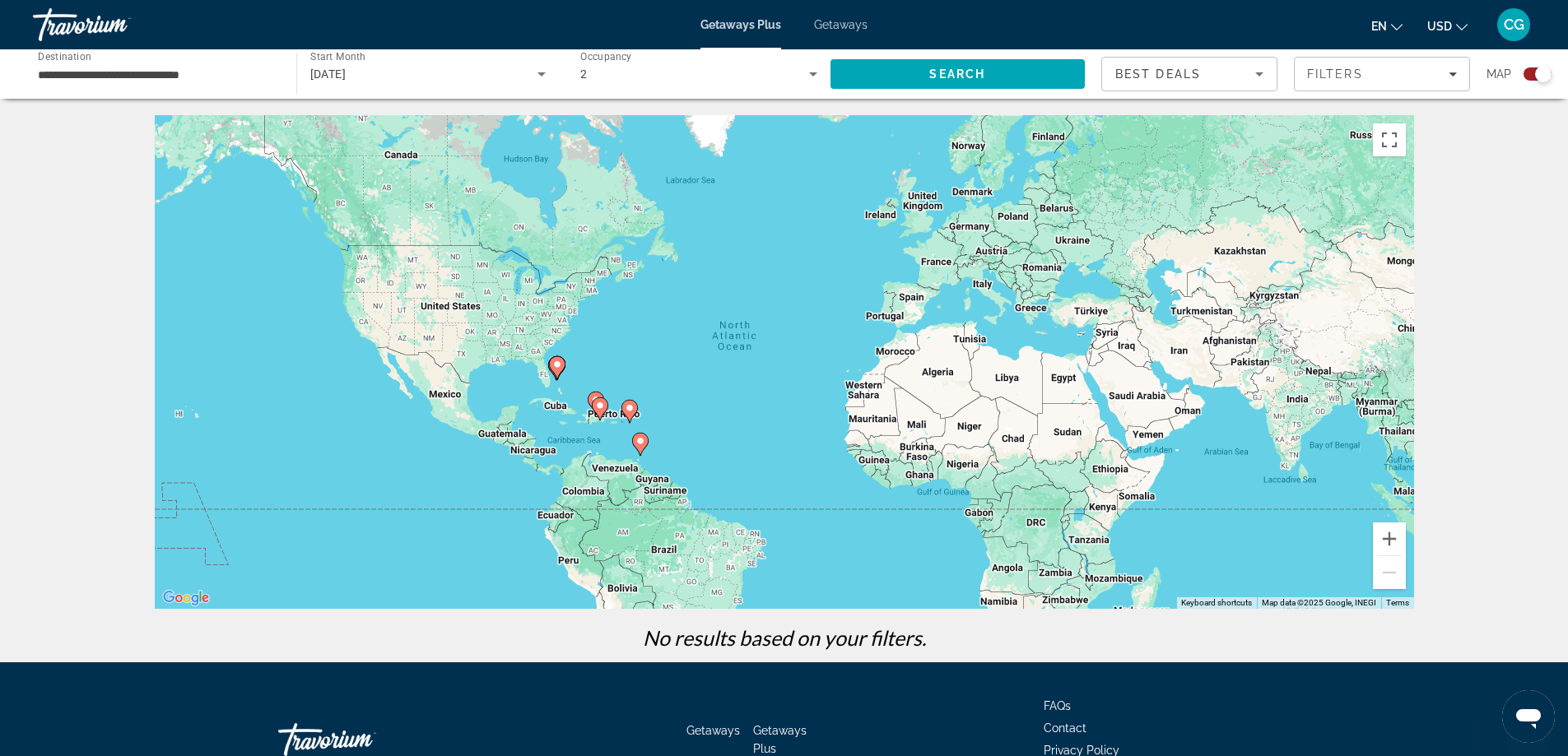
click at [249, 77] on input "**********" at bounding box center [156, 75] width 237 height 20
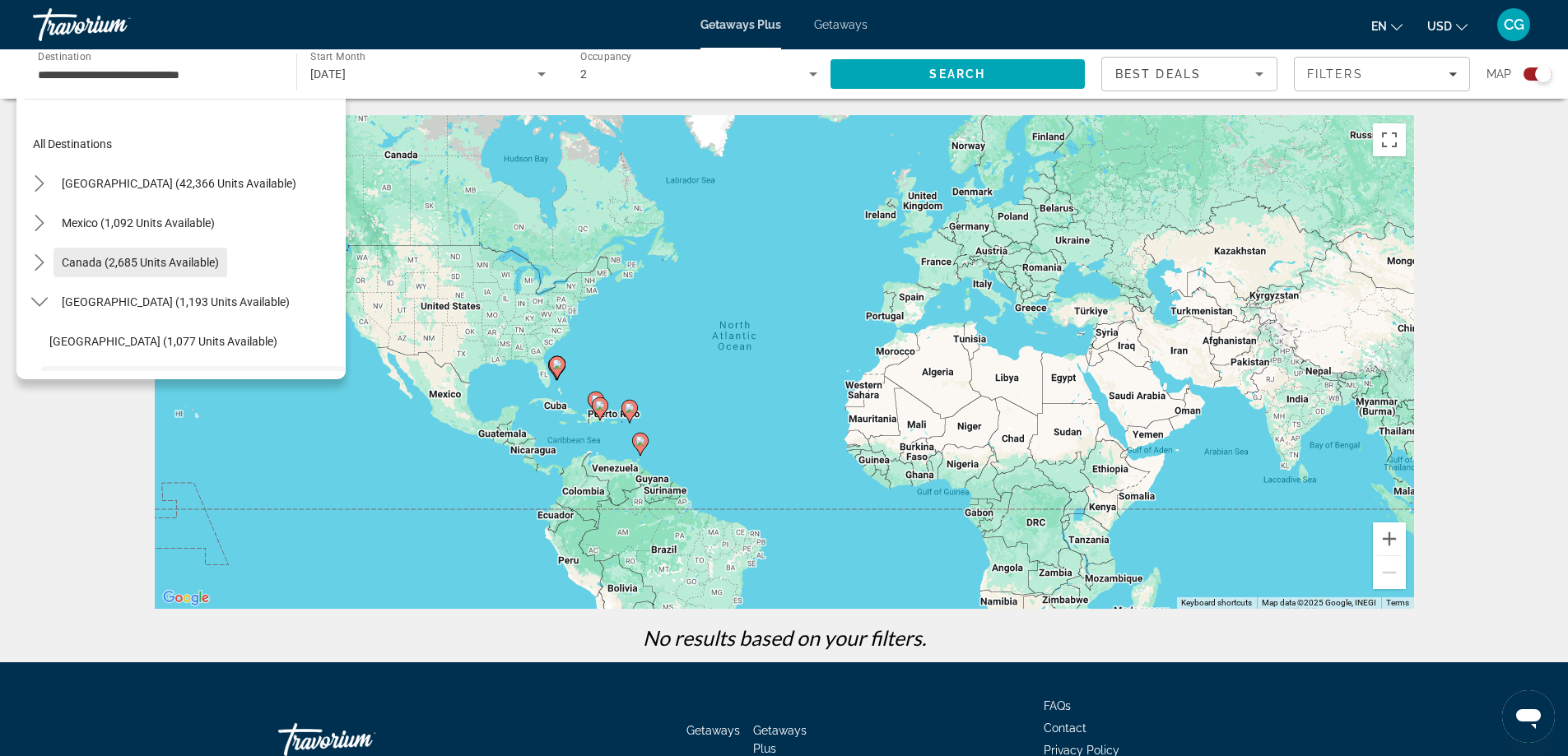
click at [130, 265] on span "Canada (2,685 units available)" at bounding box center [140, 263] width 157 height 13
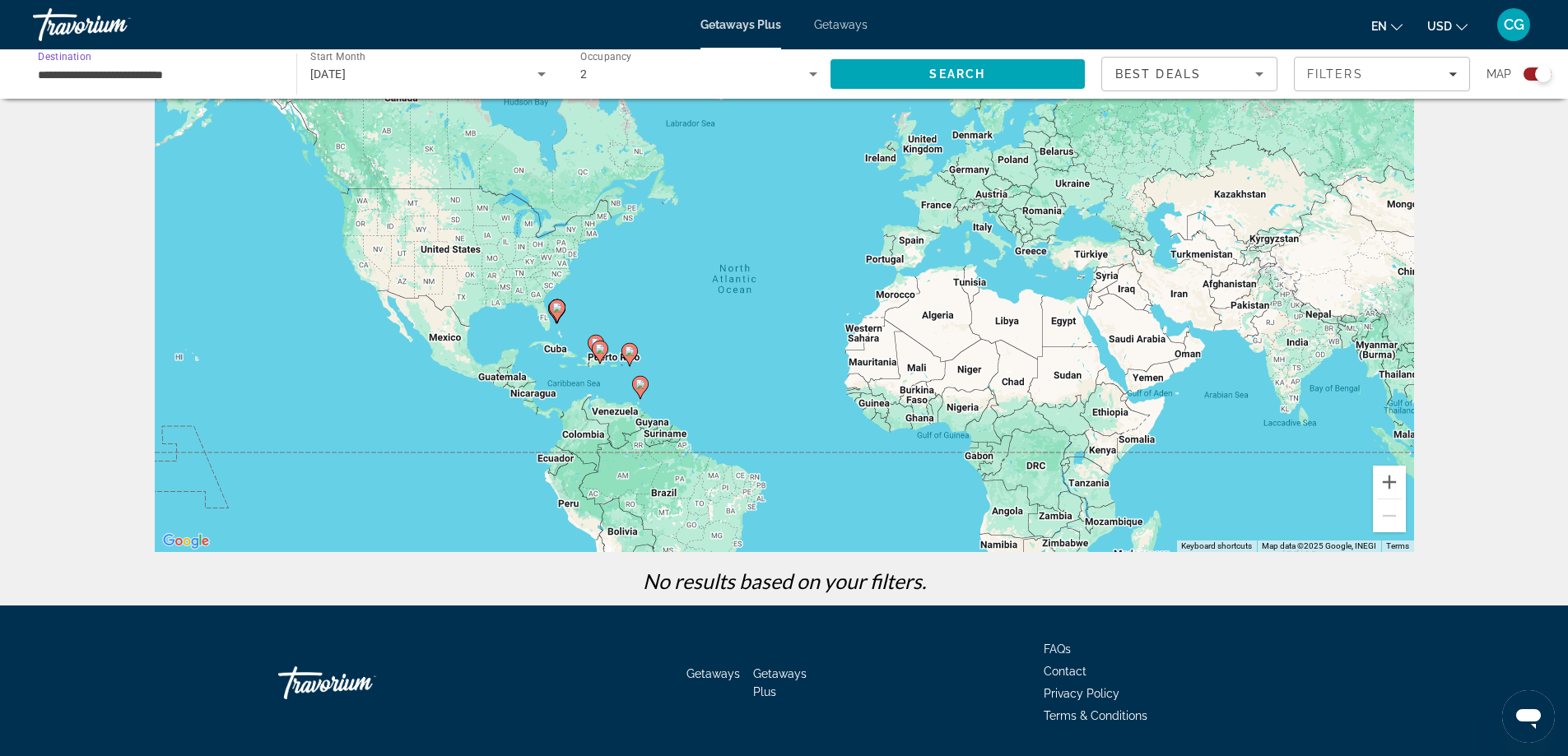
scroll to position [83, 0]
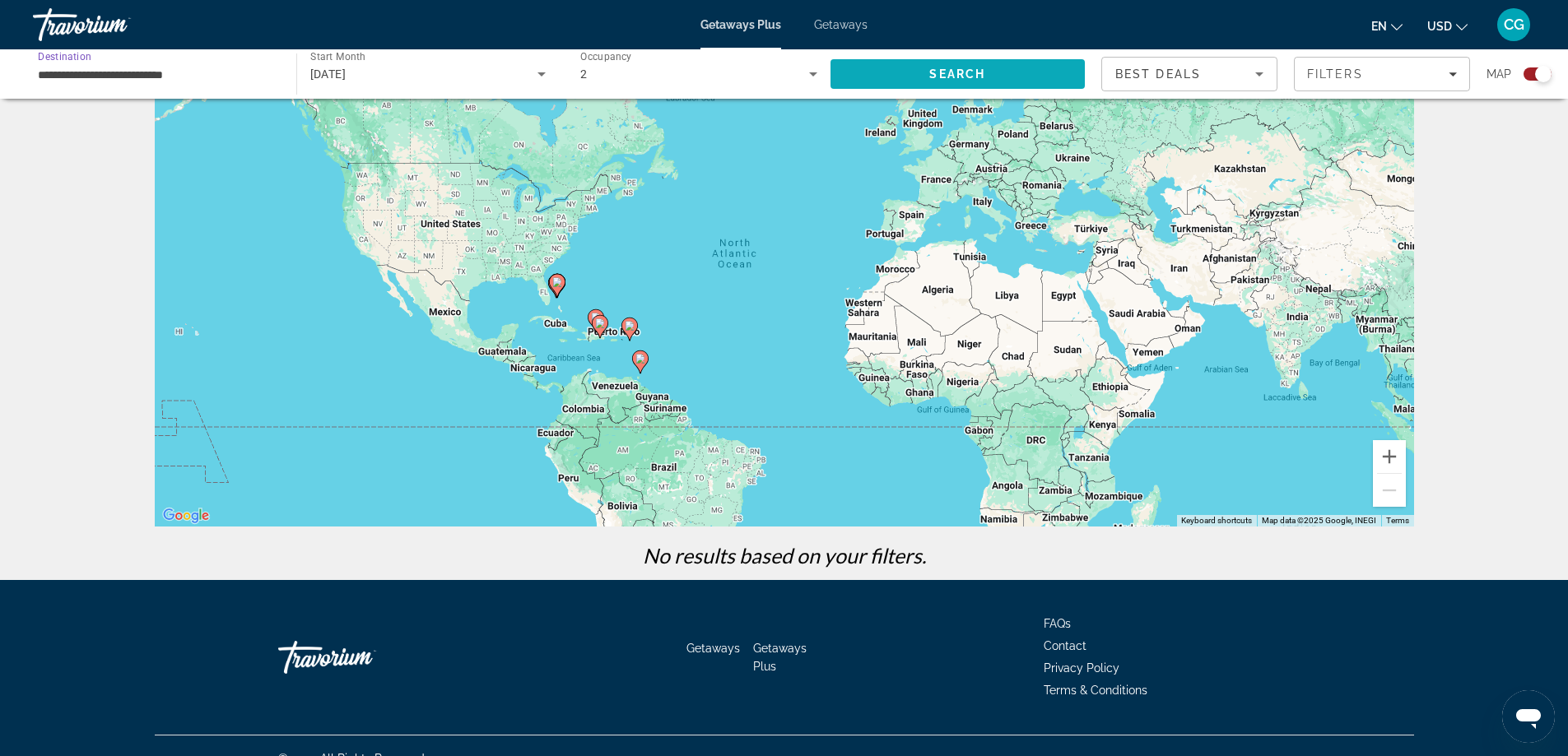
click at [968, 80] on span "Search" at bounding box center [957, 74] width 56 height 13
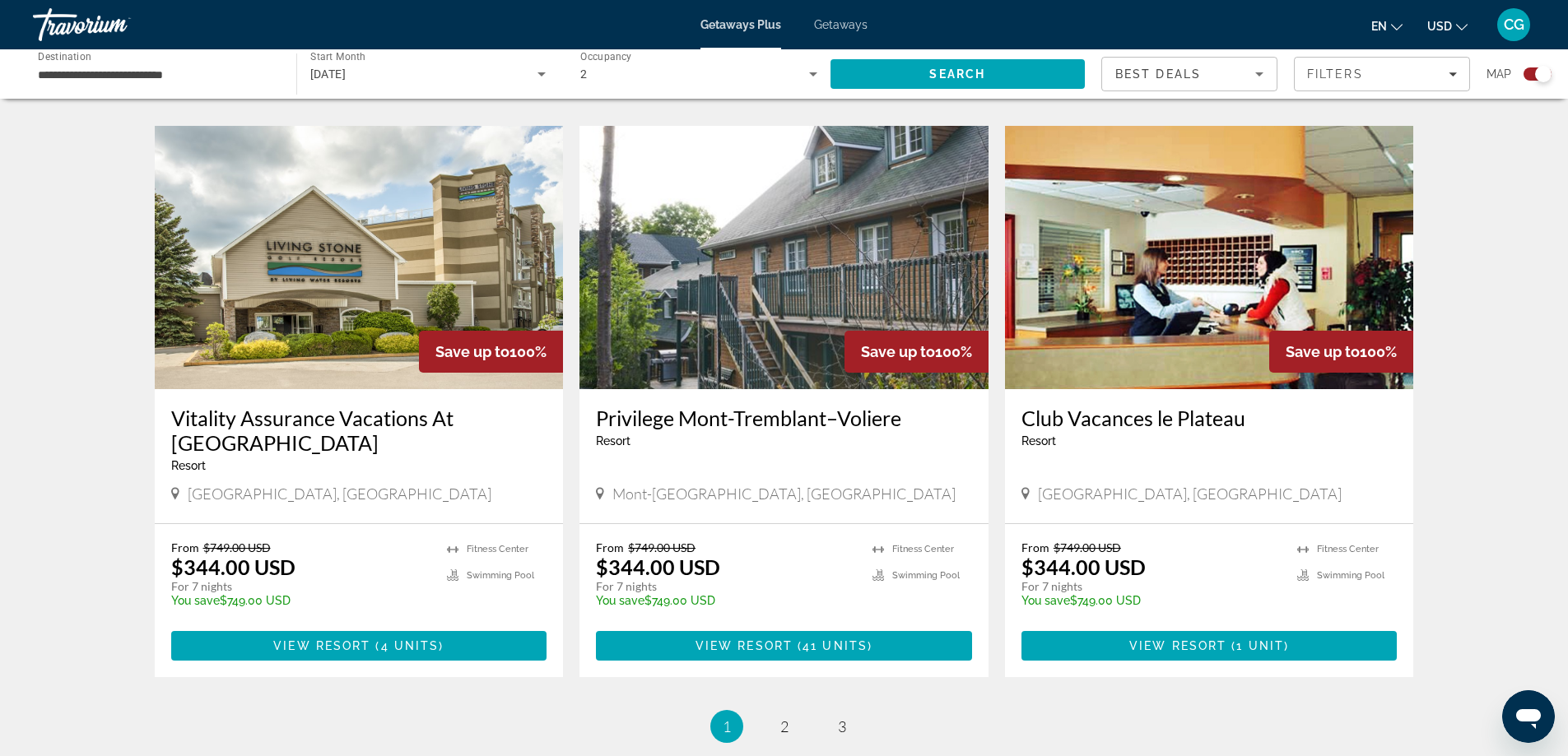
scroll to position [2341, 0]
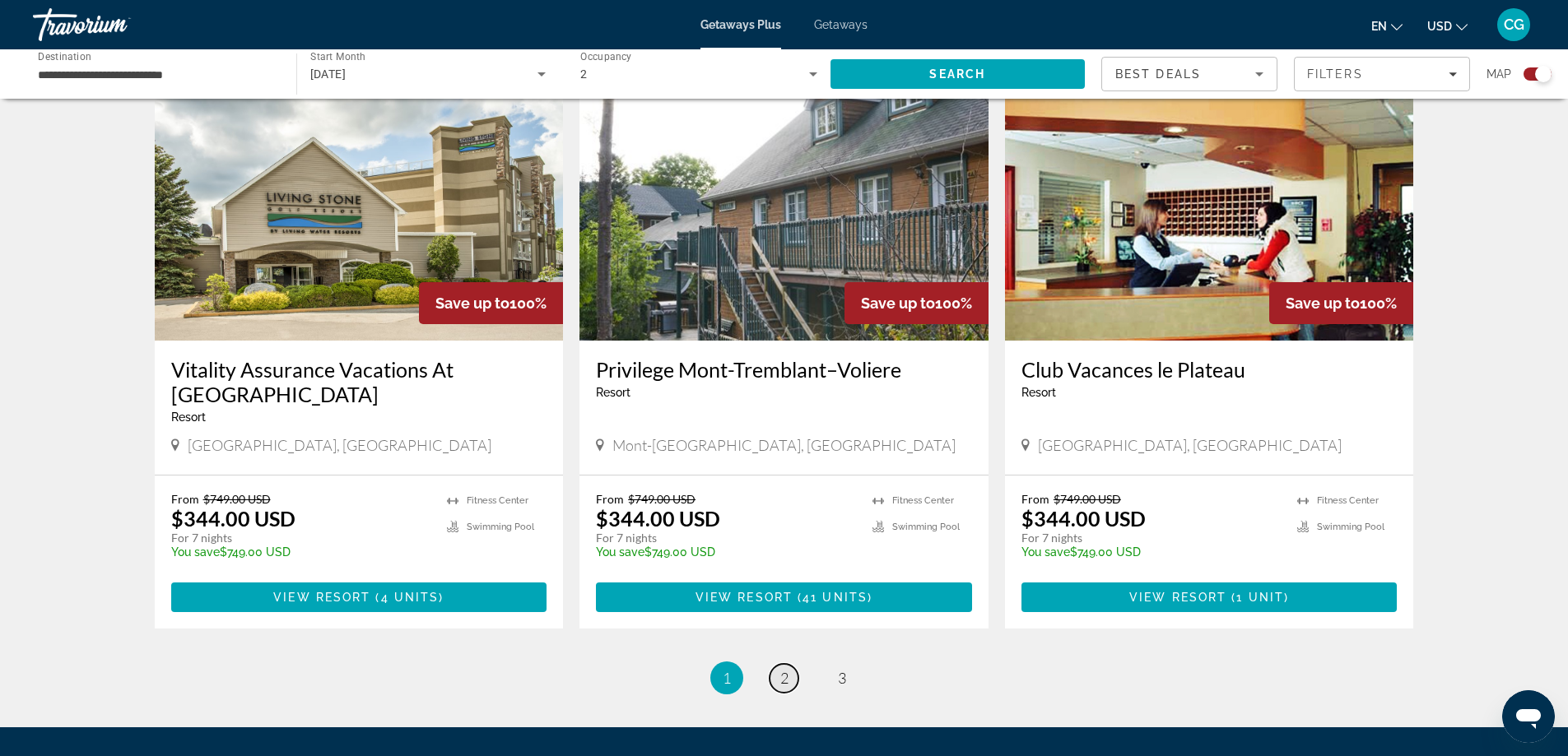
click at [790, 664] on link "page 2" at bounding box center [784, 678] width 29 height 29
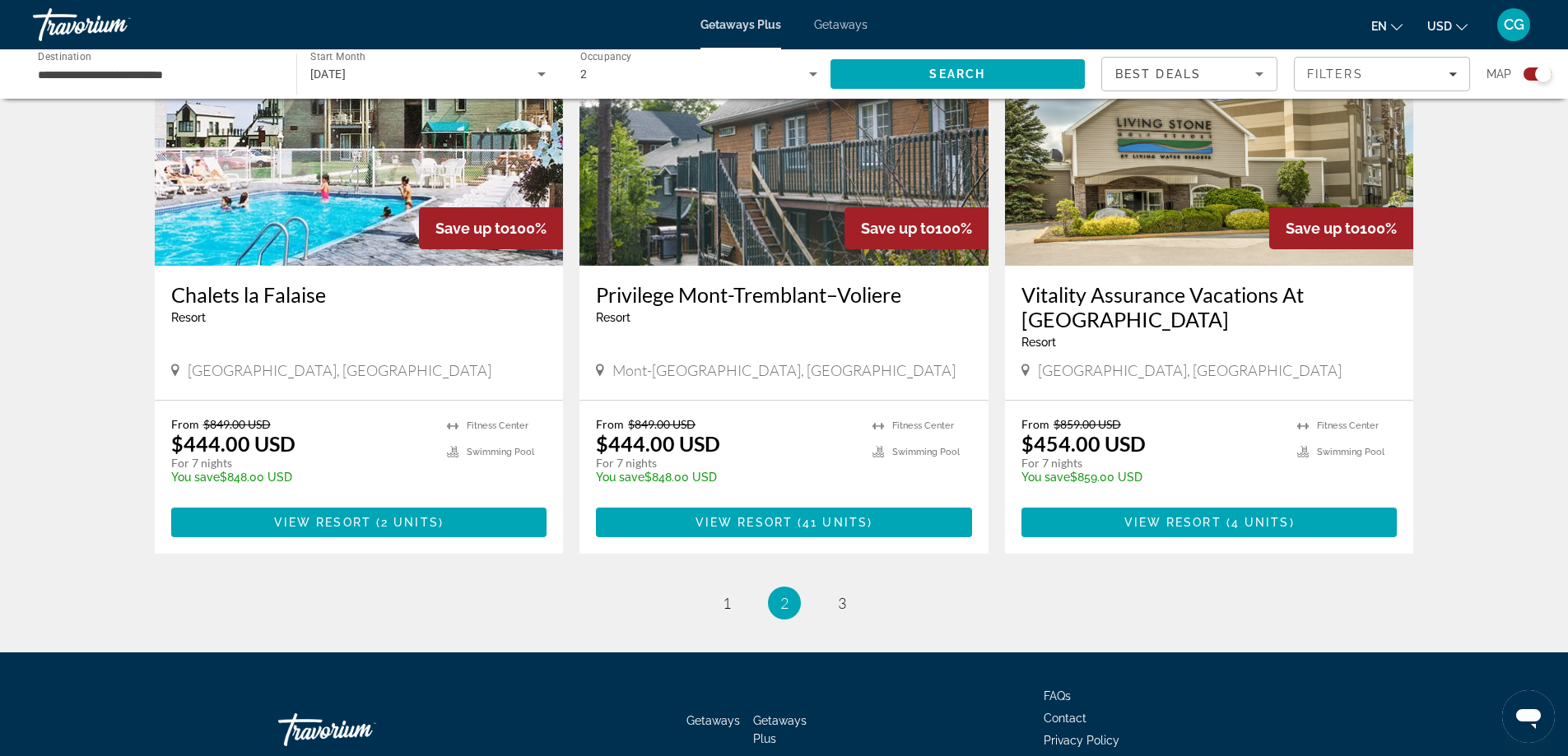
scroll to position [2441, 0]
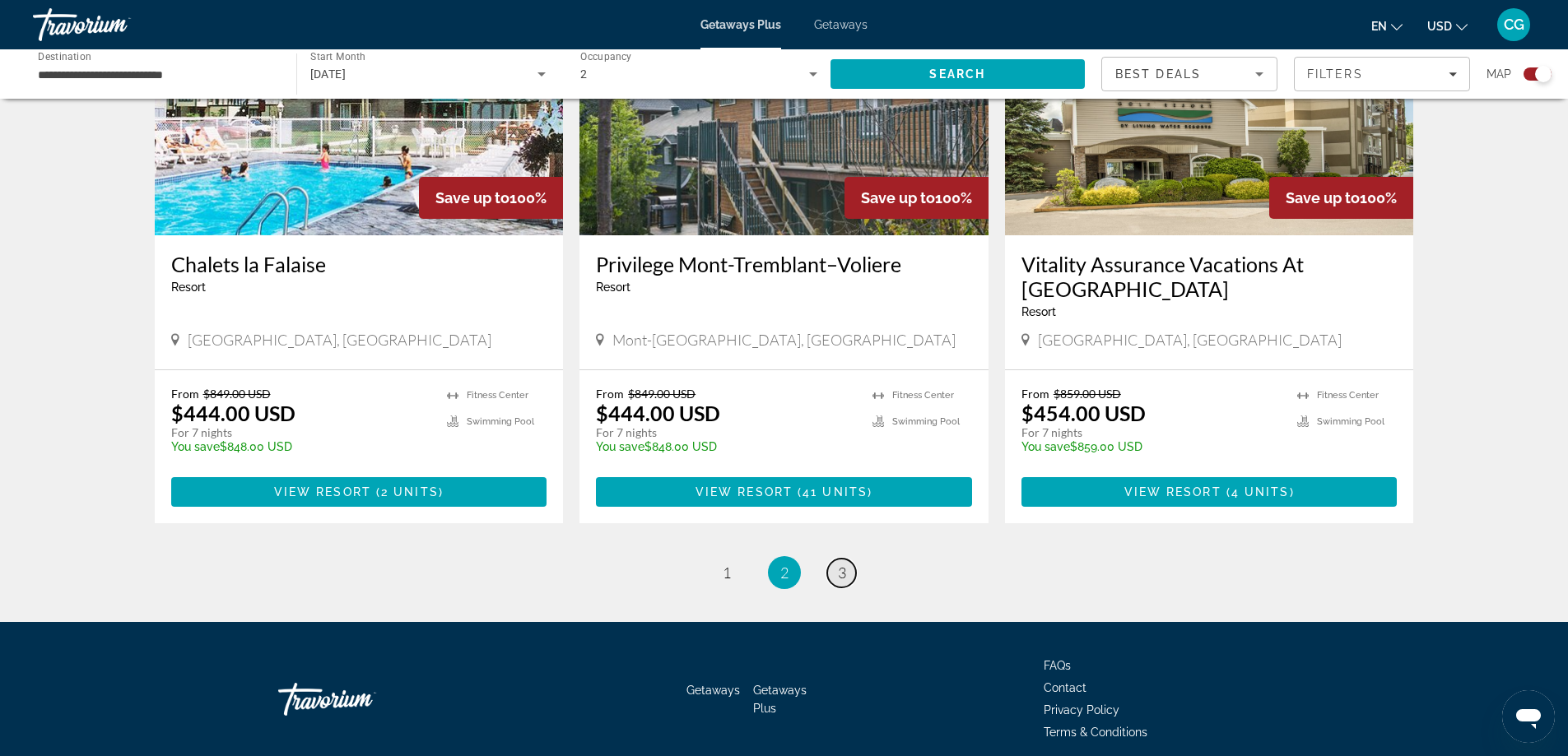
click at [840, 563] on span "3" at bounding box center [842, 572] width 8 height 18
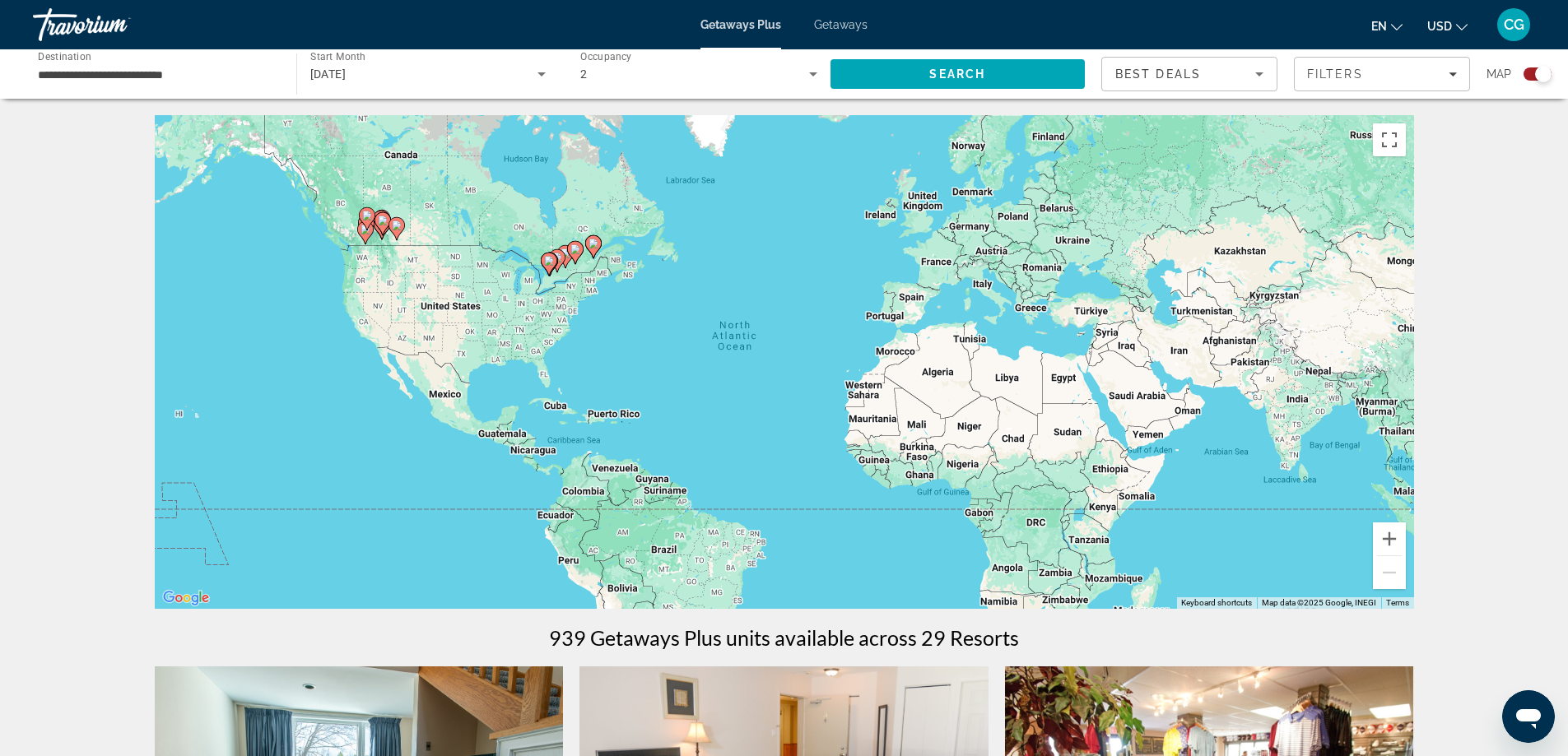
click at [225, 79] on input "**********" at bounding box center [156, 75] width 237 height 20
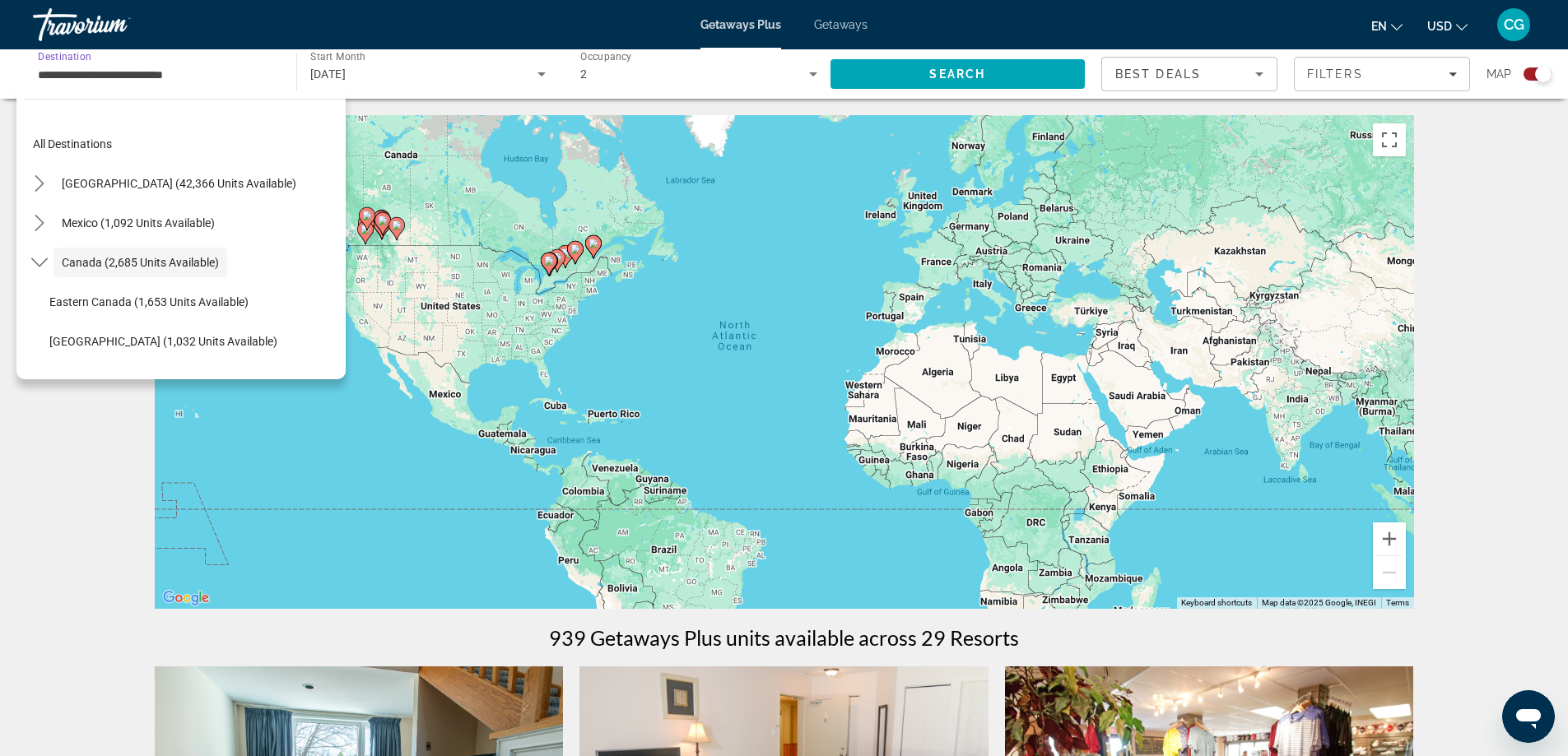
scroll to position [19, 0]
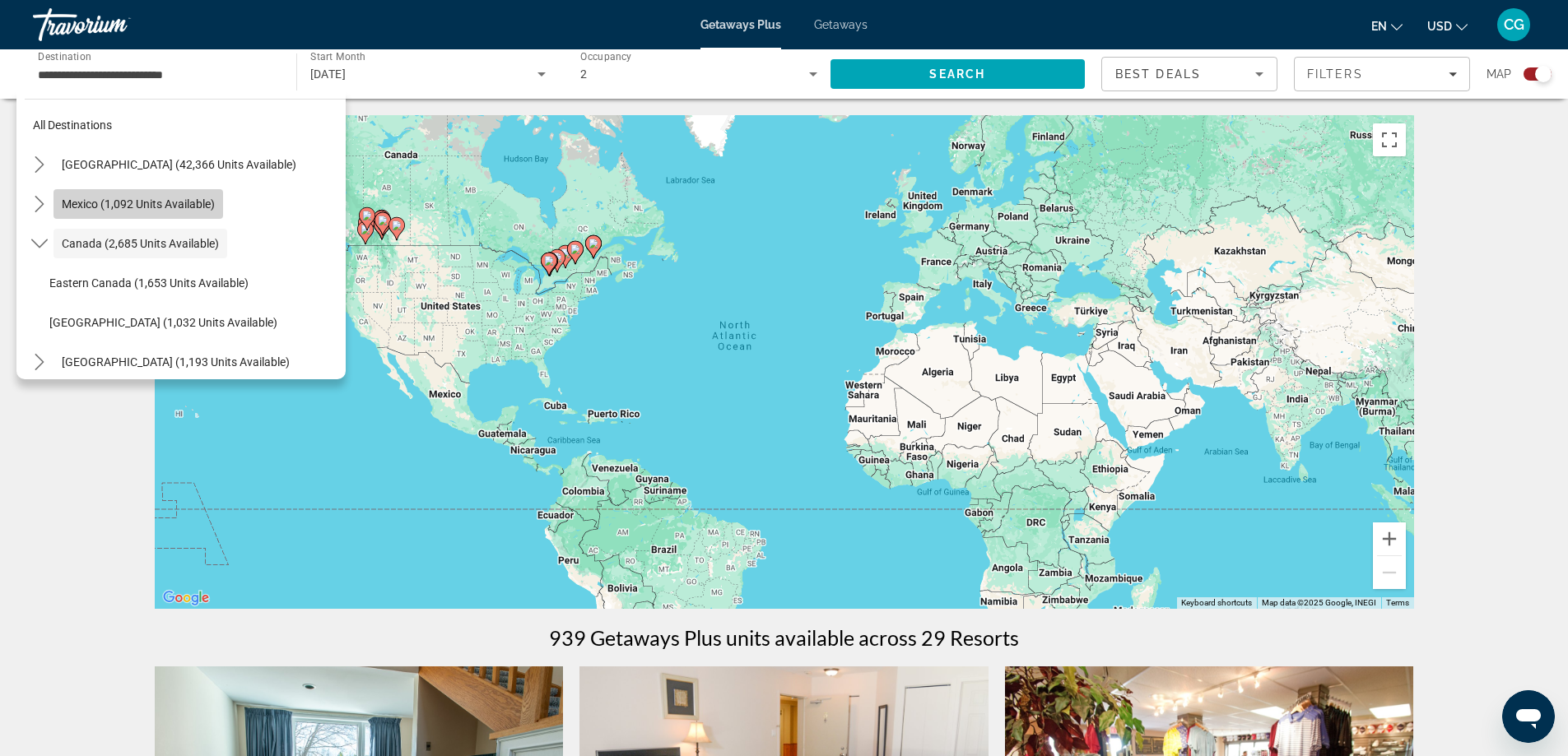
click at [195, 211] on span "Select destination: Mexico (1,092 units available)" at bounding box center [138, 204] width 169 height 39
type input "**********"
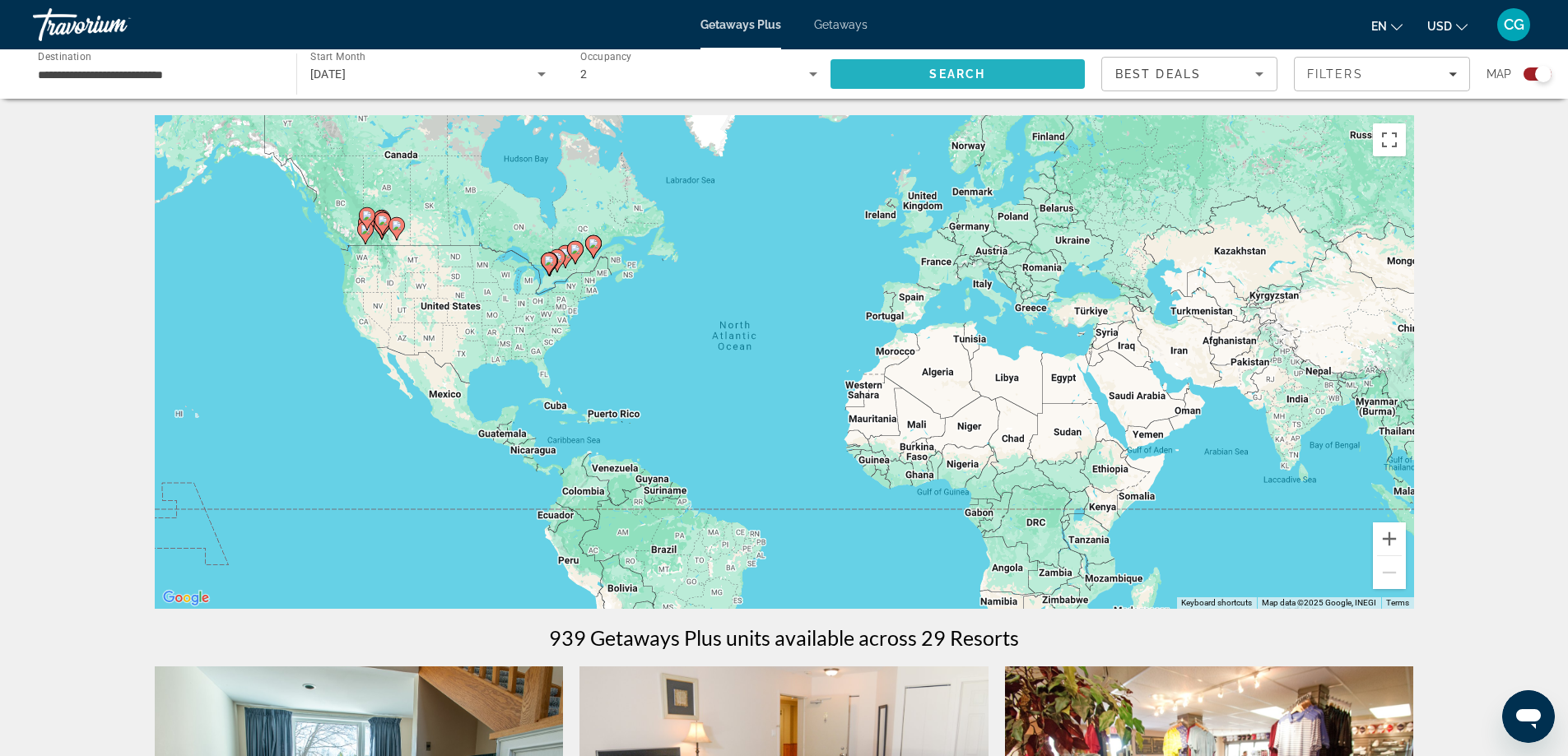
click at [999, 68] on span "Search" at bounding box center [959, 73] width 255 height 39
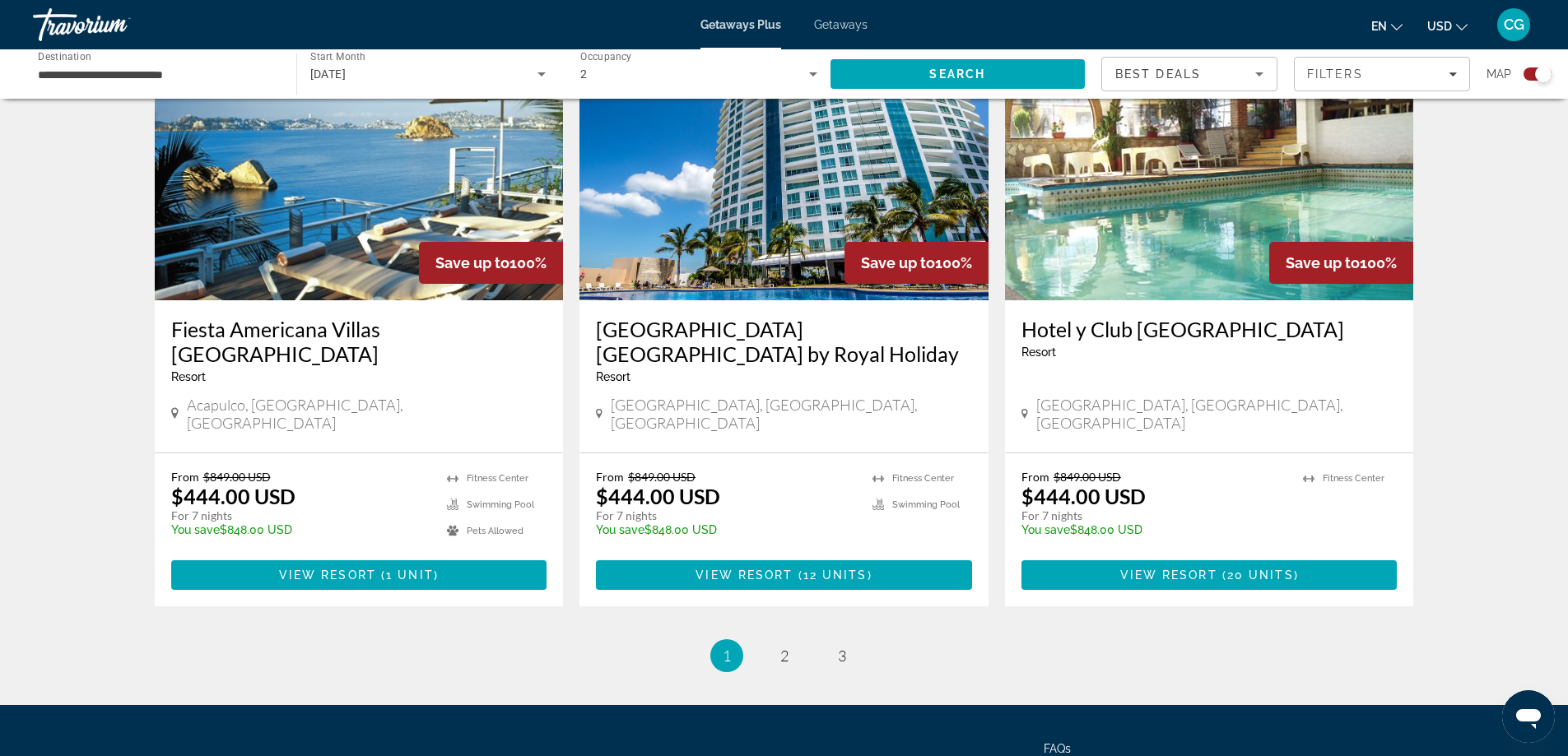
scroll to position [2441, 0]
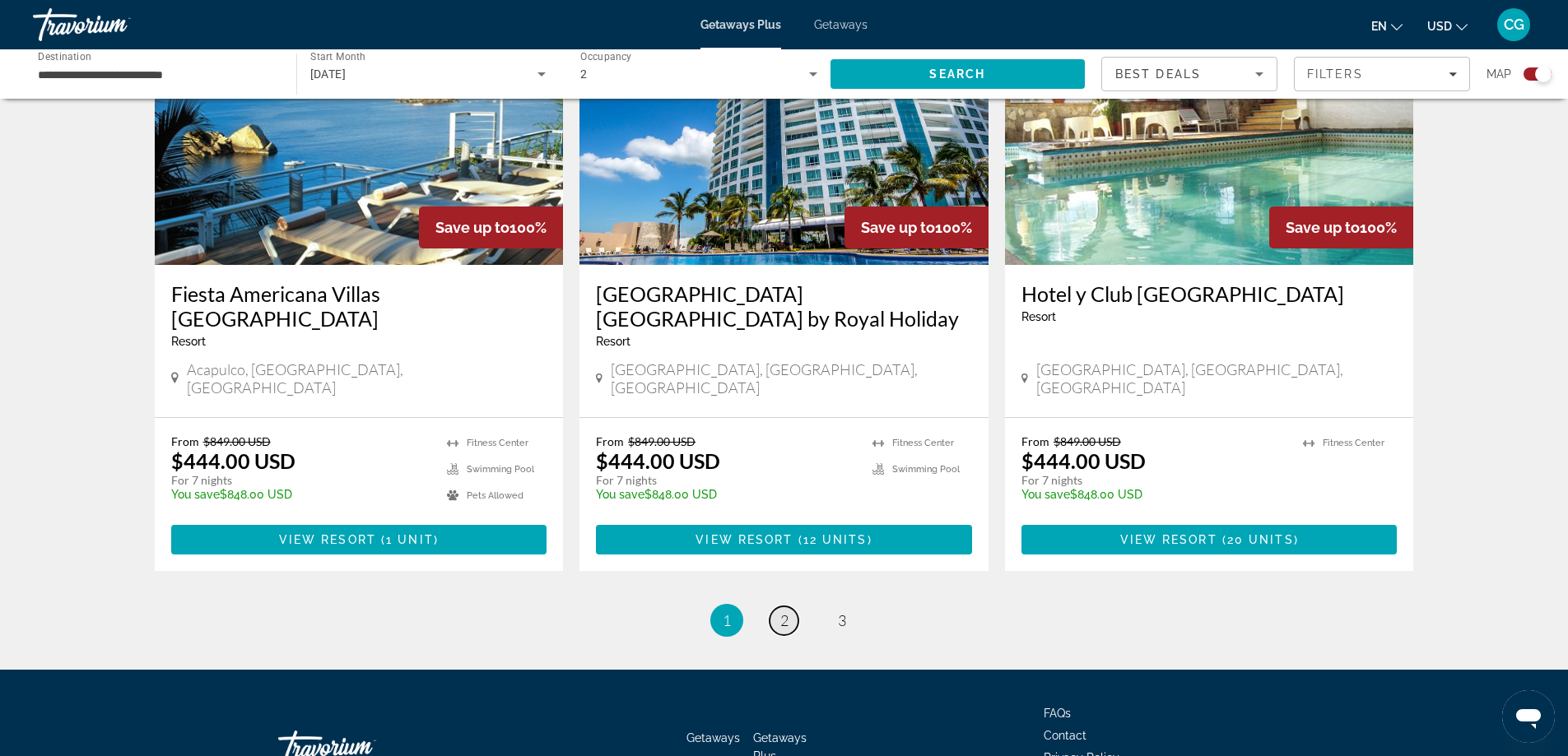
click at [789, 607] on link "page 2" at bounding box center [784, 621] width 29 height 29
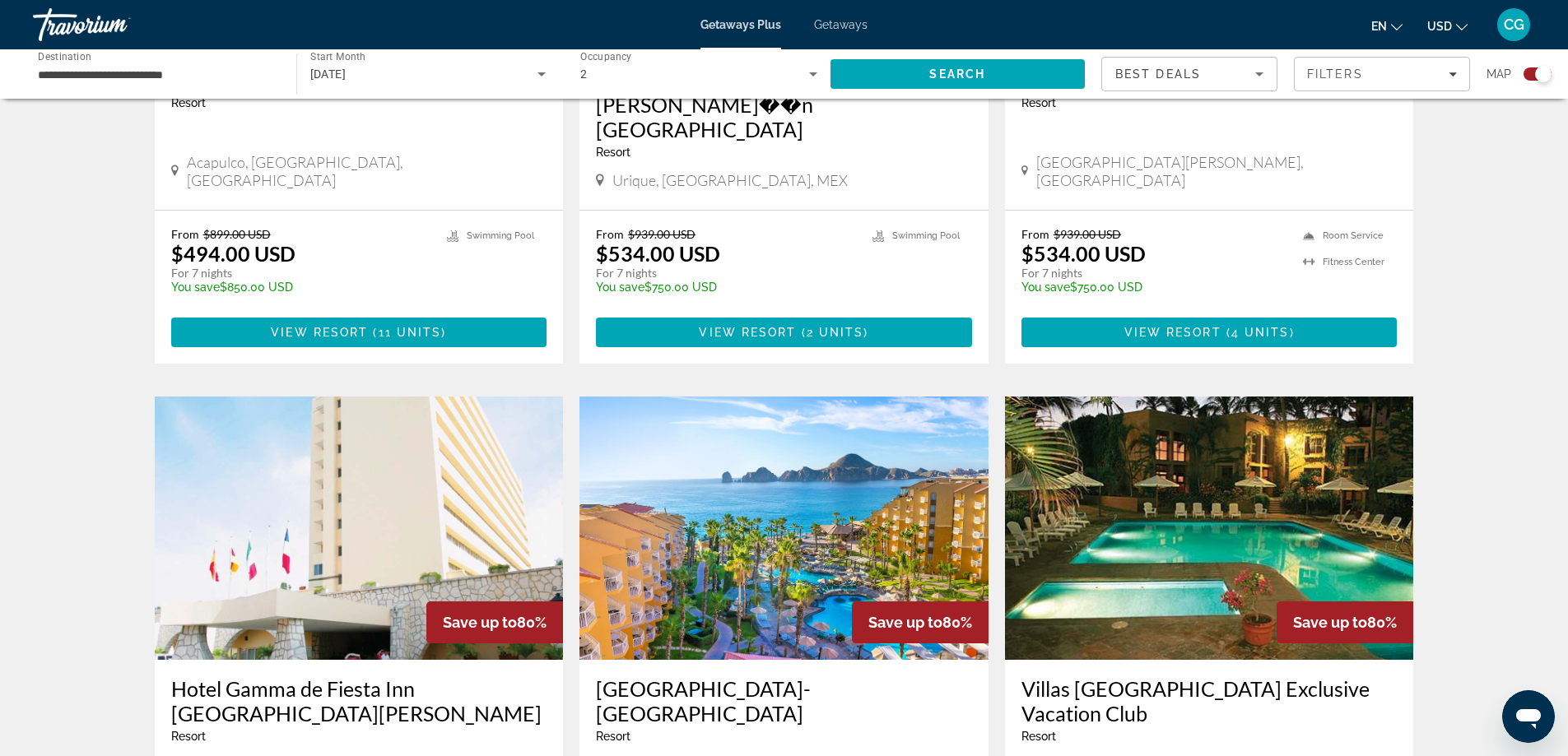
scroll to position [1234, 0]
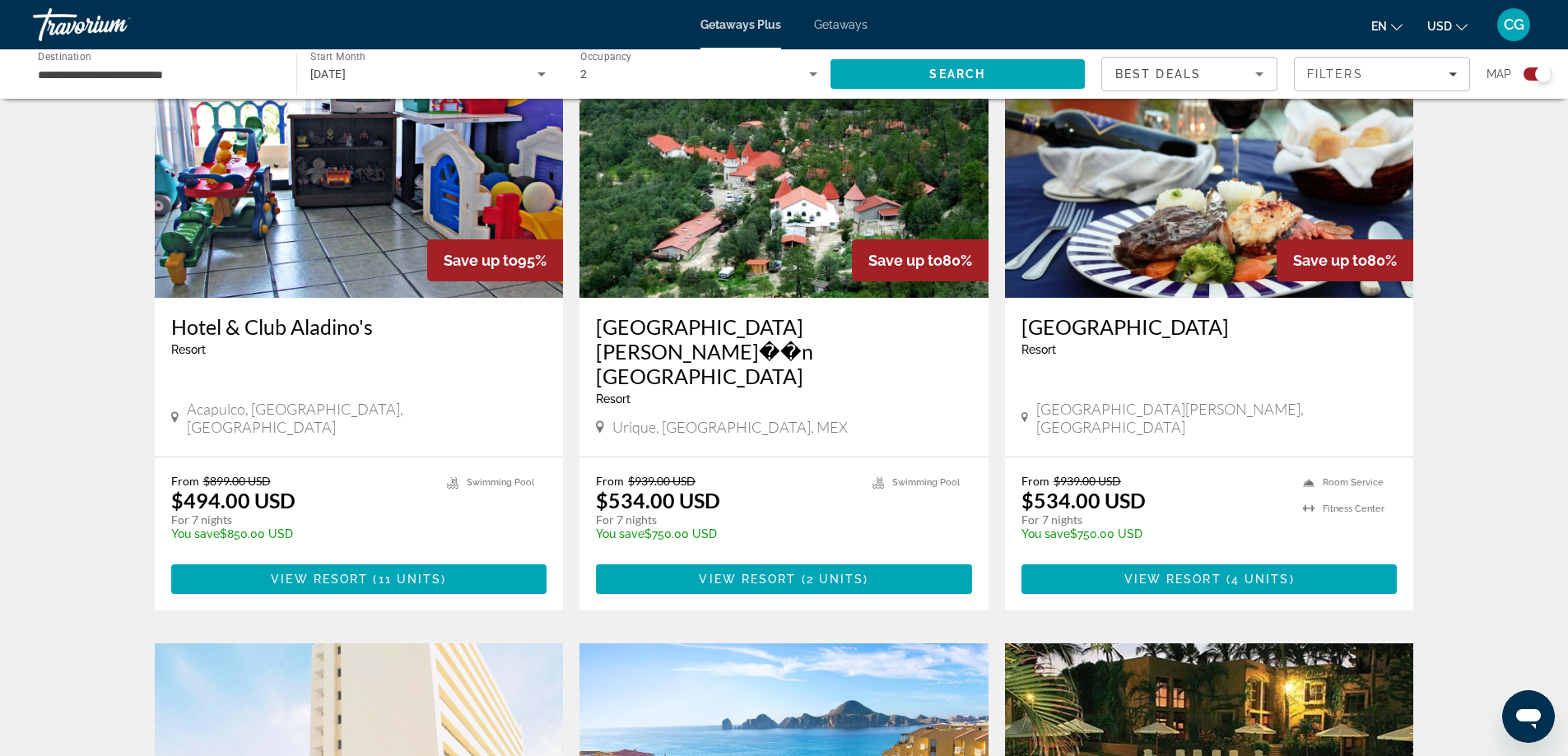
click at [1043, 167] on img "Main content" at bounding box center [1210, 166] width 409 height 264
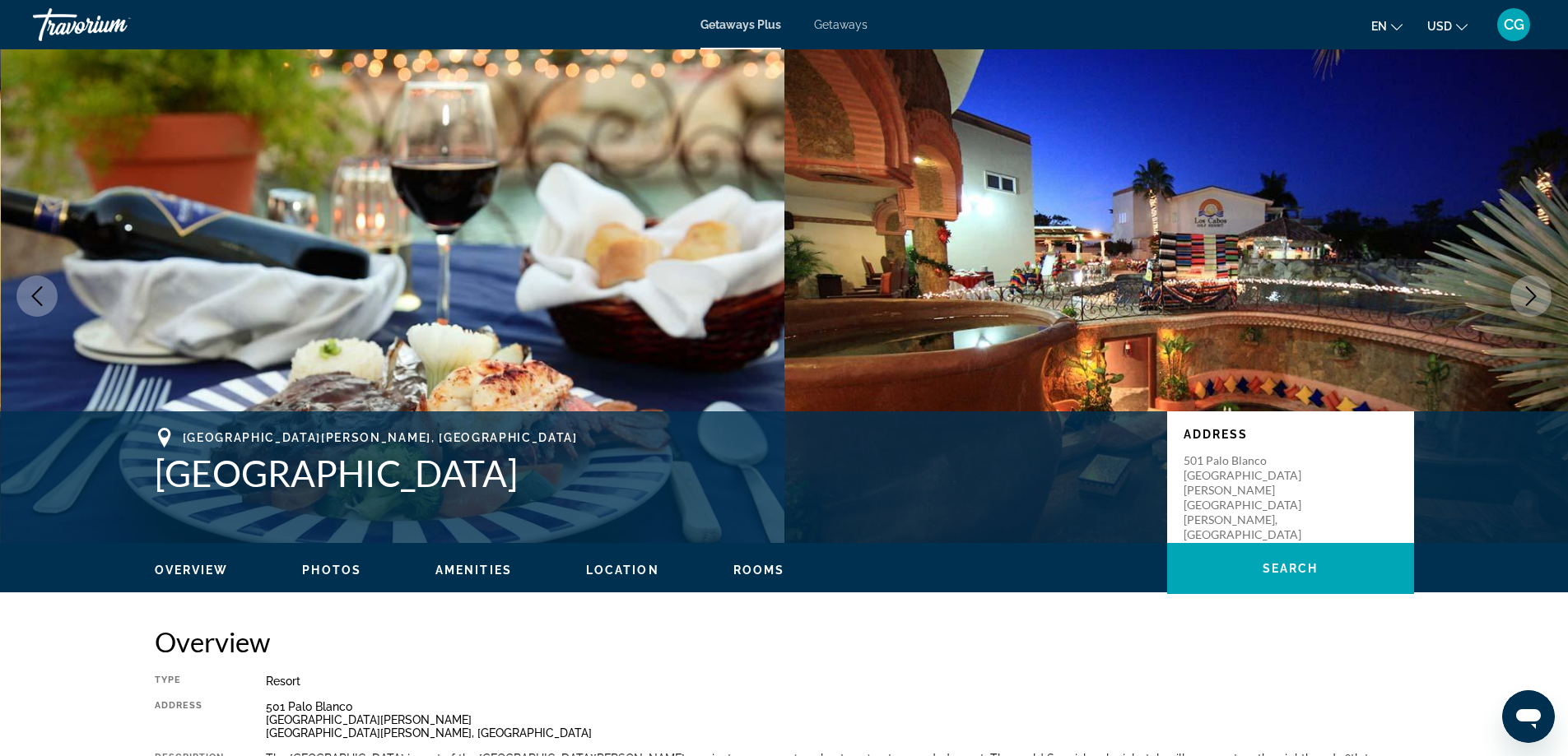
scroll to position [83, 0]
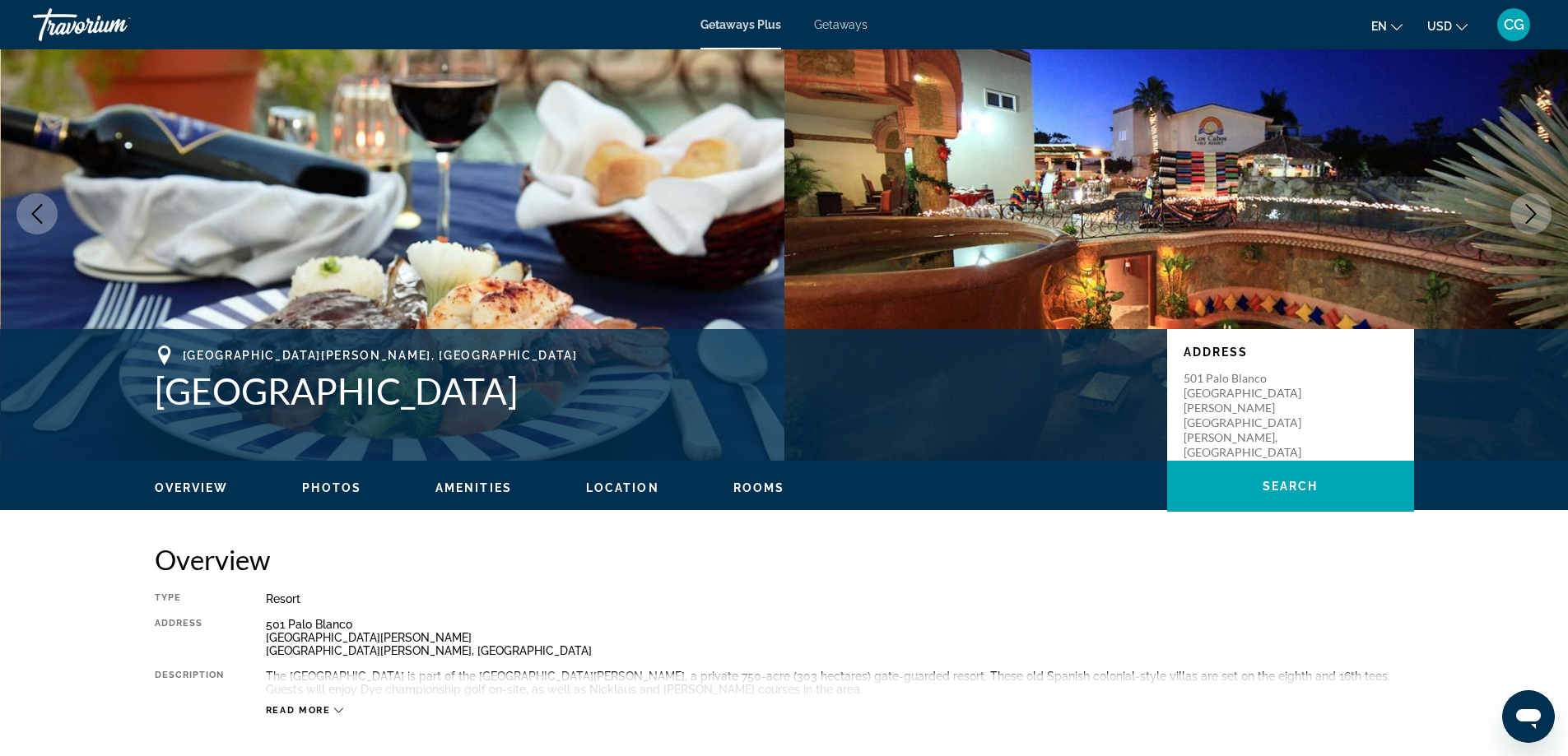
click at [1533, 219] on icon "Next image" at bounding box center [1531, 214] width 20 height 20
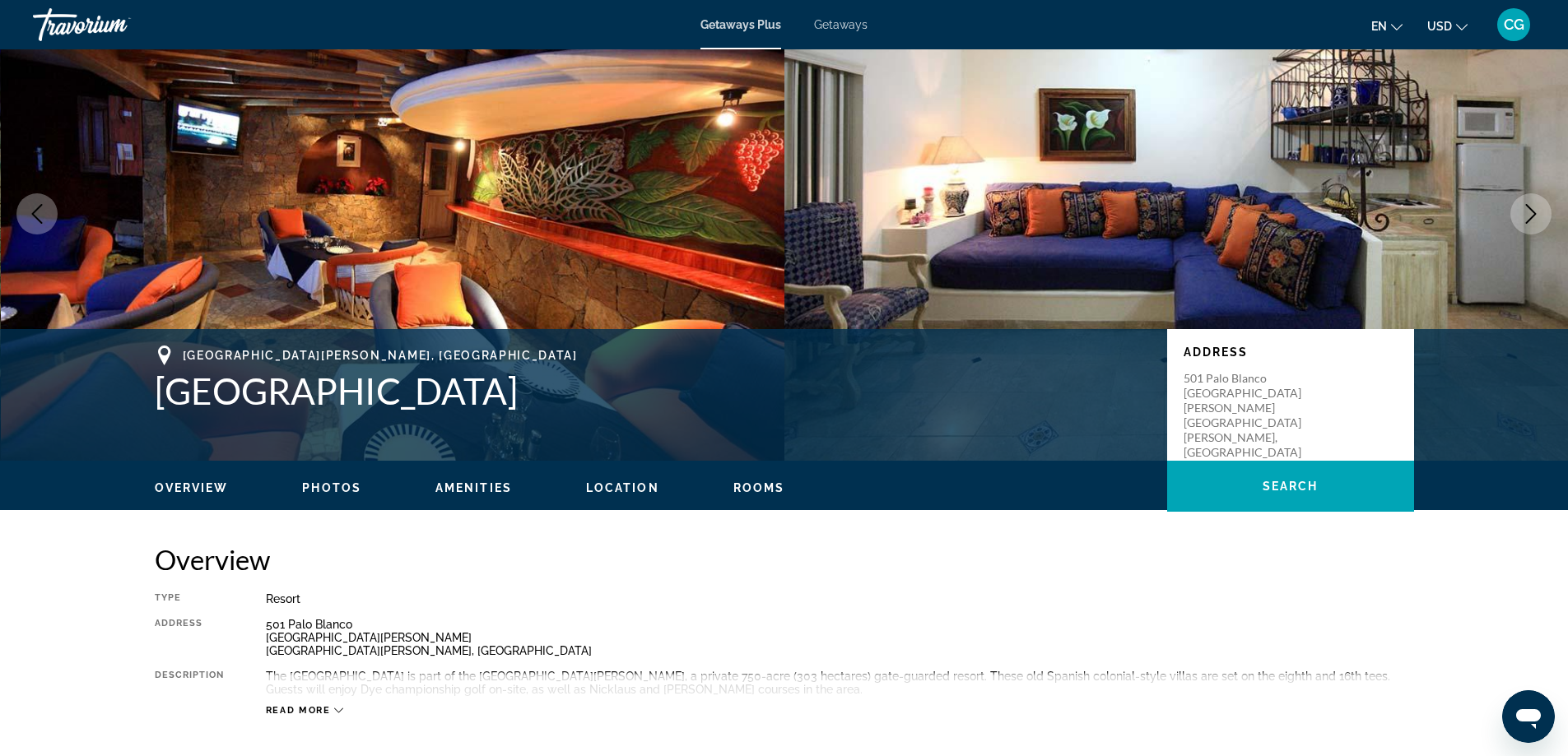
click at [1533, 219] on icon "Next image" at bounding box center [1531, 214] width 20 height 20
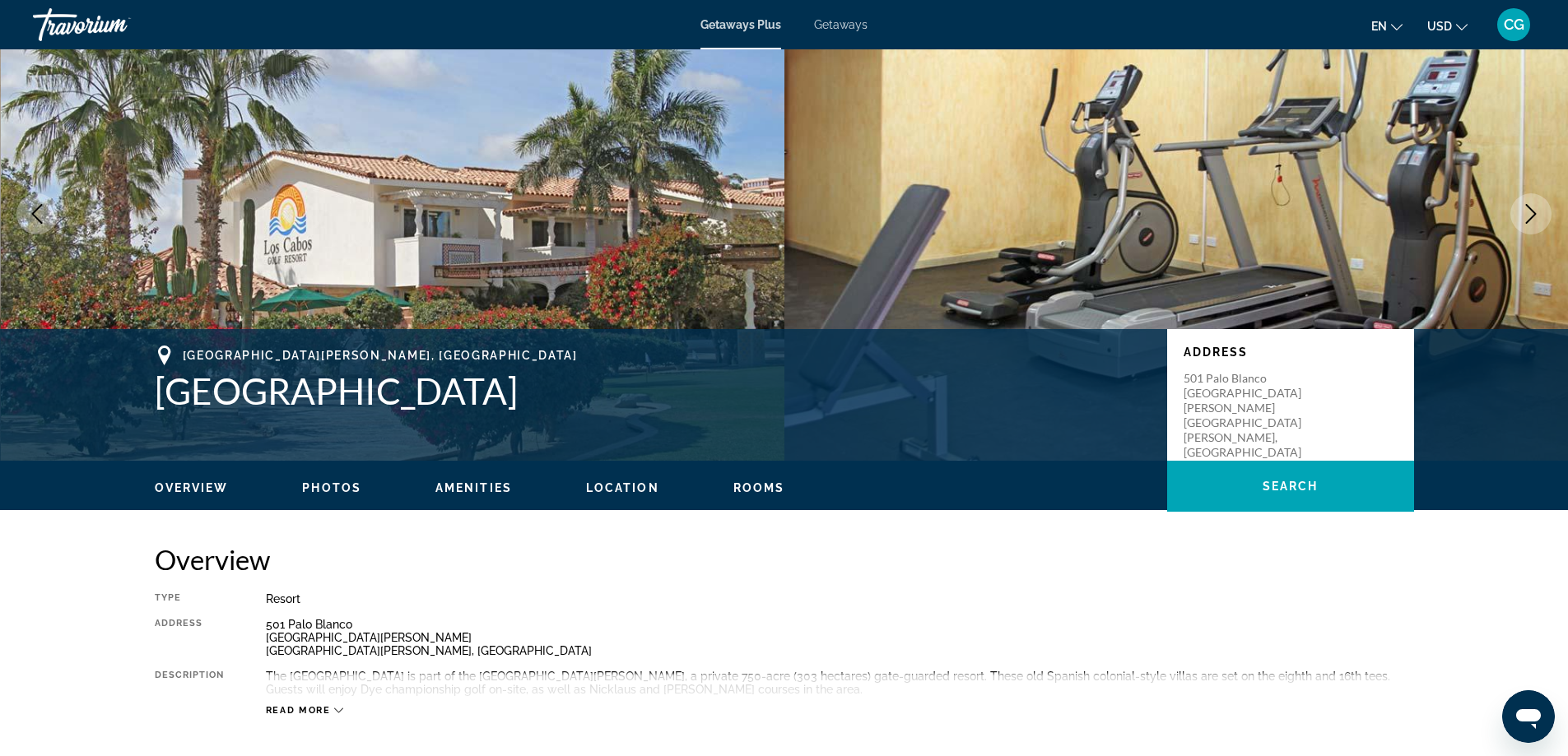
click at [1533, 219] on icon "Next image" at bounding box center [1531, 214] width 20 height 20
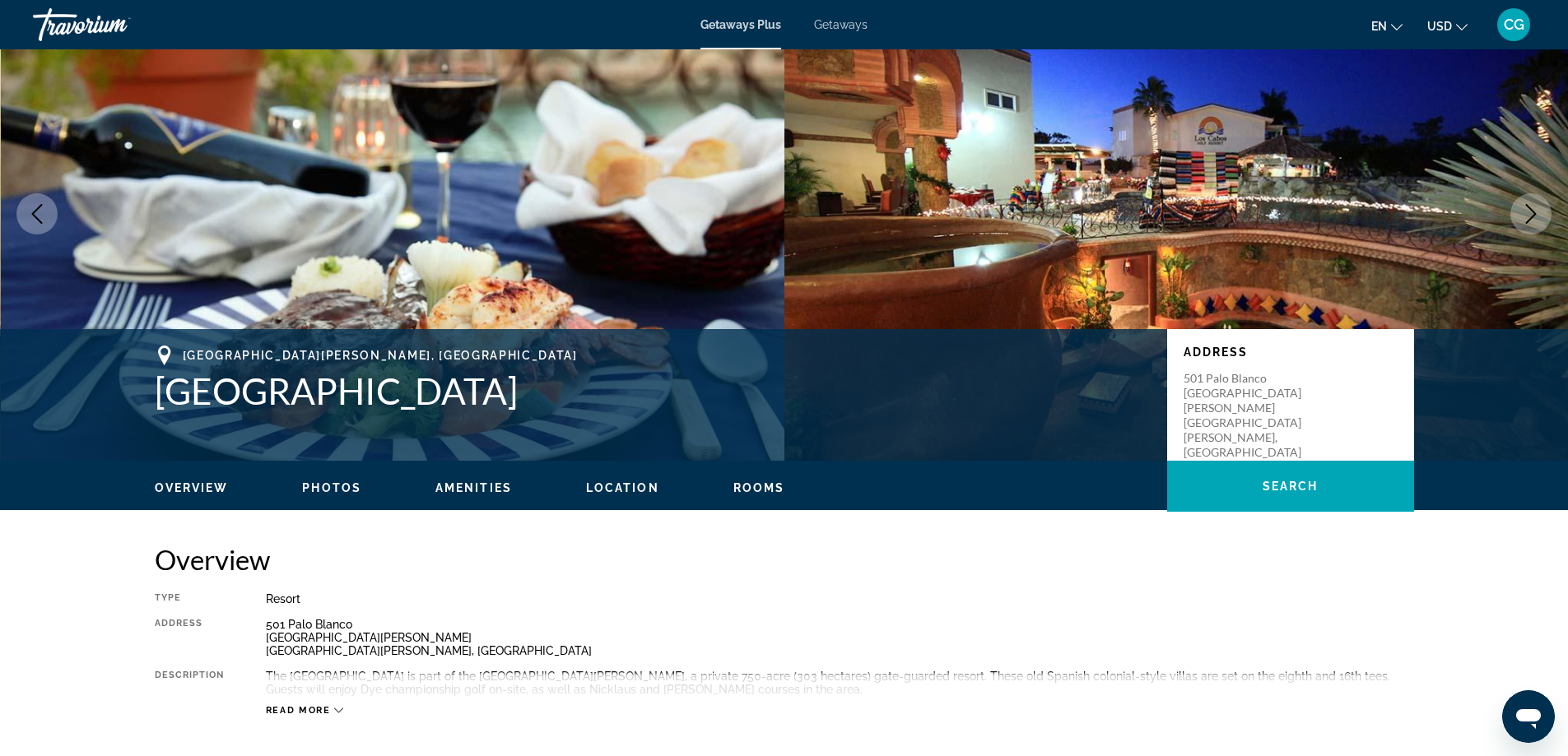
click at [1533, 219] on icon "Next image" at bounding box center [1531, 214] width 20 height 20
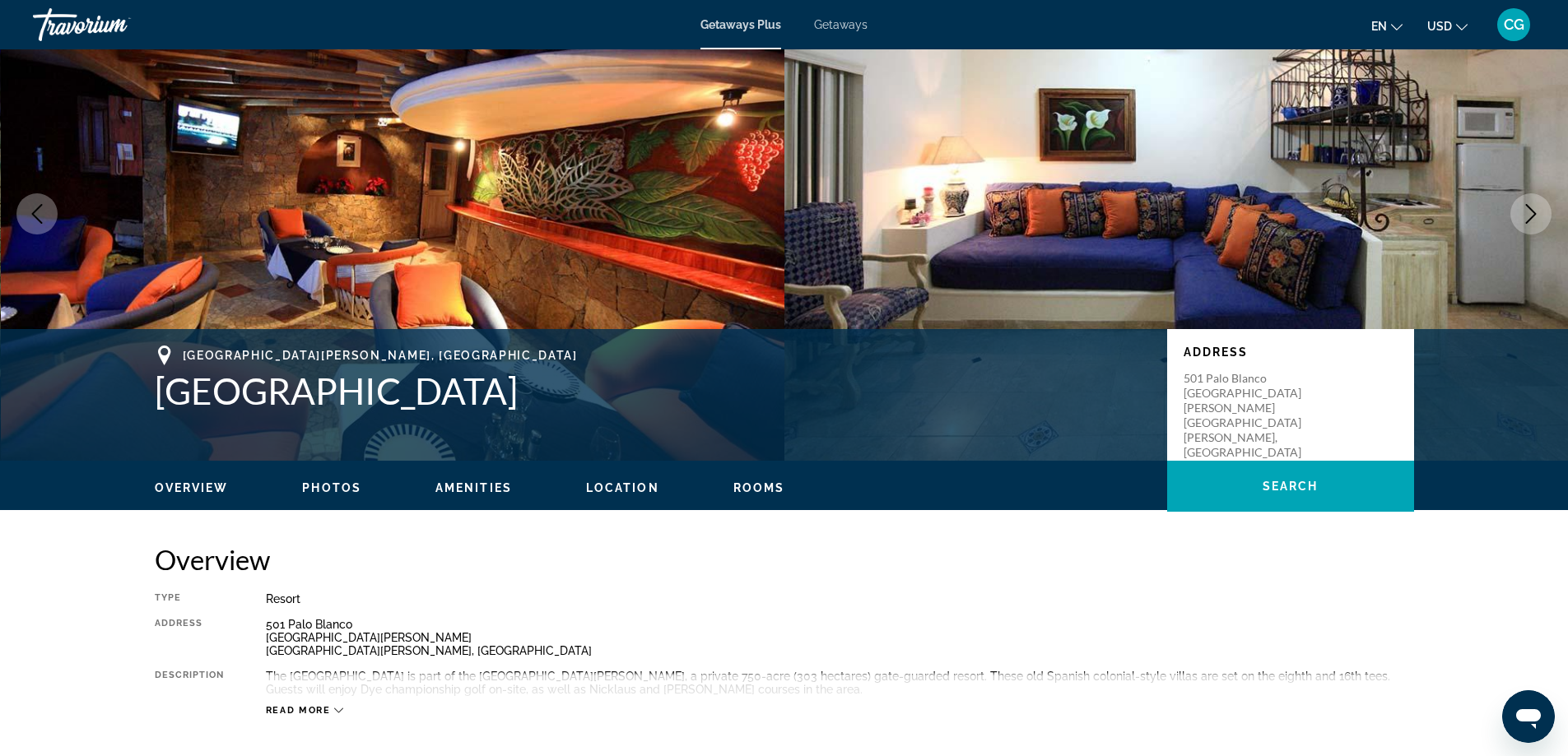
click at [1533, 219] on icon "Next image" at bounding box center [1531, 214] width 20 height 20
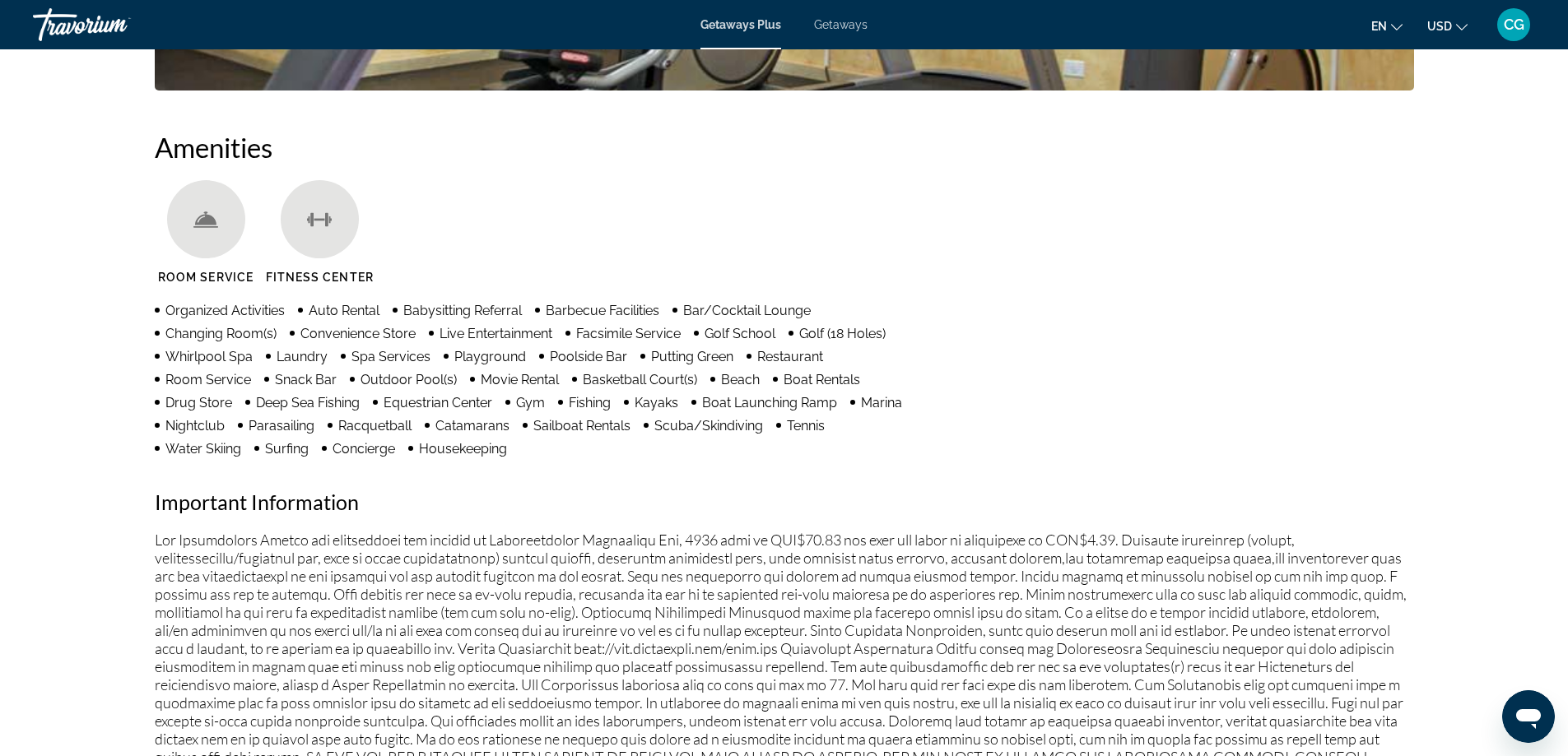
scroll to position [1070, 0]
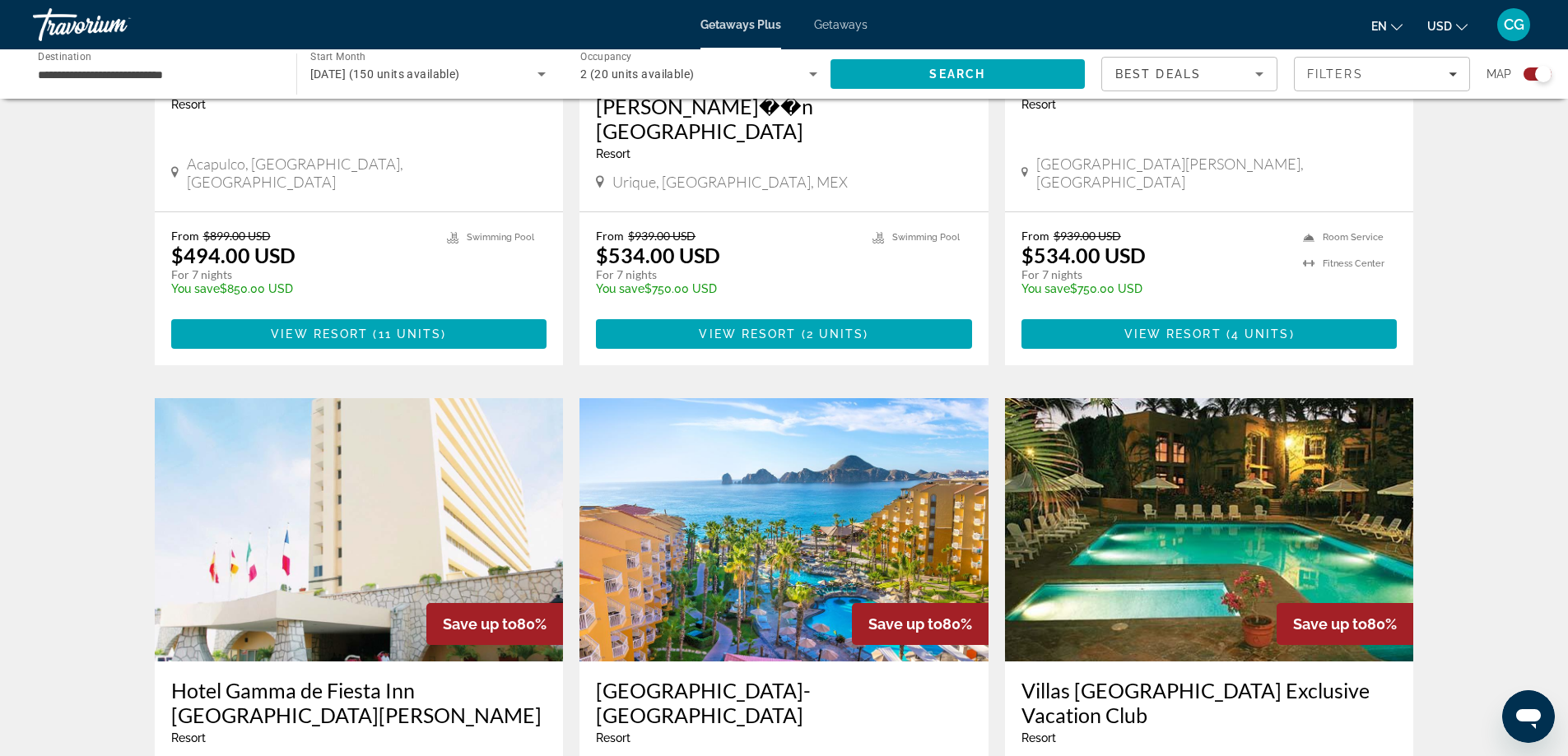
scroll to position [1481, 0]
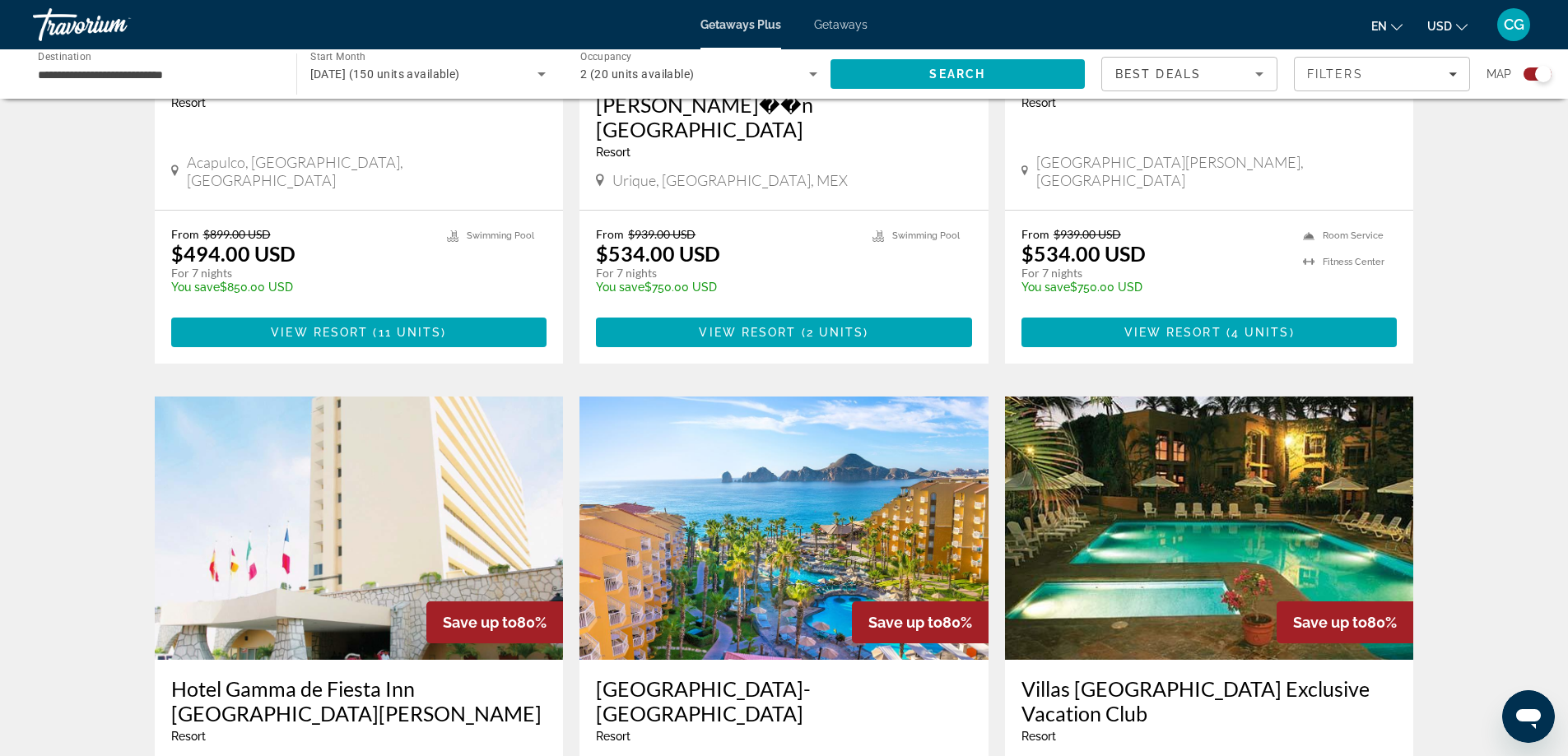
click at [786, 511] on img "Main content" at bounding box center [784, 528] width 409 height 264
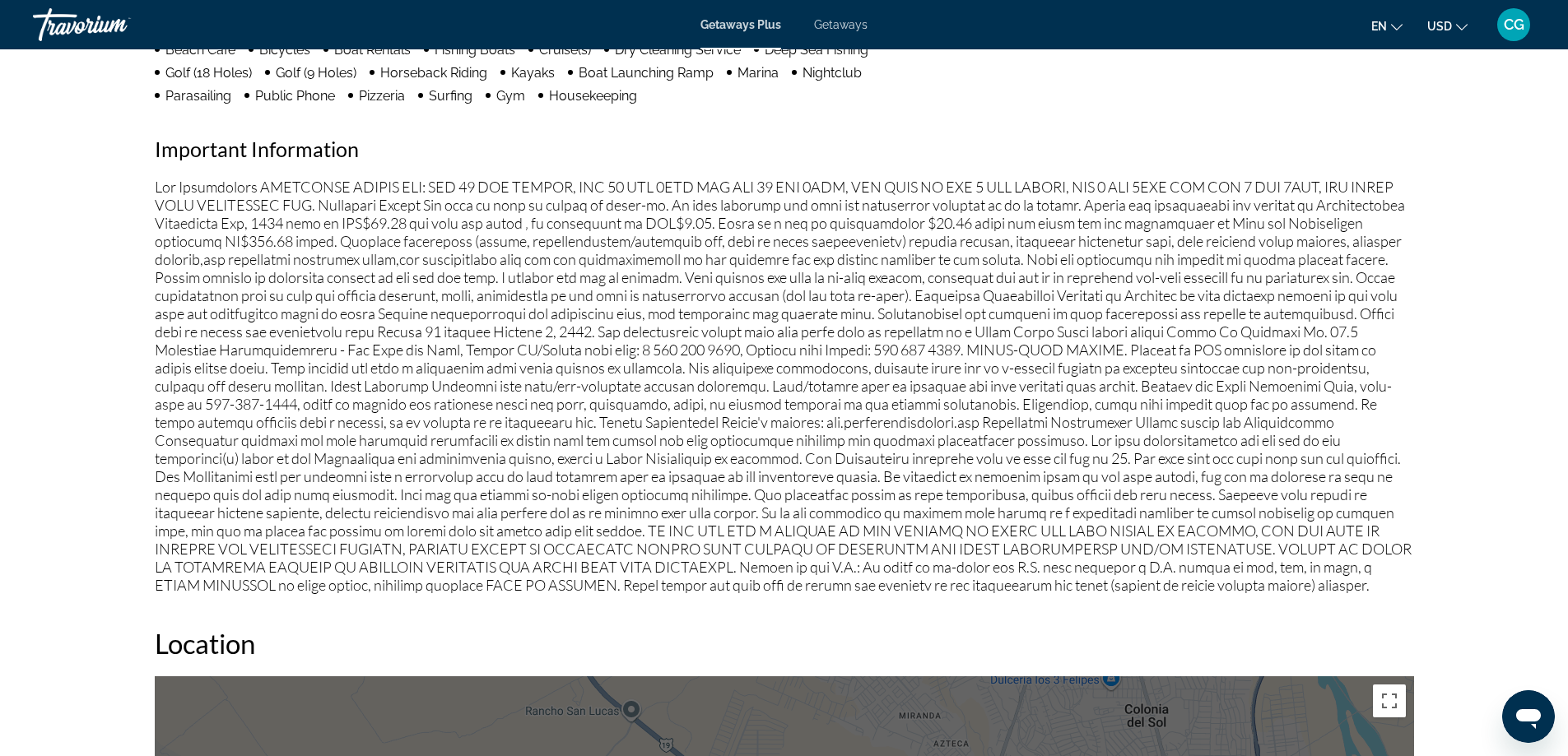
scroll to position [1399, 0]
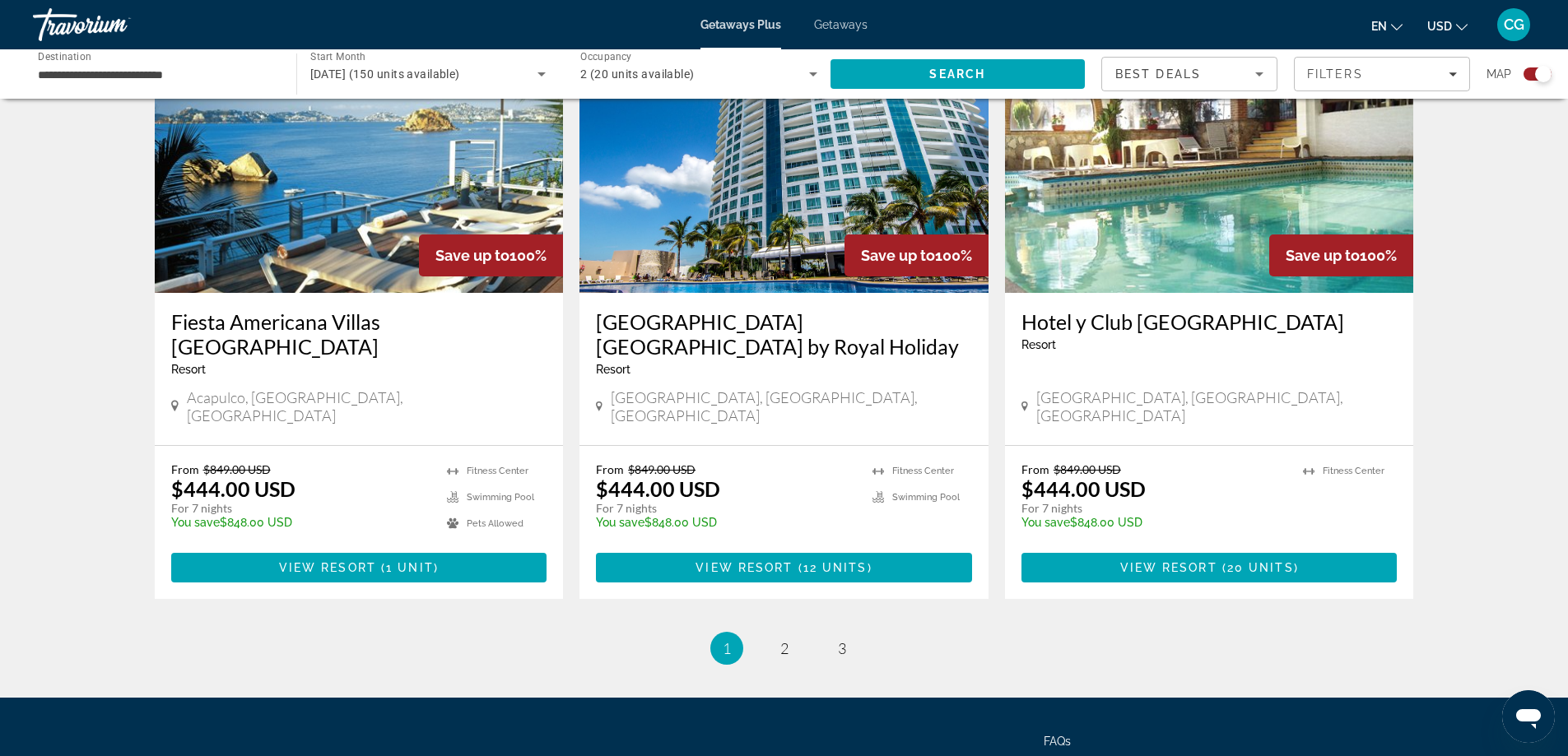
scroll to position [2441, 0]
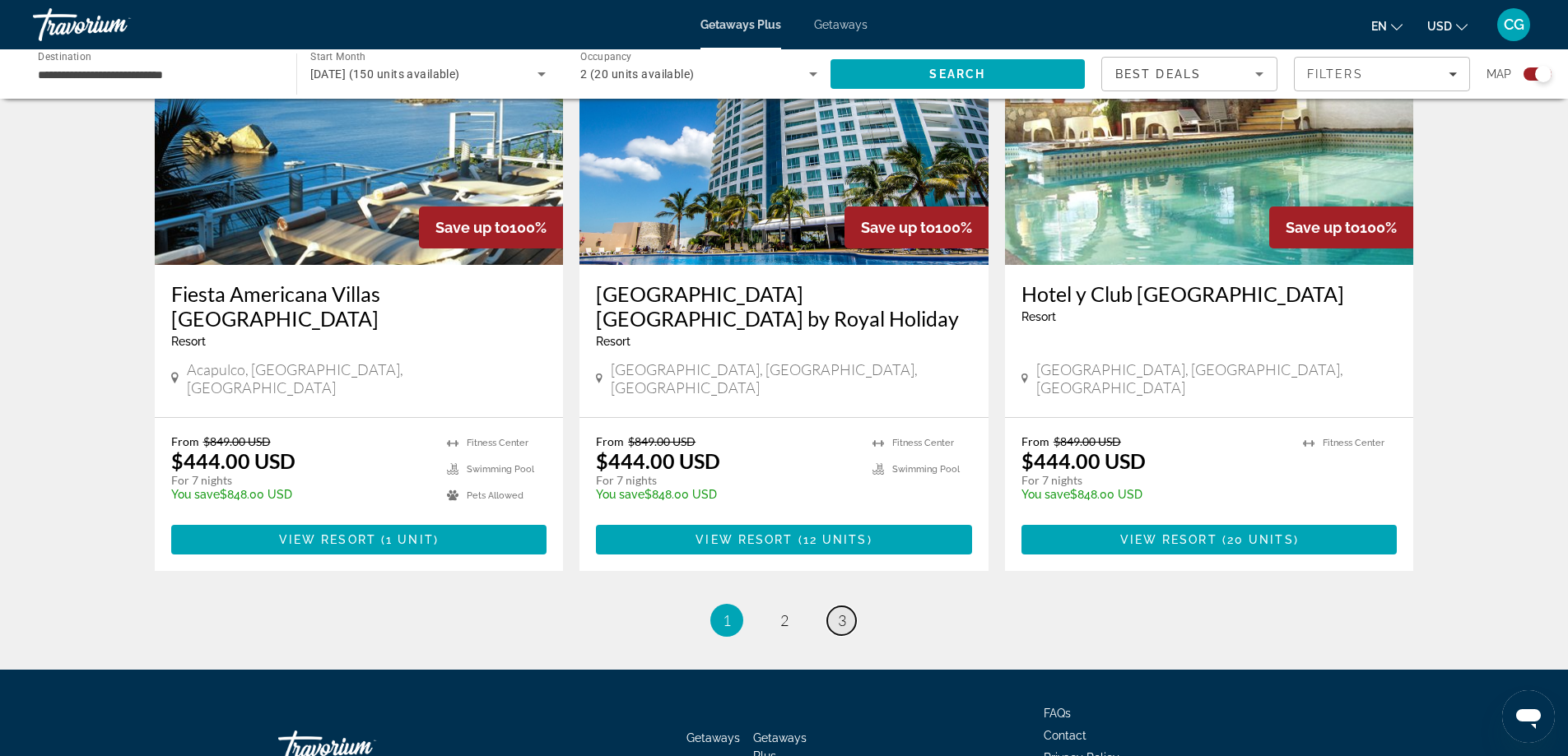
click at [836, 607] on link "page 3" at bounding box center [842, 621] width 29 height 29
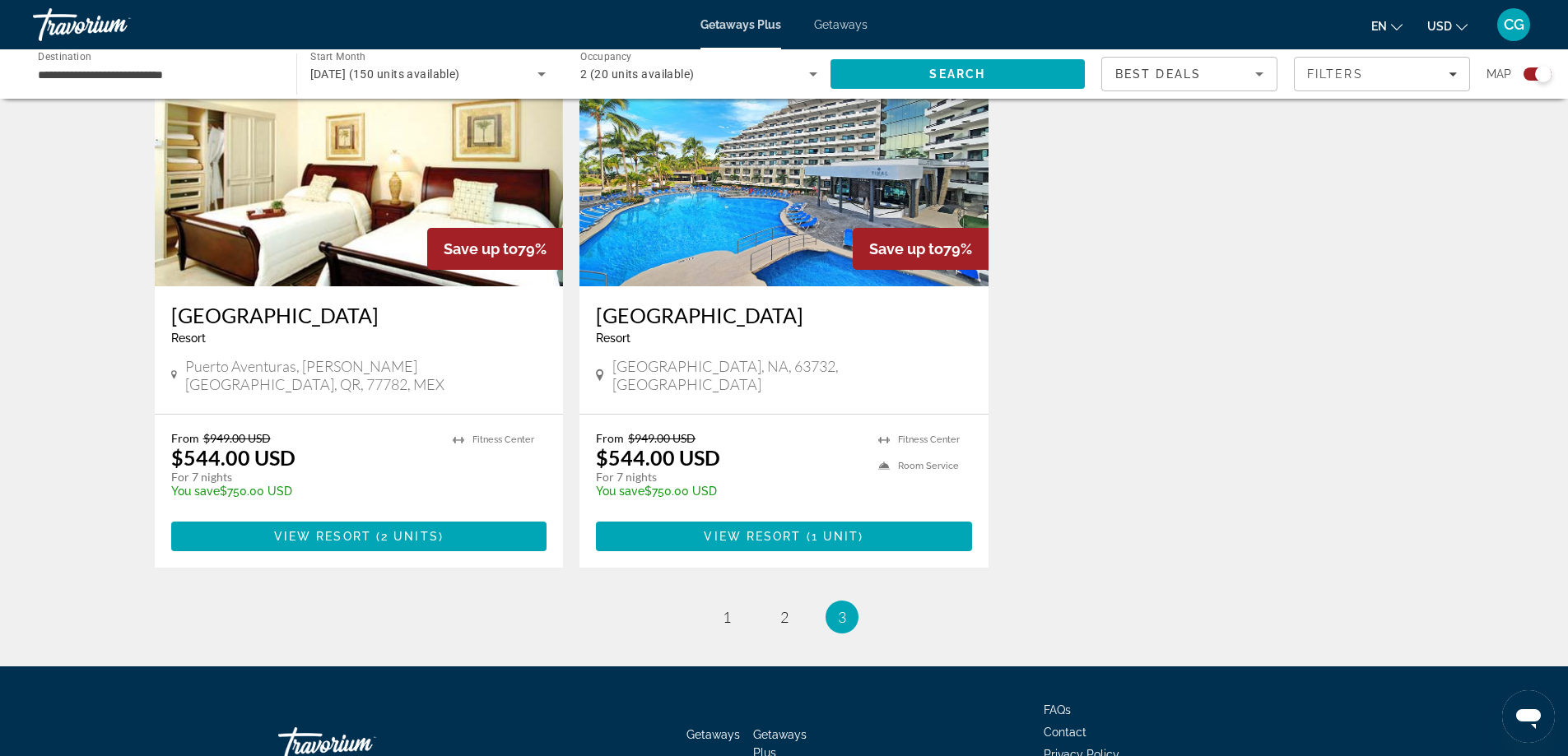
scroll to position [1234, 0]
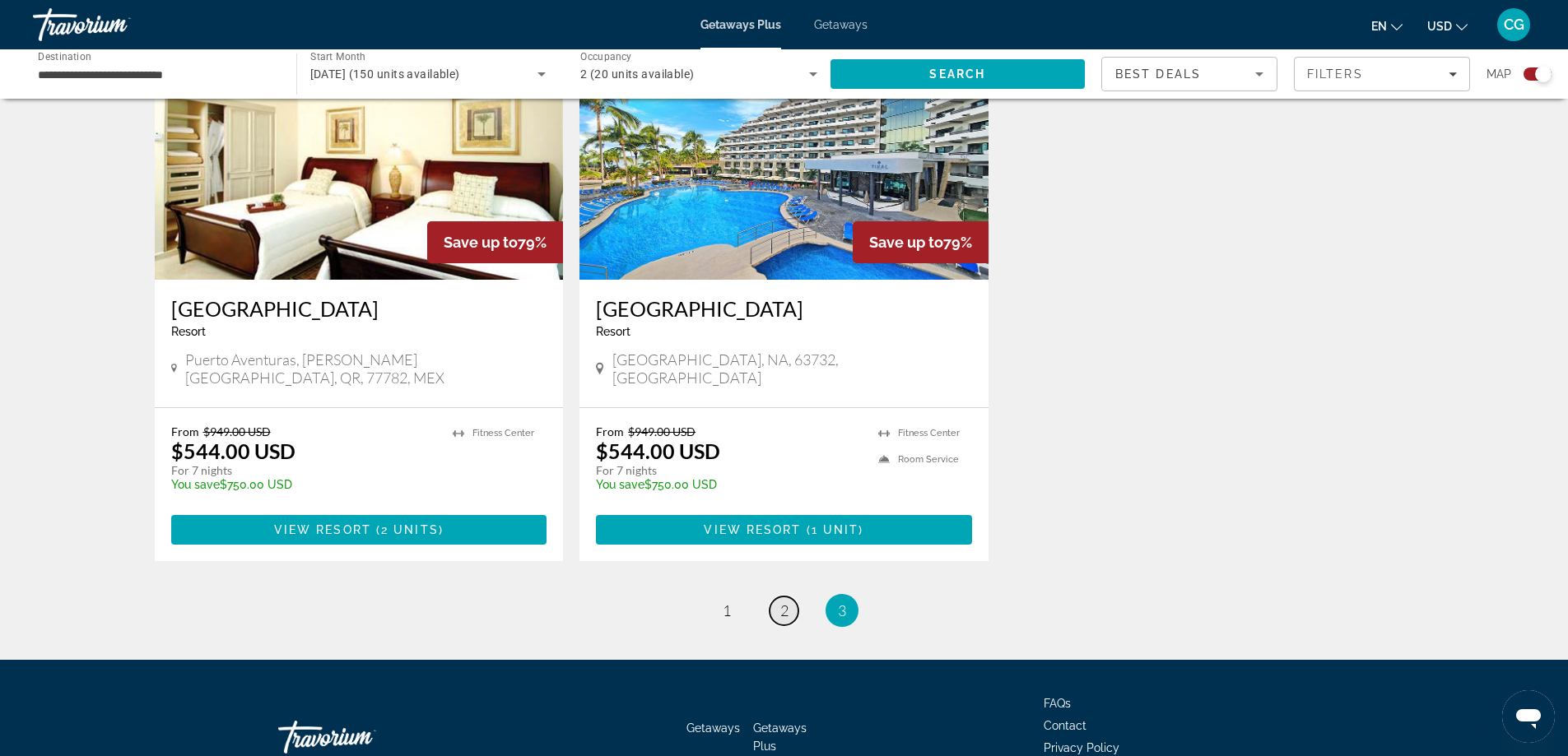
click at [776, 597] on link "page 2" at bounding box center [784, 611] width 29 height 29
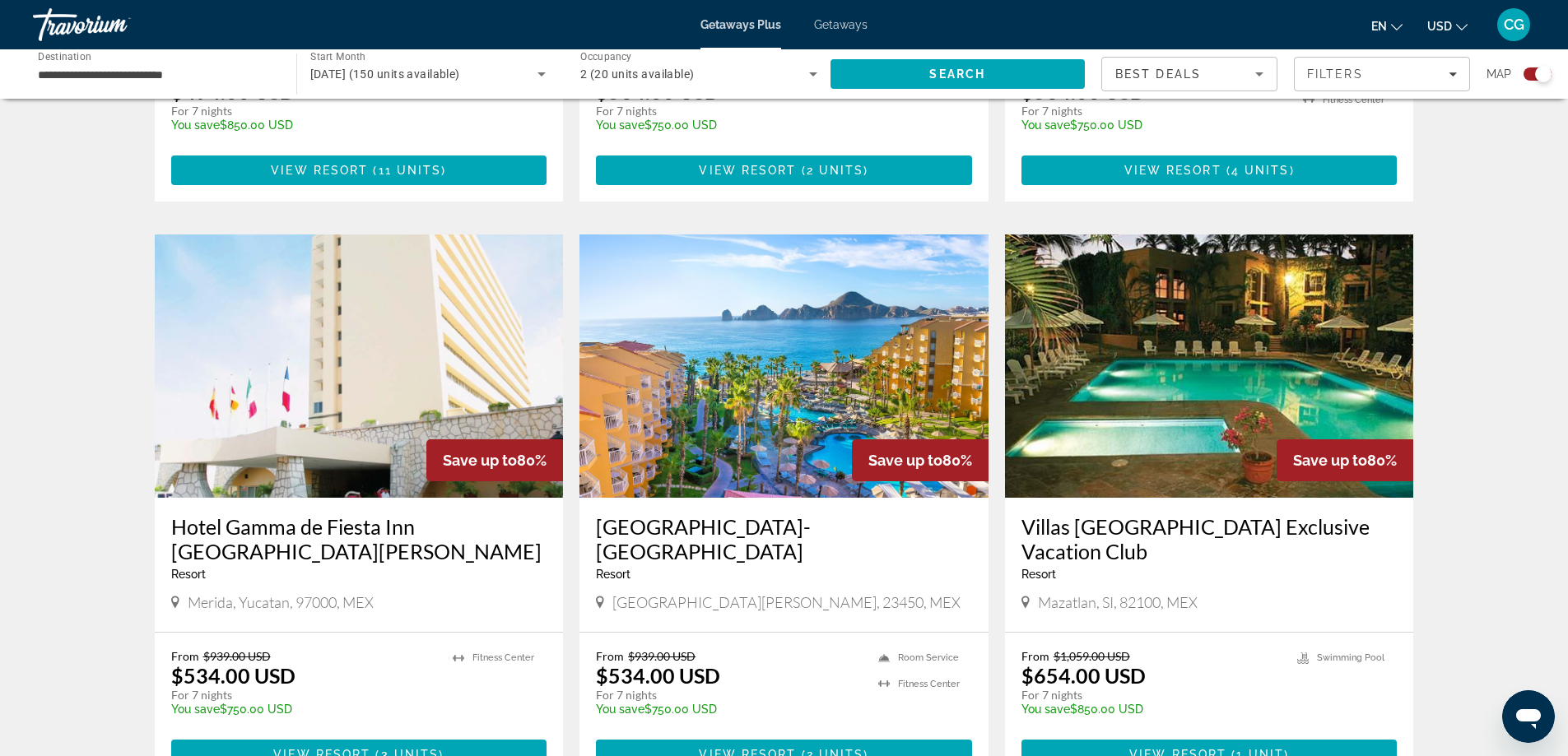
scroll to position [1728, 0]
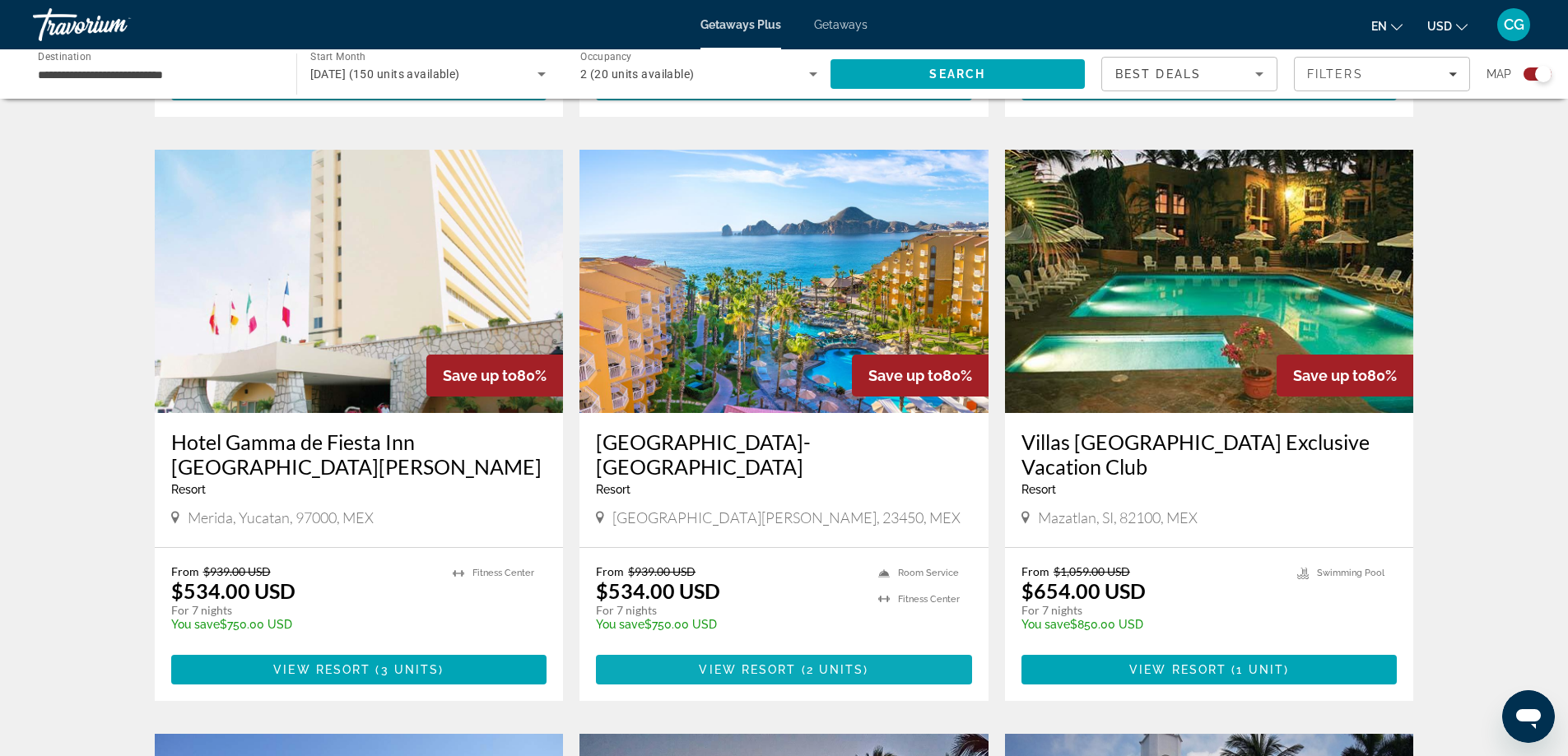
click at [756, 663] on span "View Resort" at bounding box center [747, 670] width 97 height 13
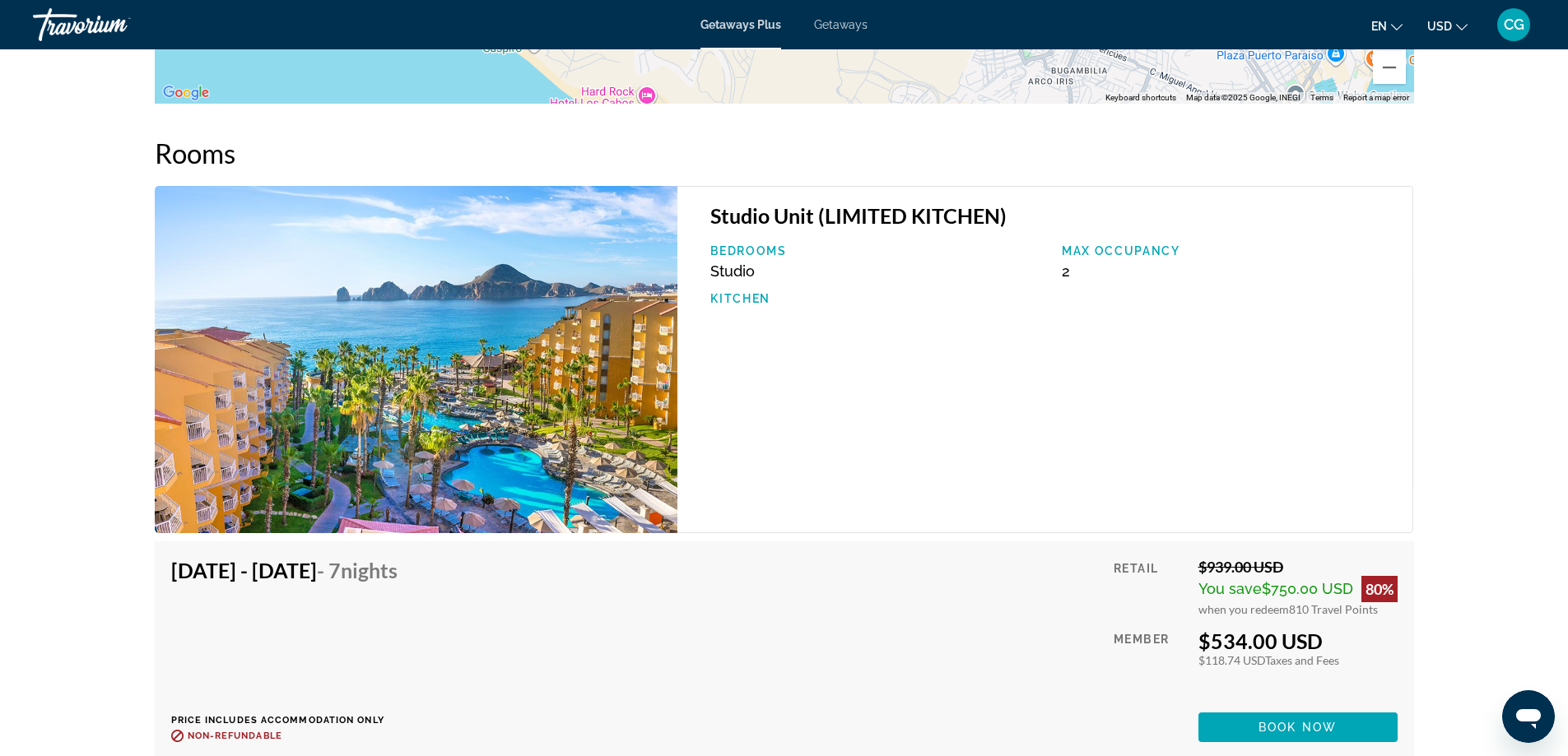
scroll to position [2649, 0]
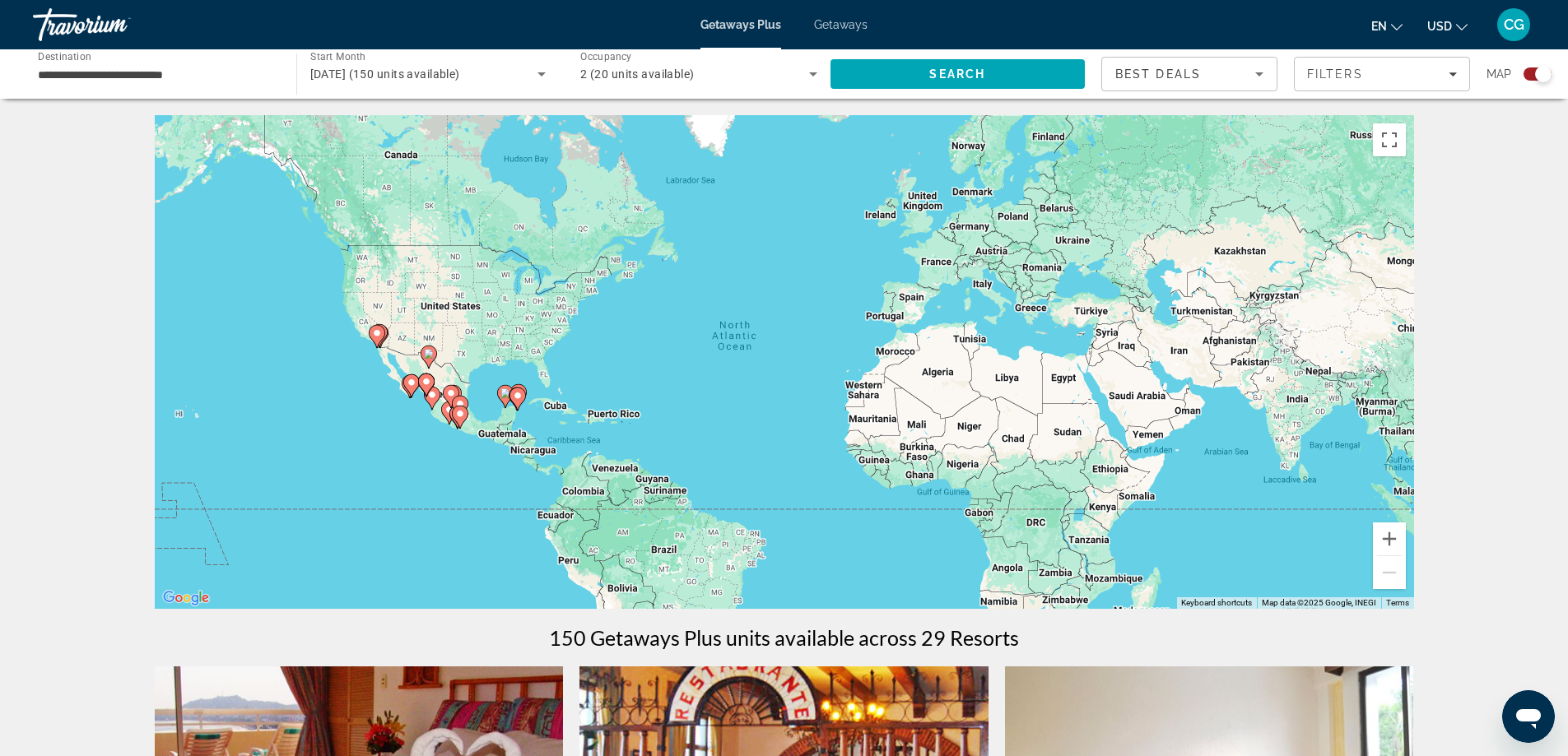
click at [205, 88] on div "**********" at bounding box center [156, 74] width 237 height 47
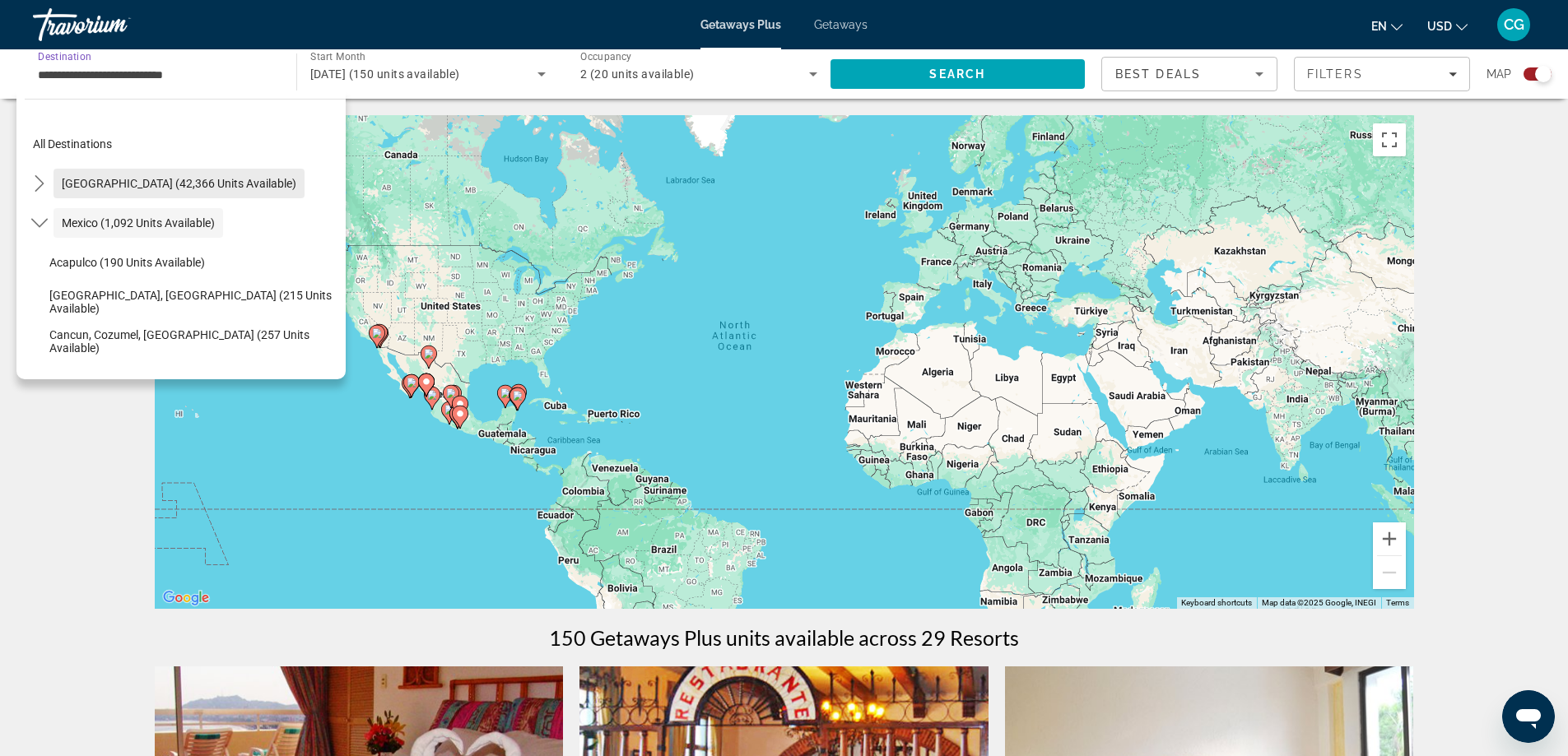
click at [128, 186] on span "[GEOGRAPHIC_DATA] (42,366 units available)" at bounding box center [179, 184] width 235 height 13
type input "**********"
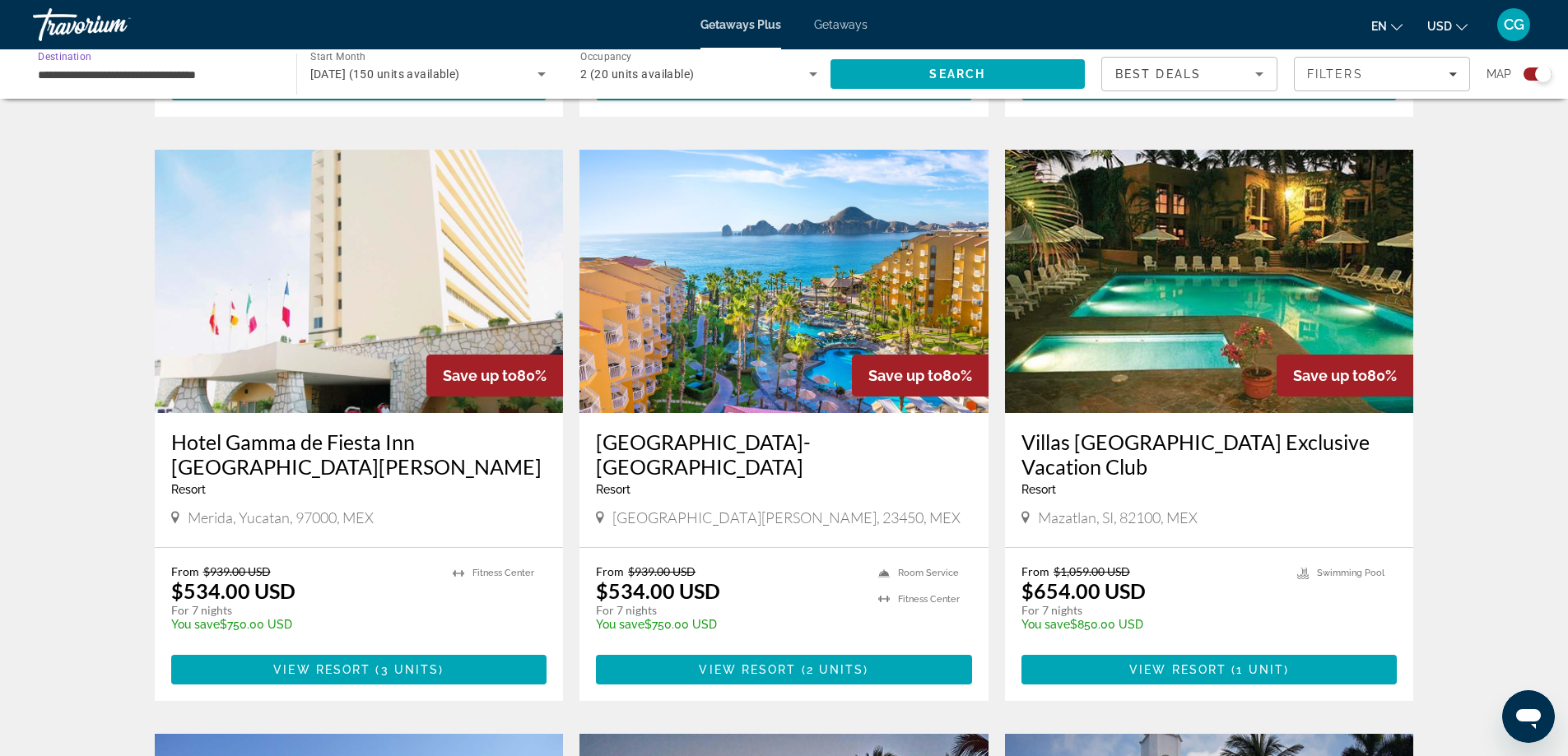
scroll to position [1810, 0]
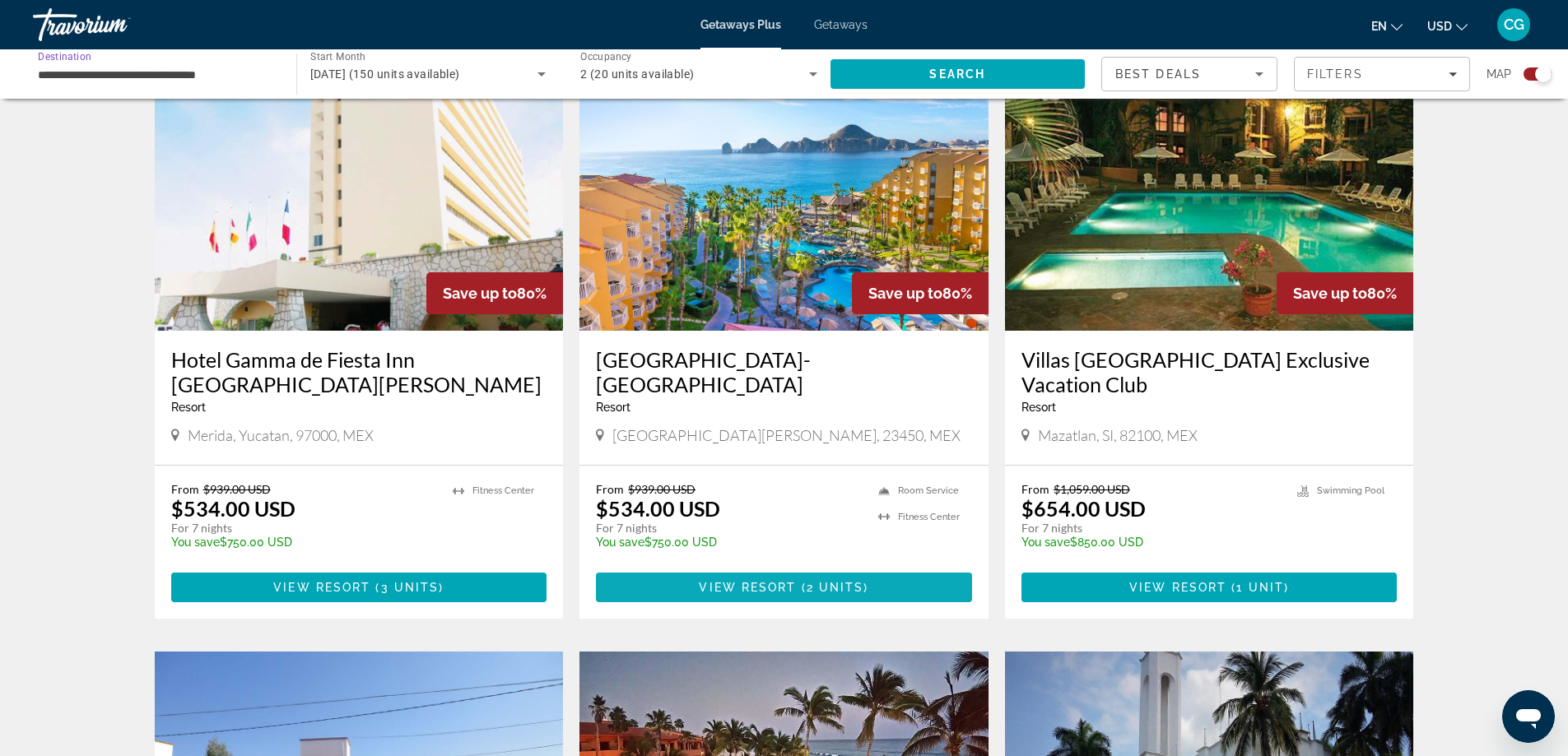
click at [736, 581] on span "View Resort" at bounding box center [747, 587] width 97 height 13
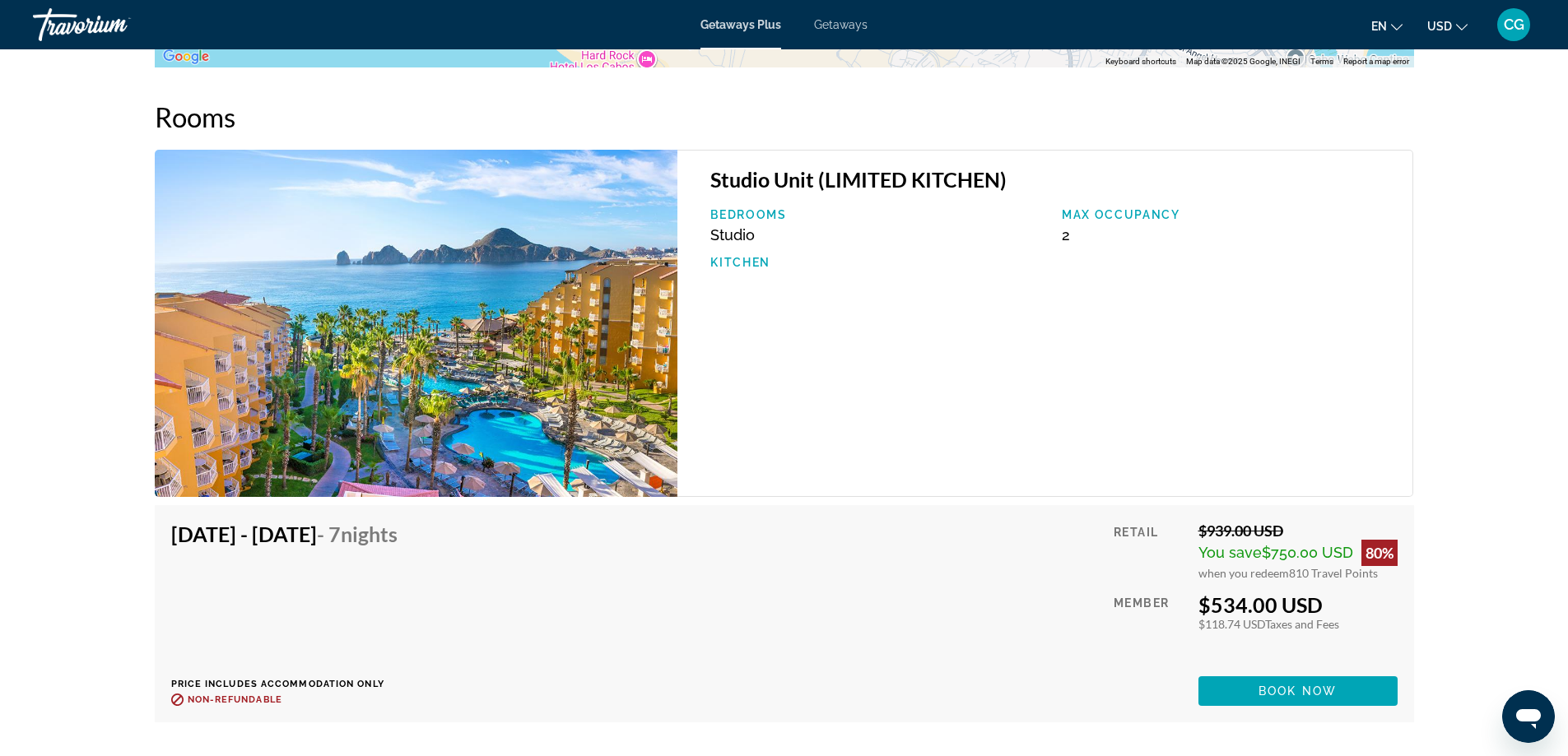
scroll to position [2715, 0]
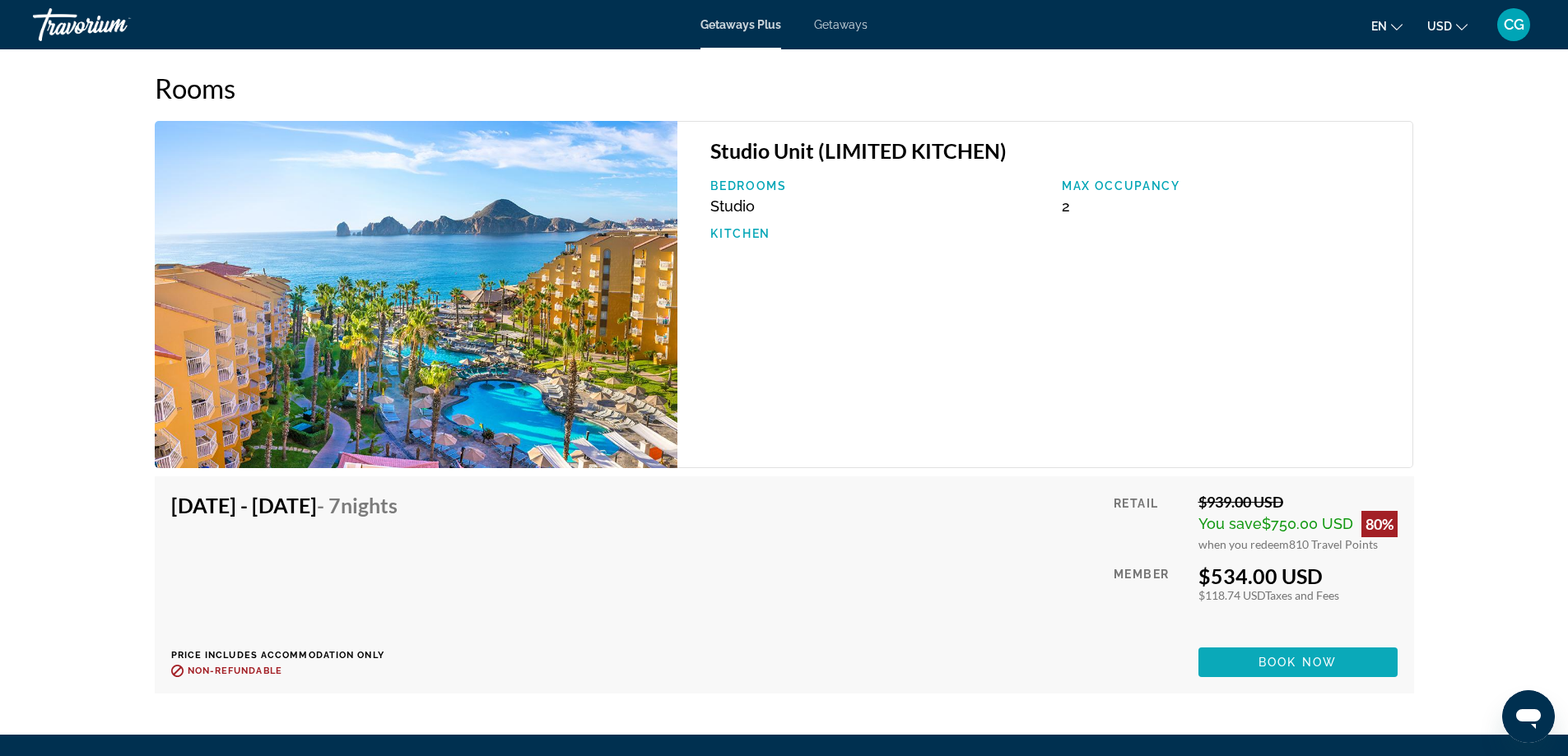
click at [1313, 662] on span "Book now" at bounding box center [1298, 663] width 78 height 13
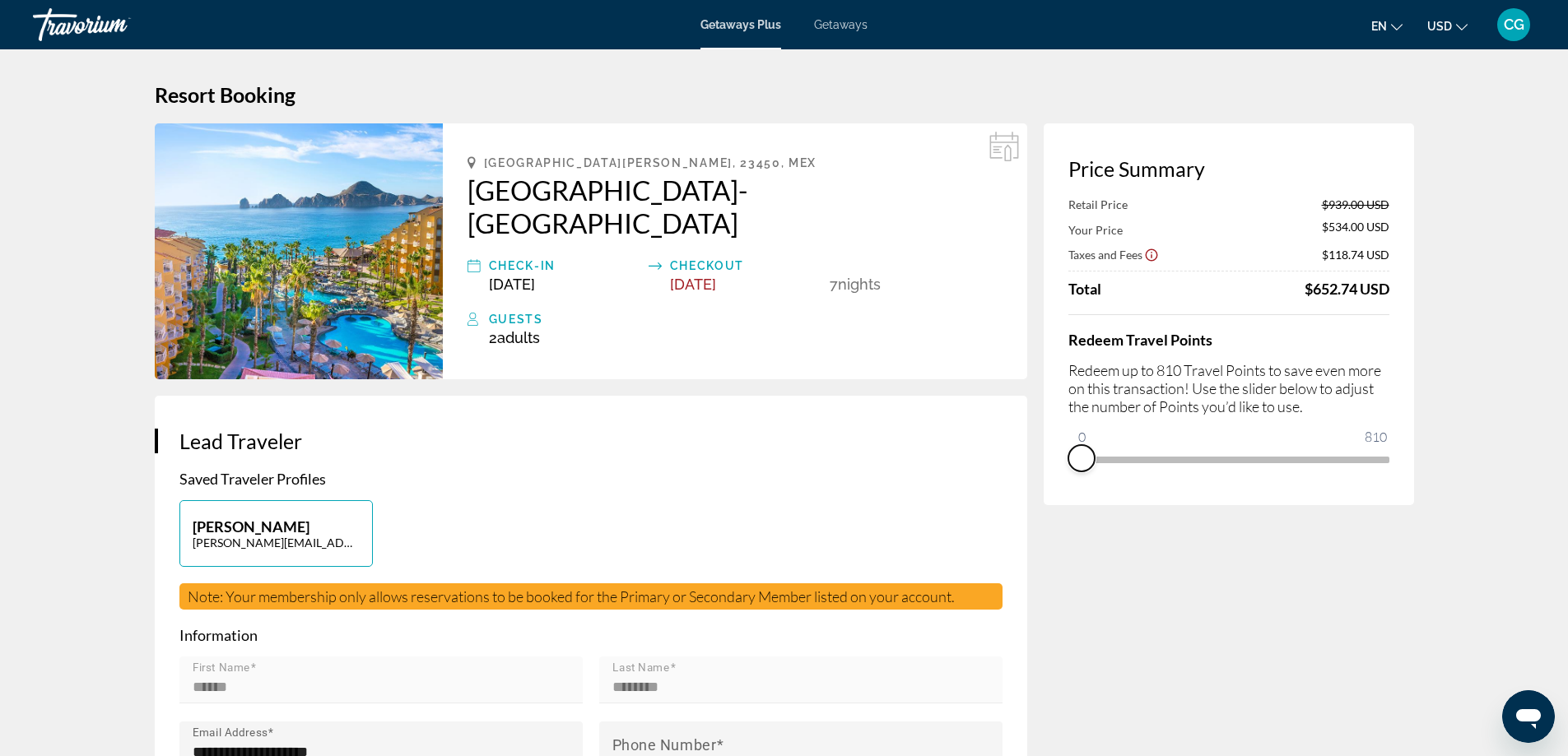
drag, startPoint x: 1373, startPoint y: 483, endPoint x: 1042, endPoint y: 491, distance: 331.1
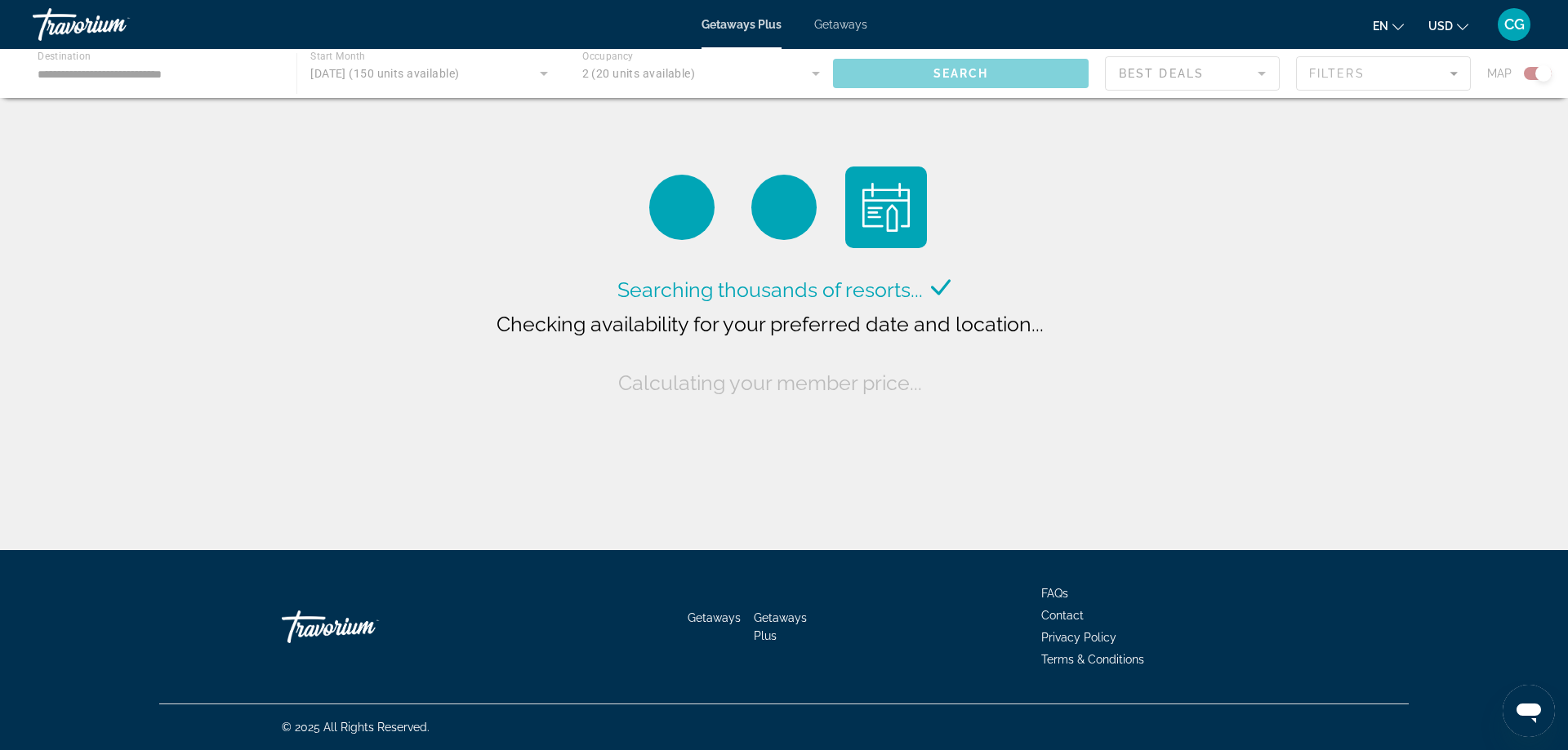
click at [186, 84] on div "Main content" at bounding box center [784, 73] width 1568 height 49
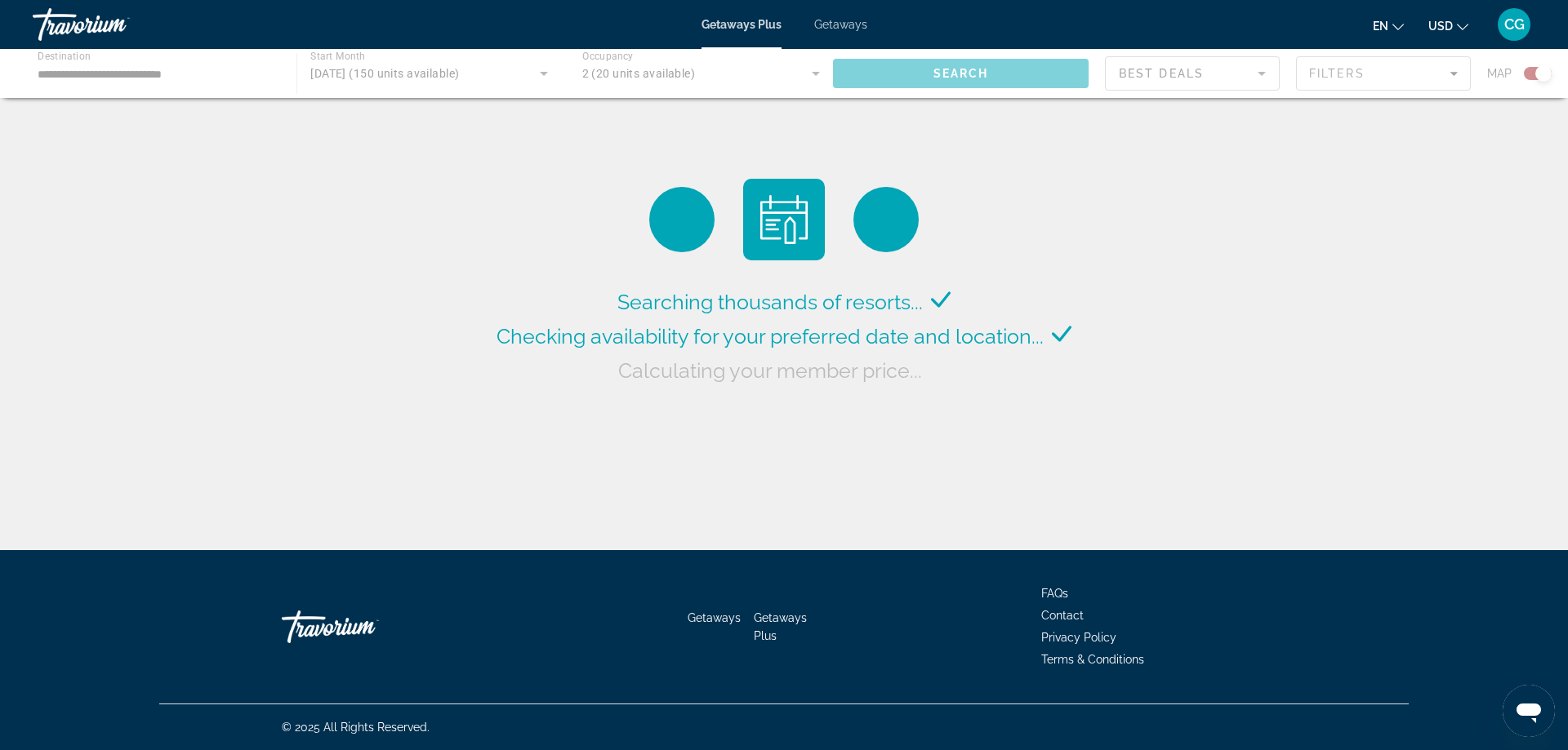
click at [173, 83] on div "Main content" at bounding box center [784, 73] width 1568 height 49
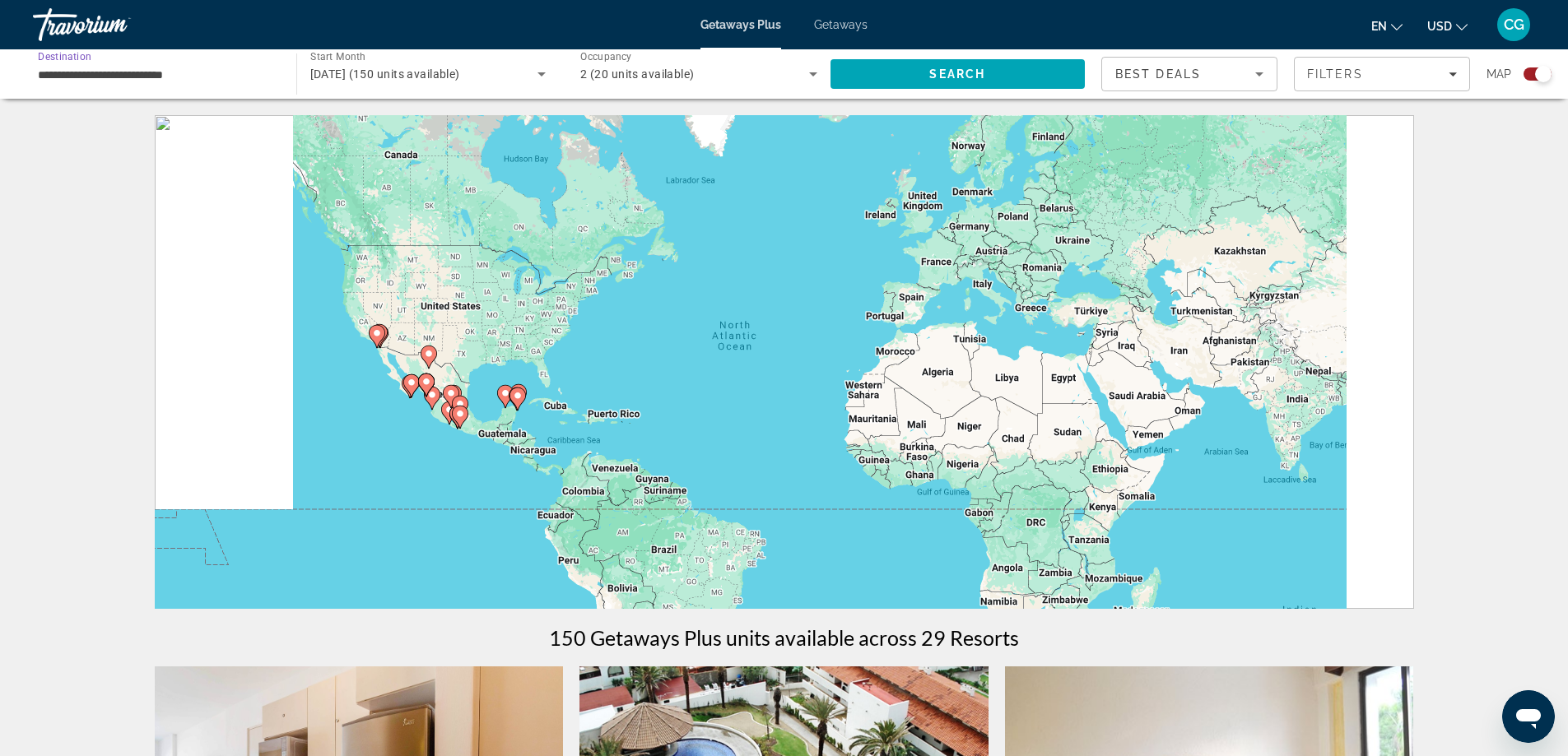
click at [142, 78] on input "**********" at bounding box center [156, 75] width 237 height 20
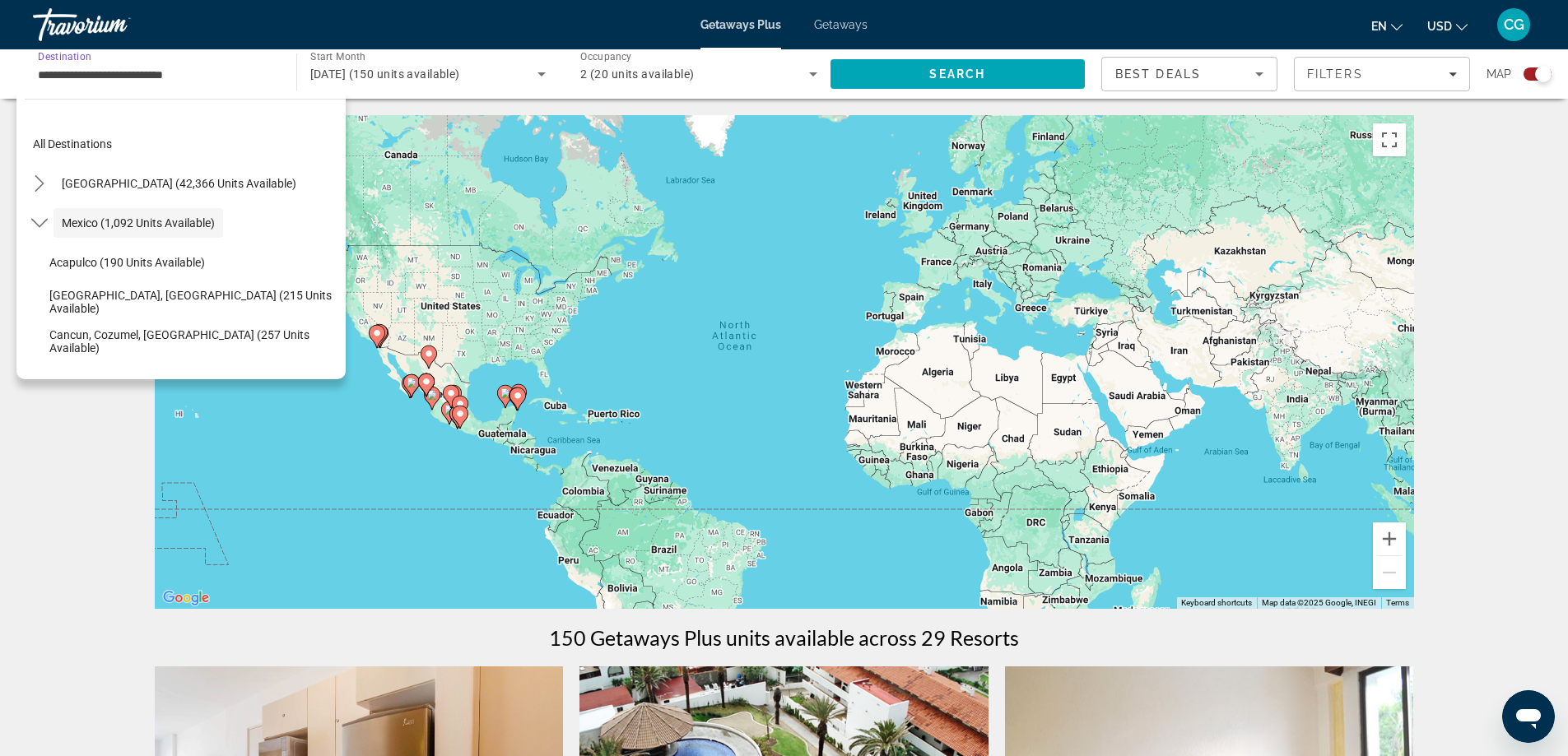
click at [157, 177] on button "[GEOGRAPHIC_DATA] (42,366 units available)" at bounding box center [179, 183] width 251 height 29
type input "**********"
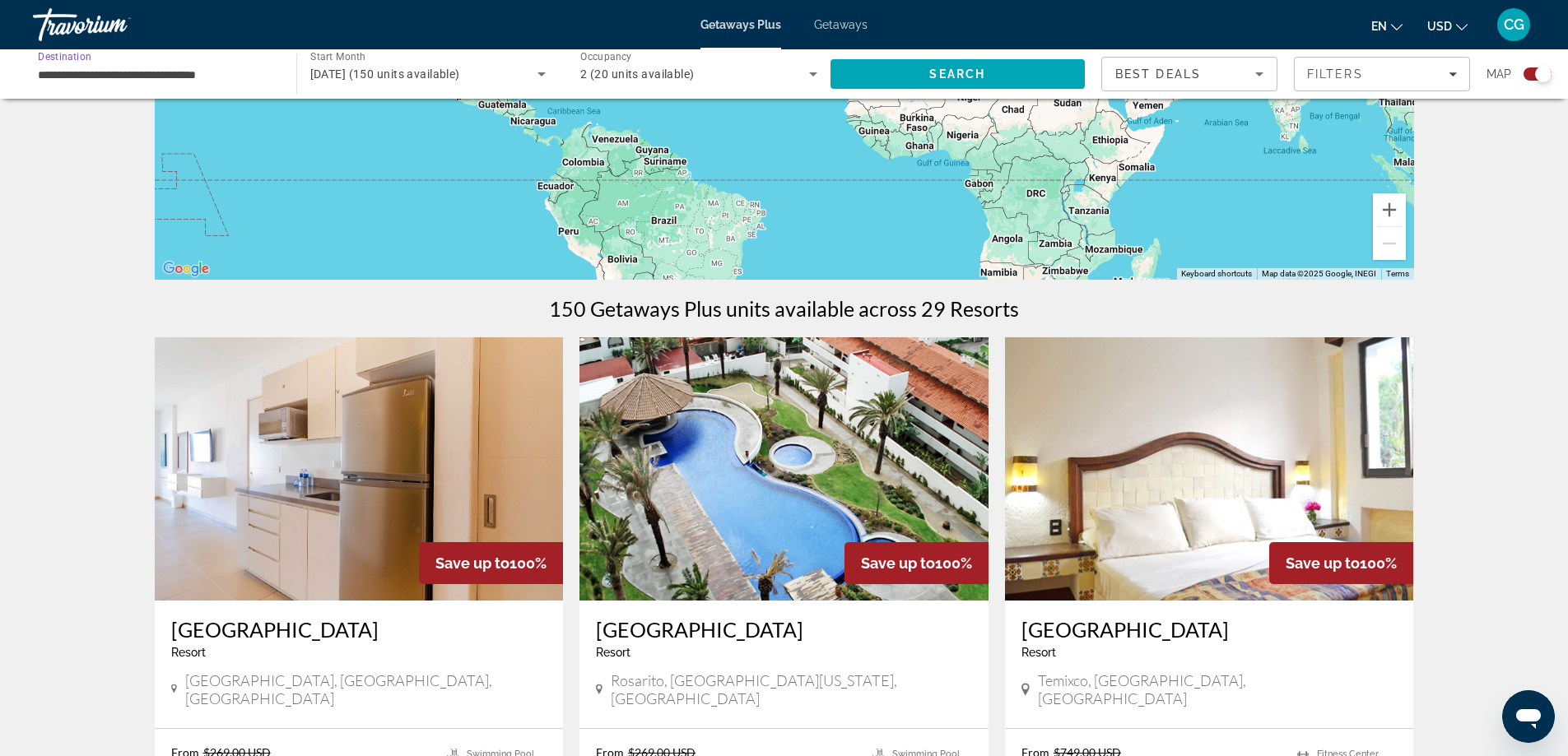
scroll to position [411, 0]
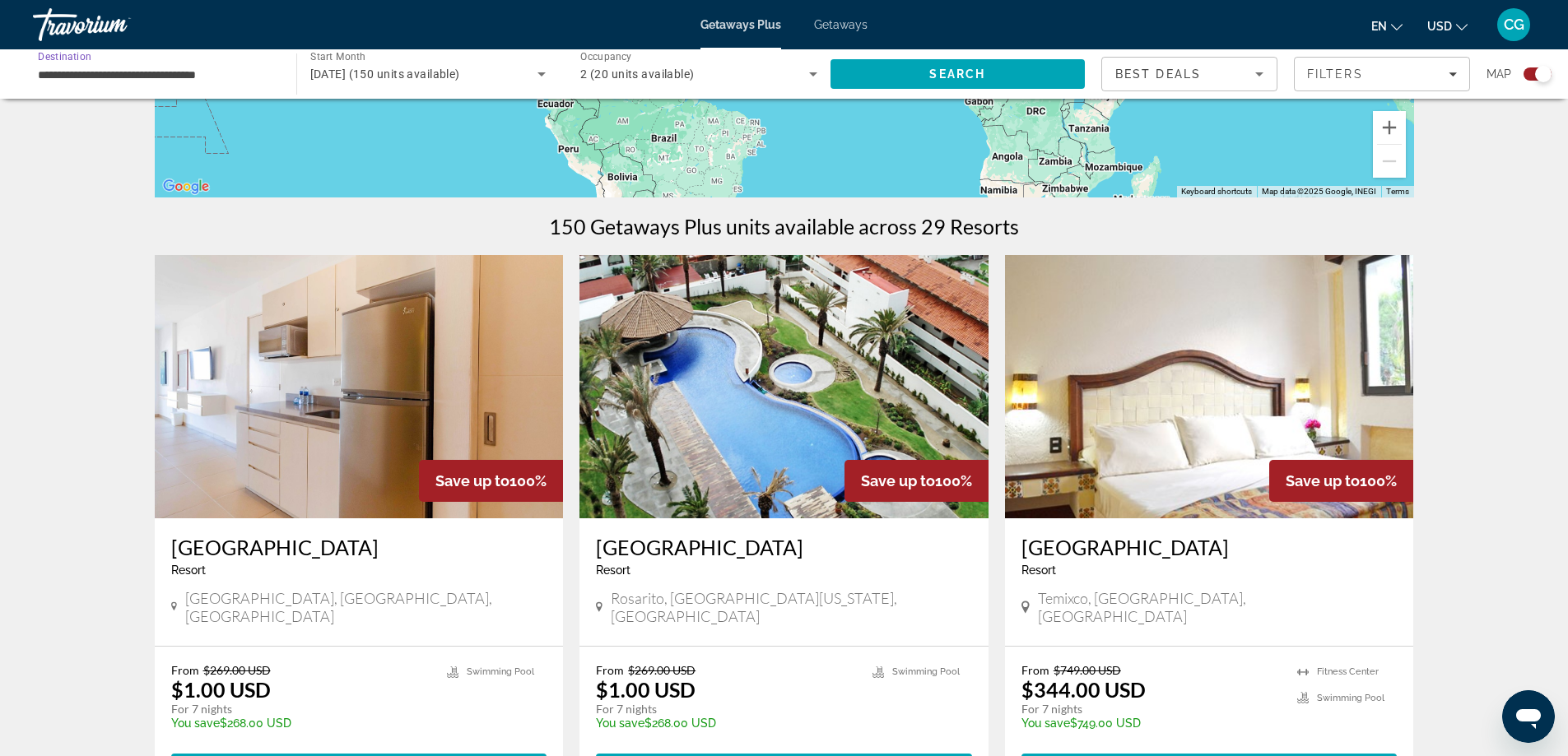
click at [759, 437] on img "Main content" at bounding box center [784, 387] width 409 height 264
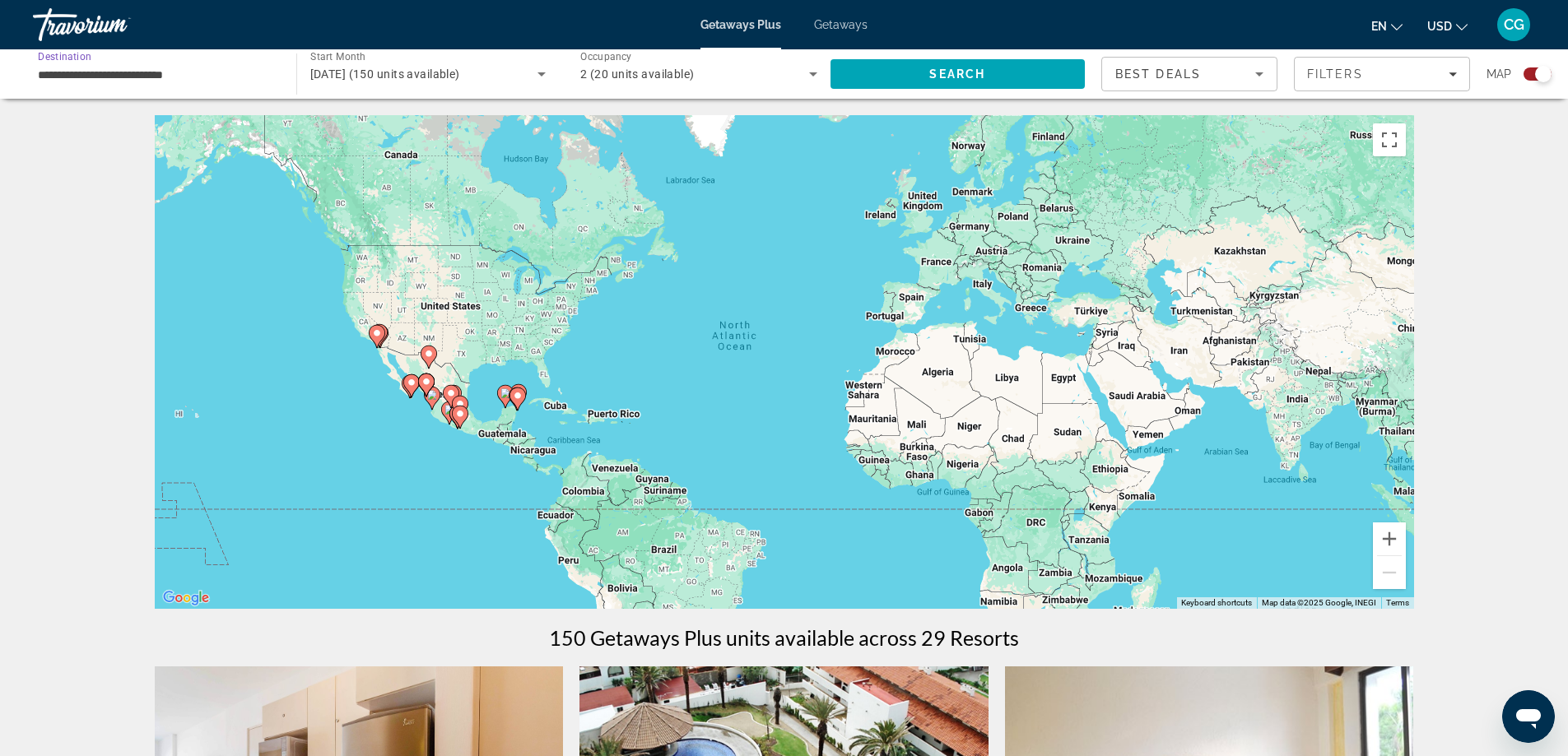
click at [230, 82] on input "**********" at bounding box center [156, 75] width 237 height 20
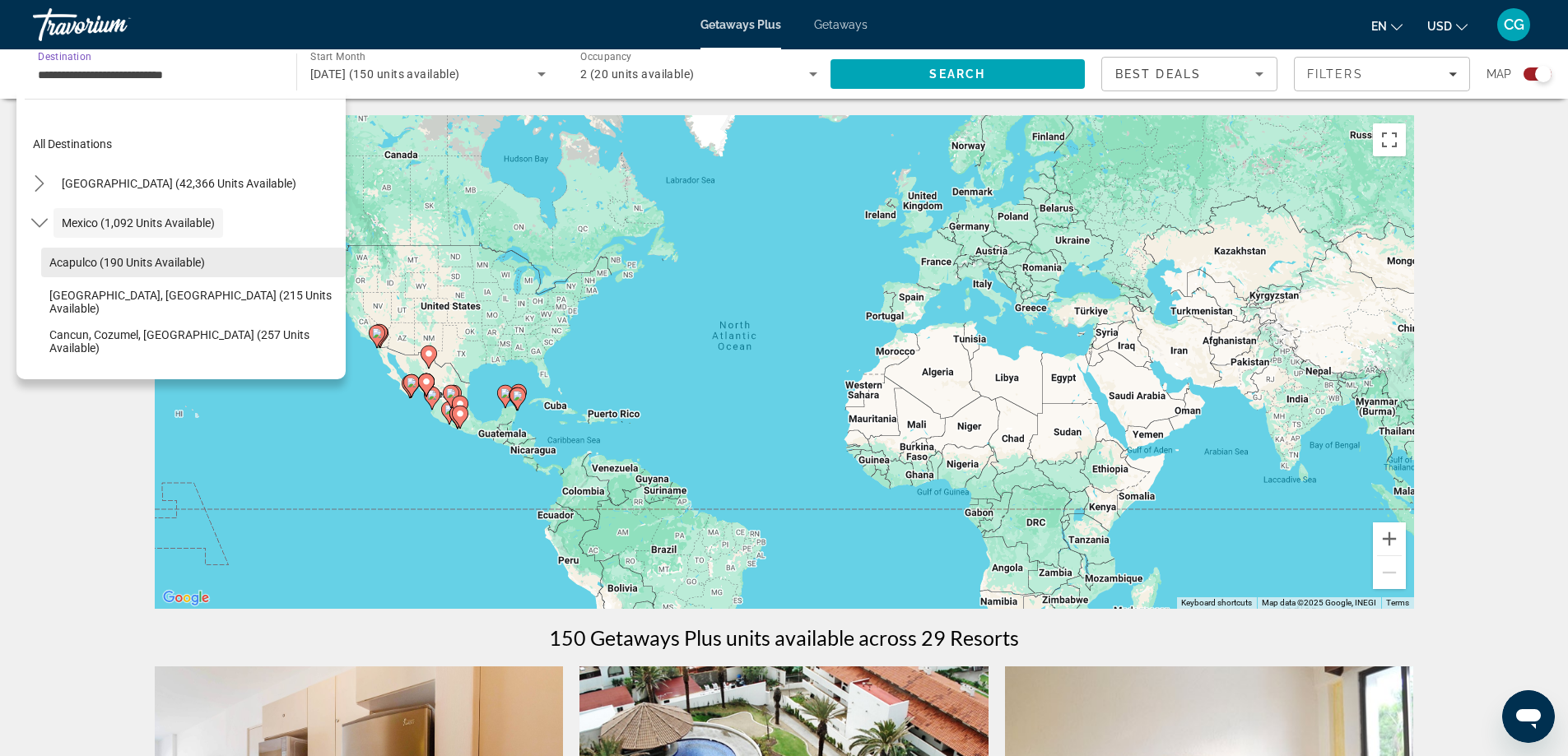
click at [147, 264] on span "Acapulco (190 units available)" at bounding box center [127, 263] width 155 height 13
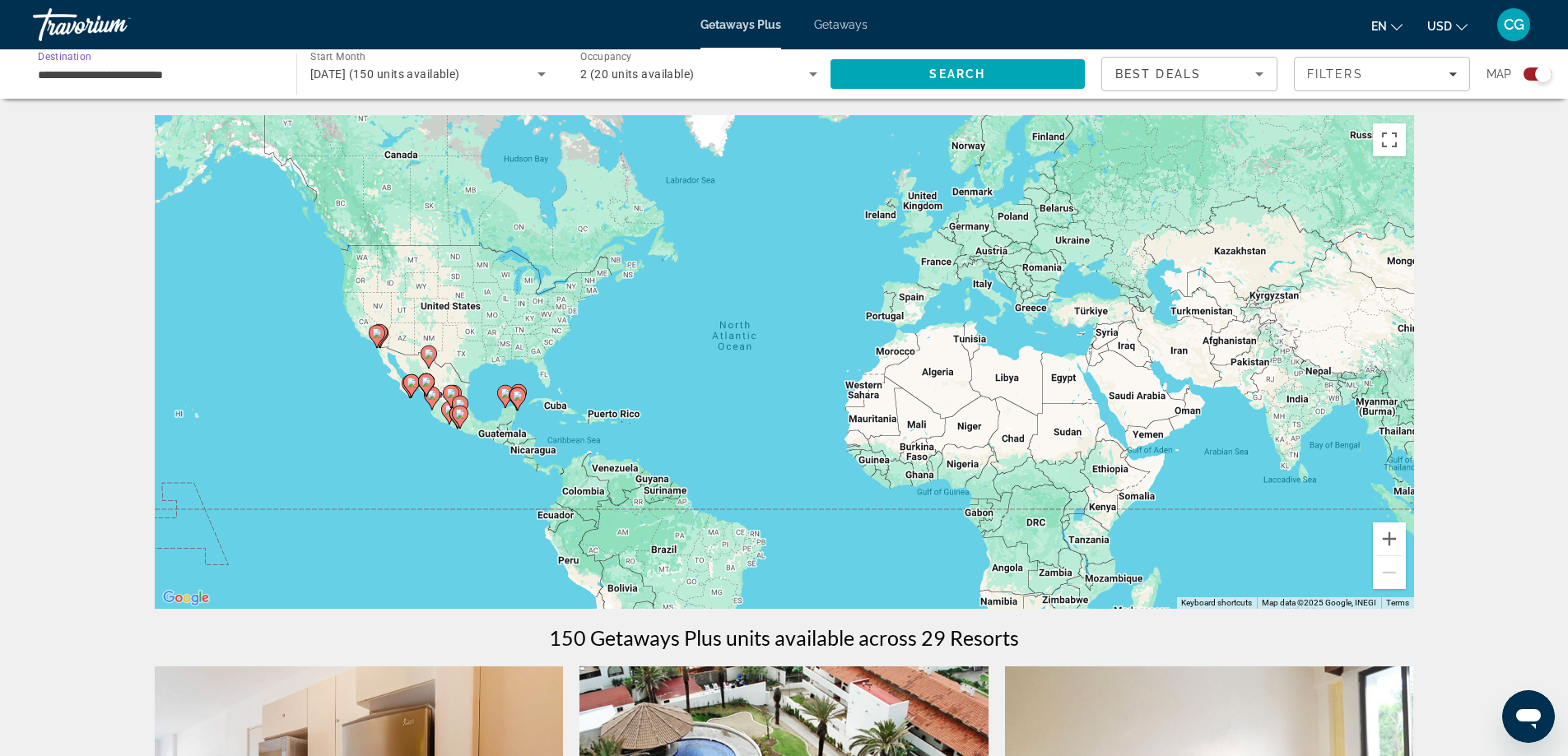
type input "**********"
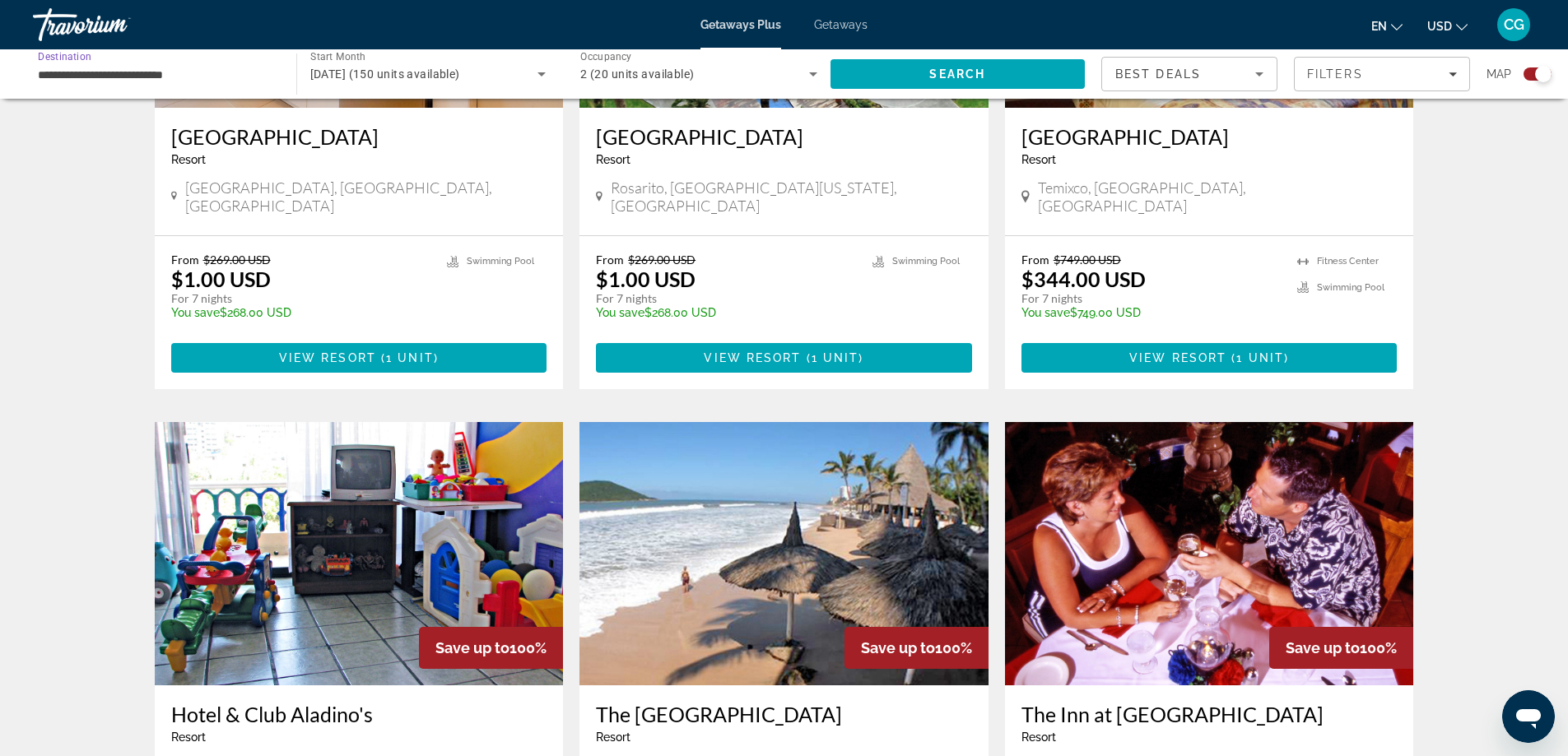
scroll to position [823, 0]
